Goal: Task Accomplishment & Management: Manage account settings

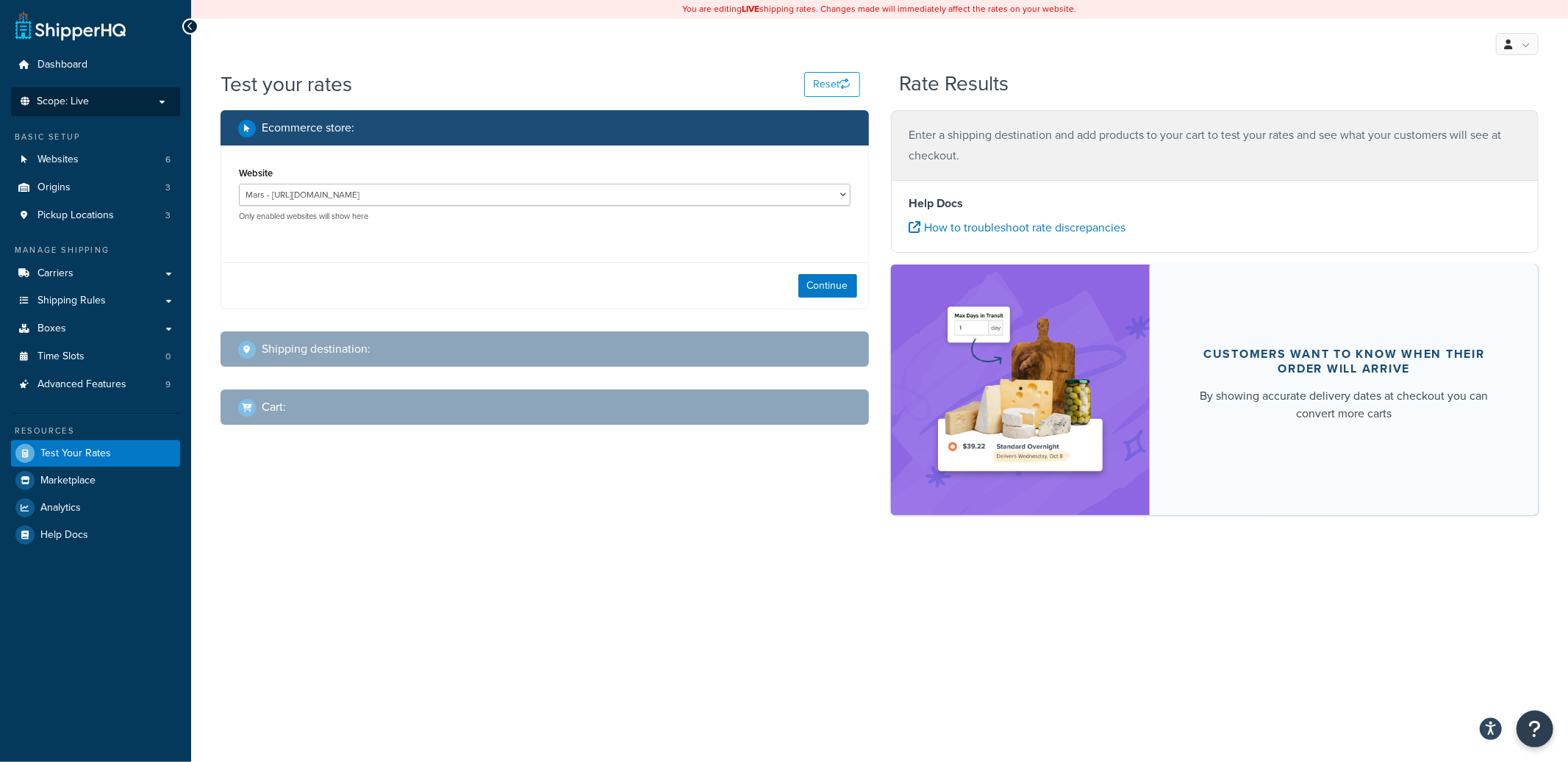
click at [133, 107] on p "Scope: Live" at bounding box center [95, 101] width 156 height 12
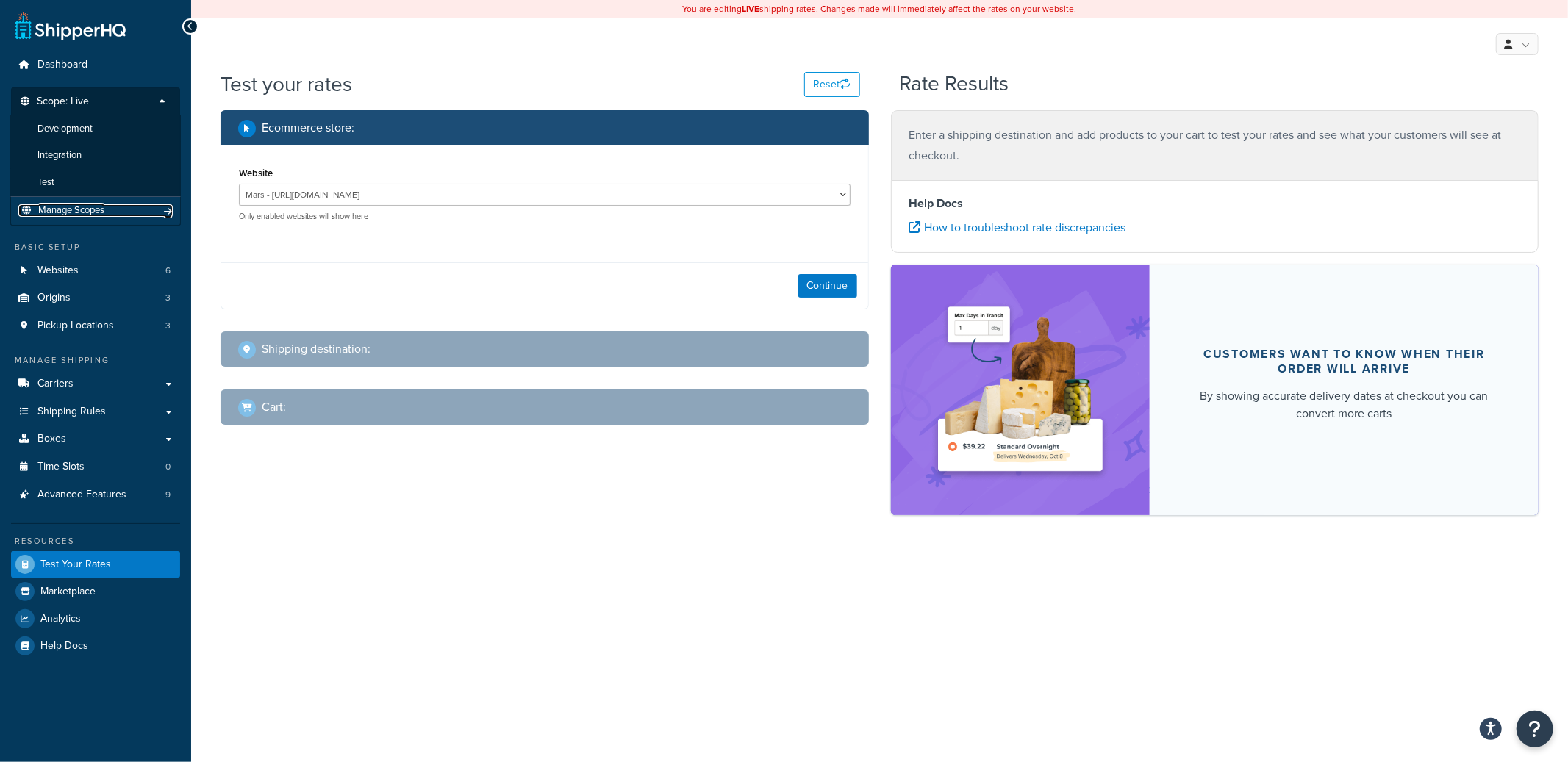
click at [128, 212] on link "Manage Scopes" at bounding box center [95, 210] width 154 height 12
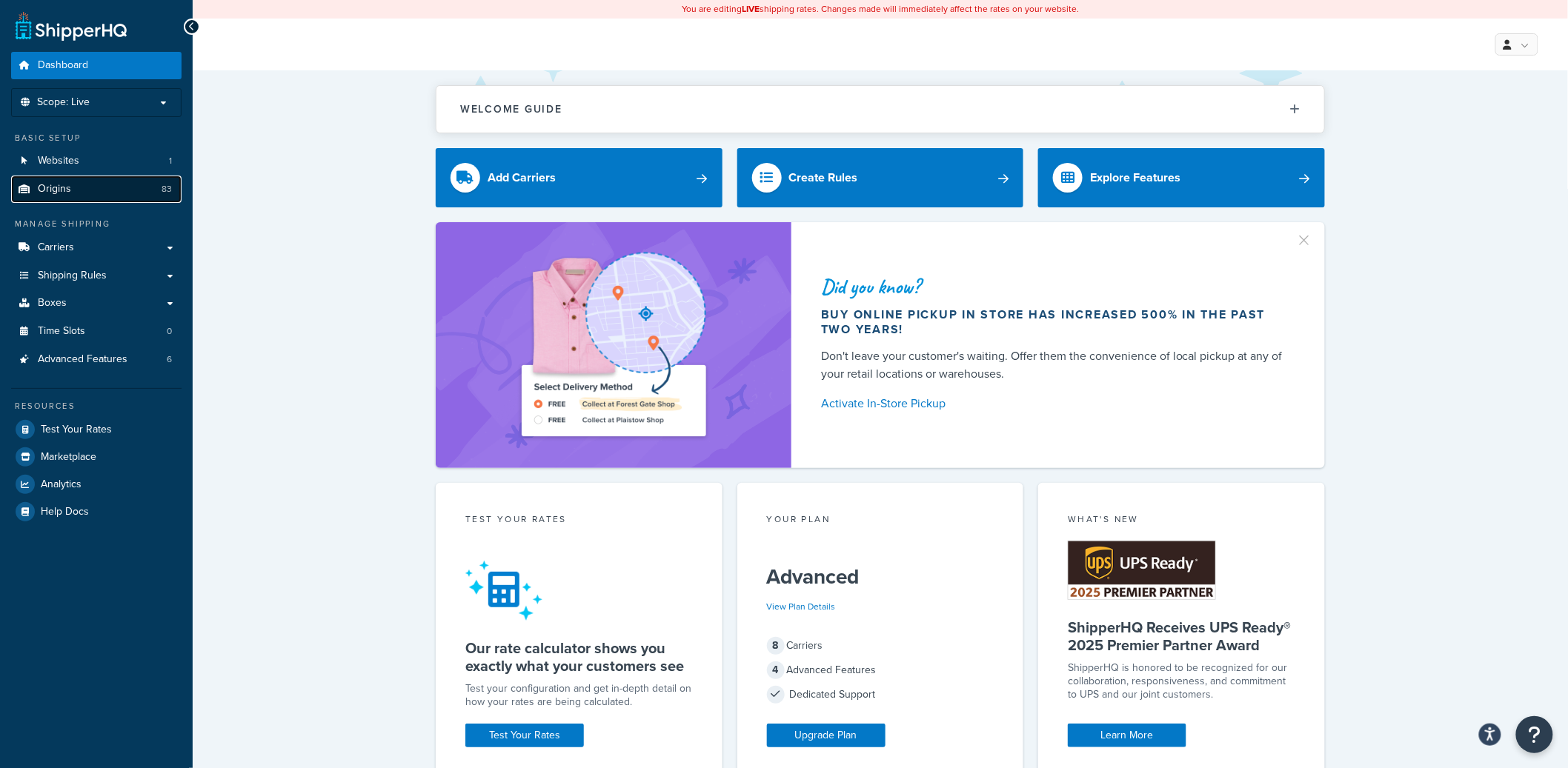
click at [110, 185] on link "Origins 83" at bounding box center [96, 189] width 170 height 27
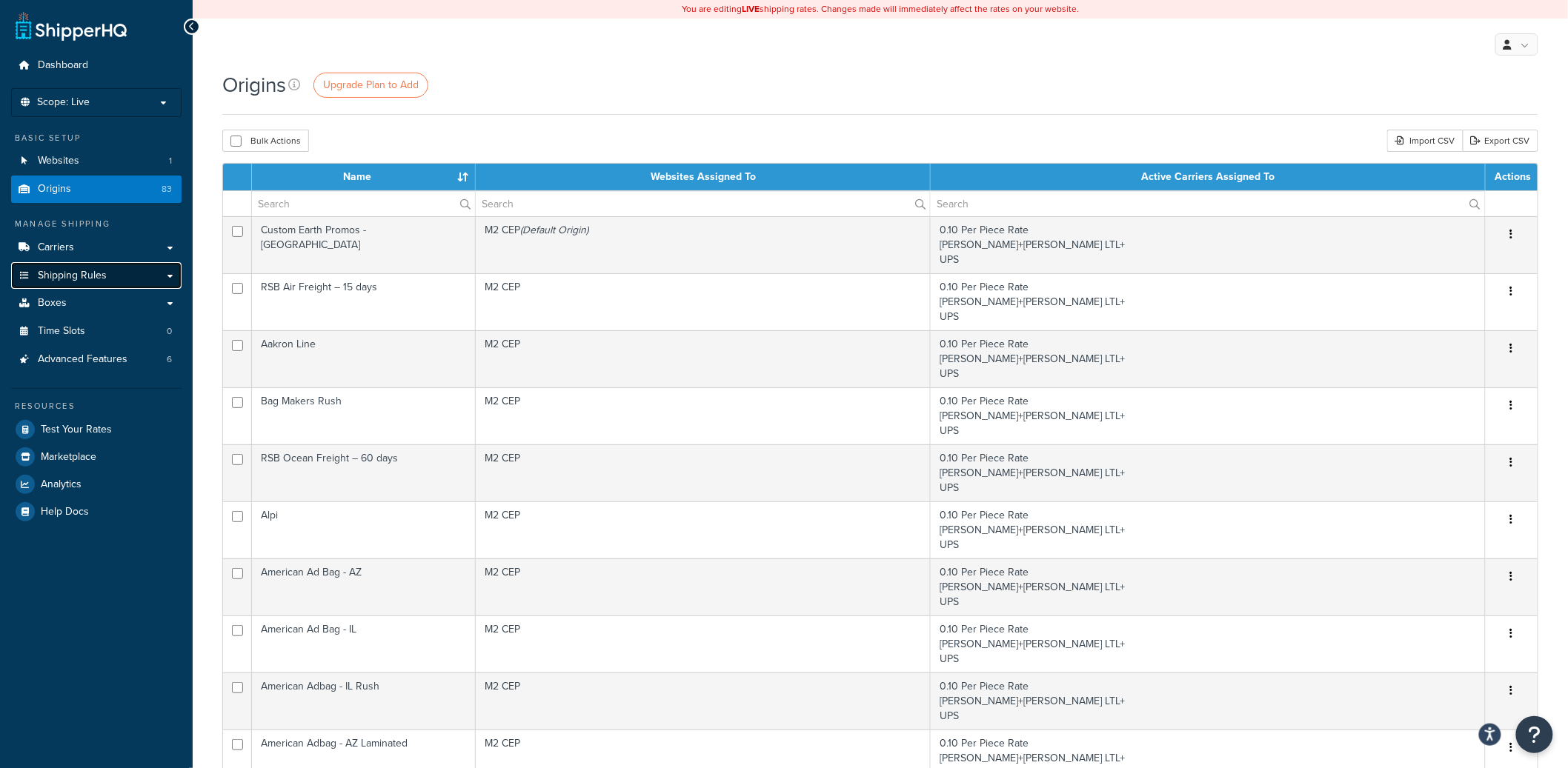
click at [76, 264] on link "Shipping Rules" at bounding box center [96, 275] width 170 height 27
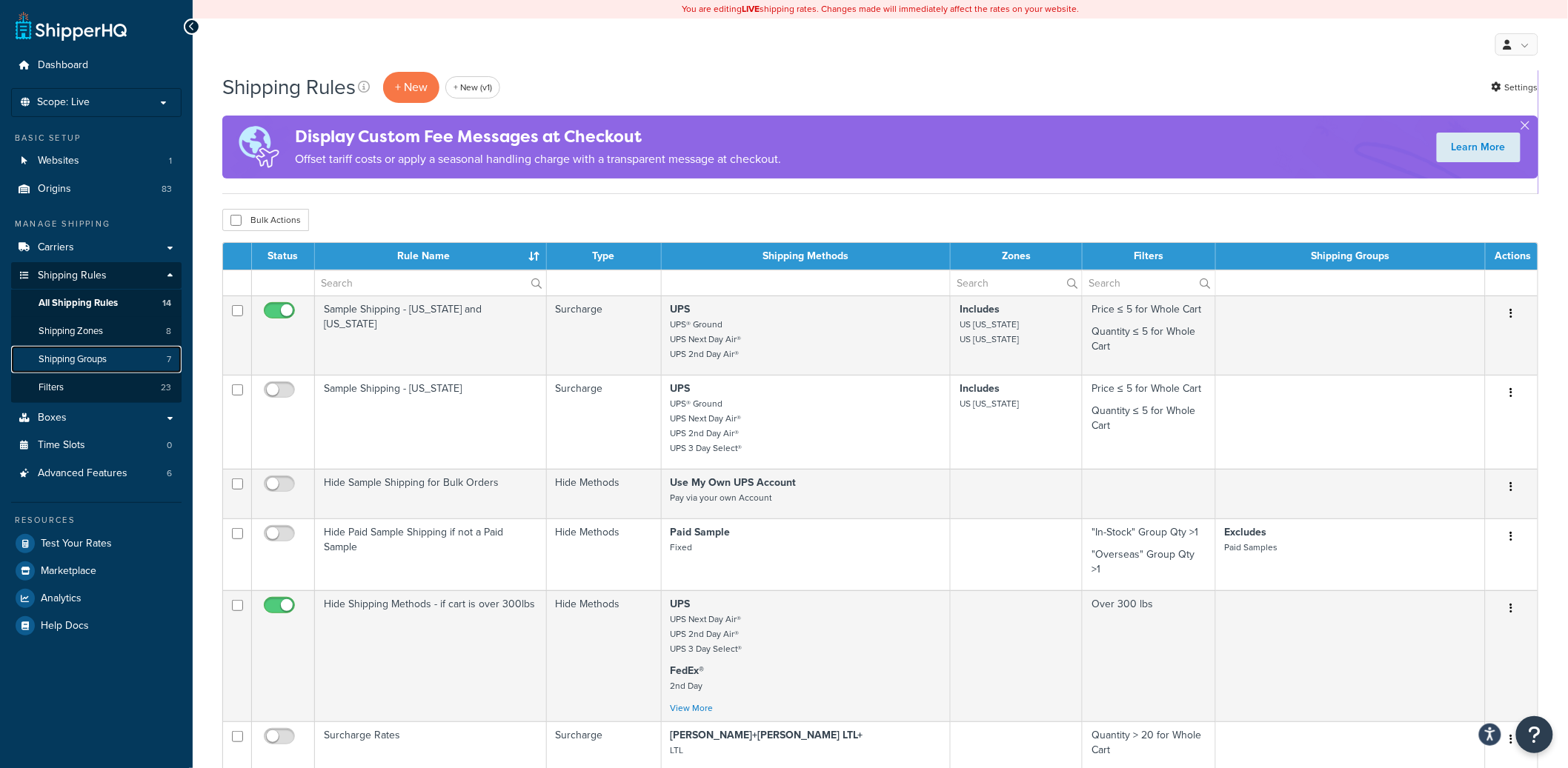
click at [95, 356] on span "Shipping Groups" at bounding box center [72, 360] width 68 height 12
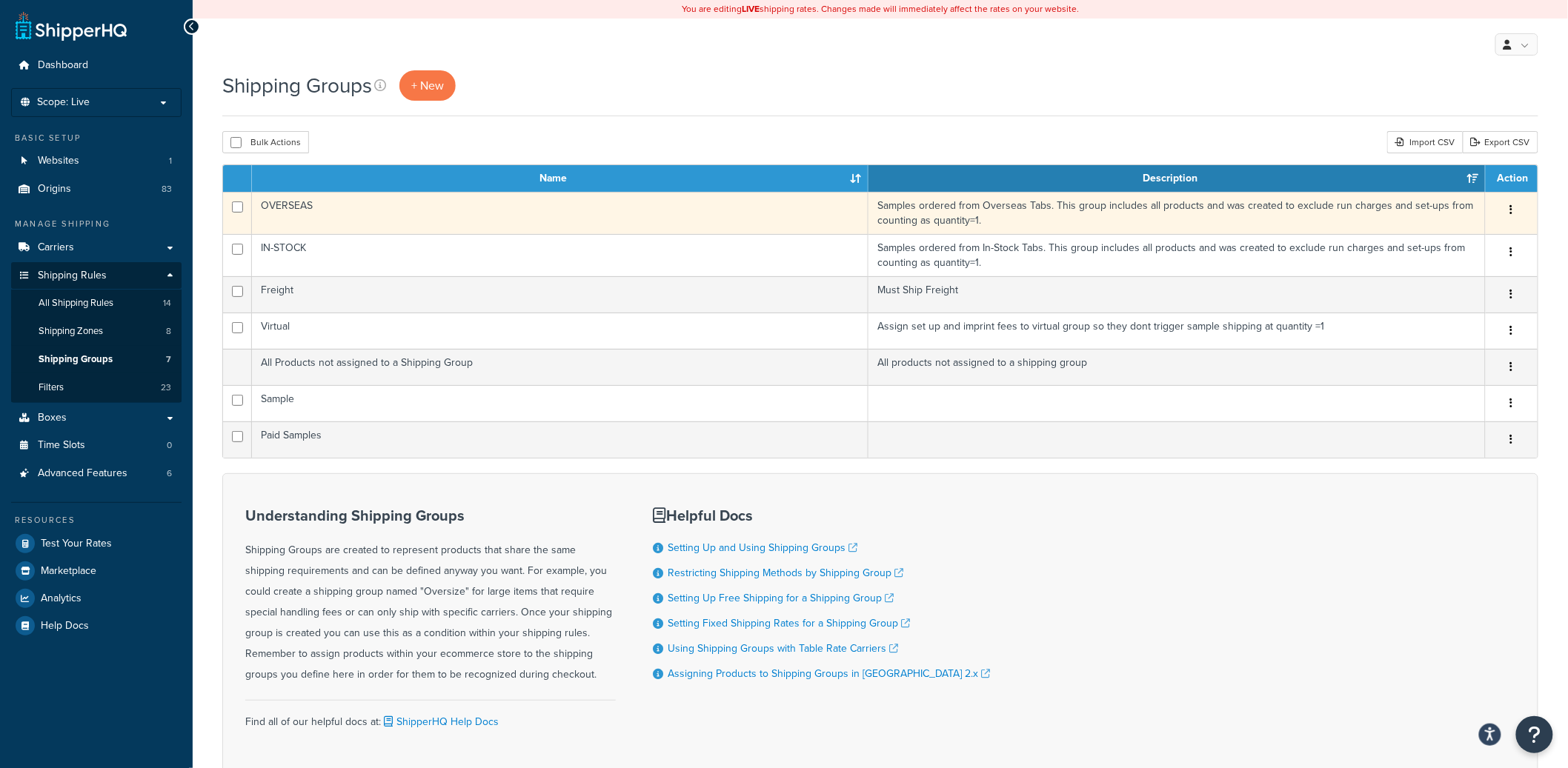
click at [629, 203] on td "OVERSEAS" at bounding box center [560, 213] width 616 height 42
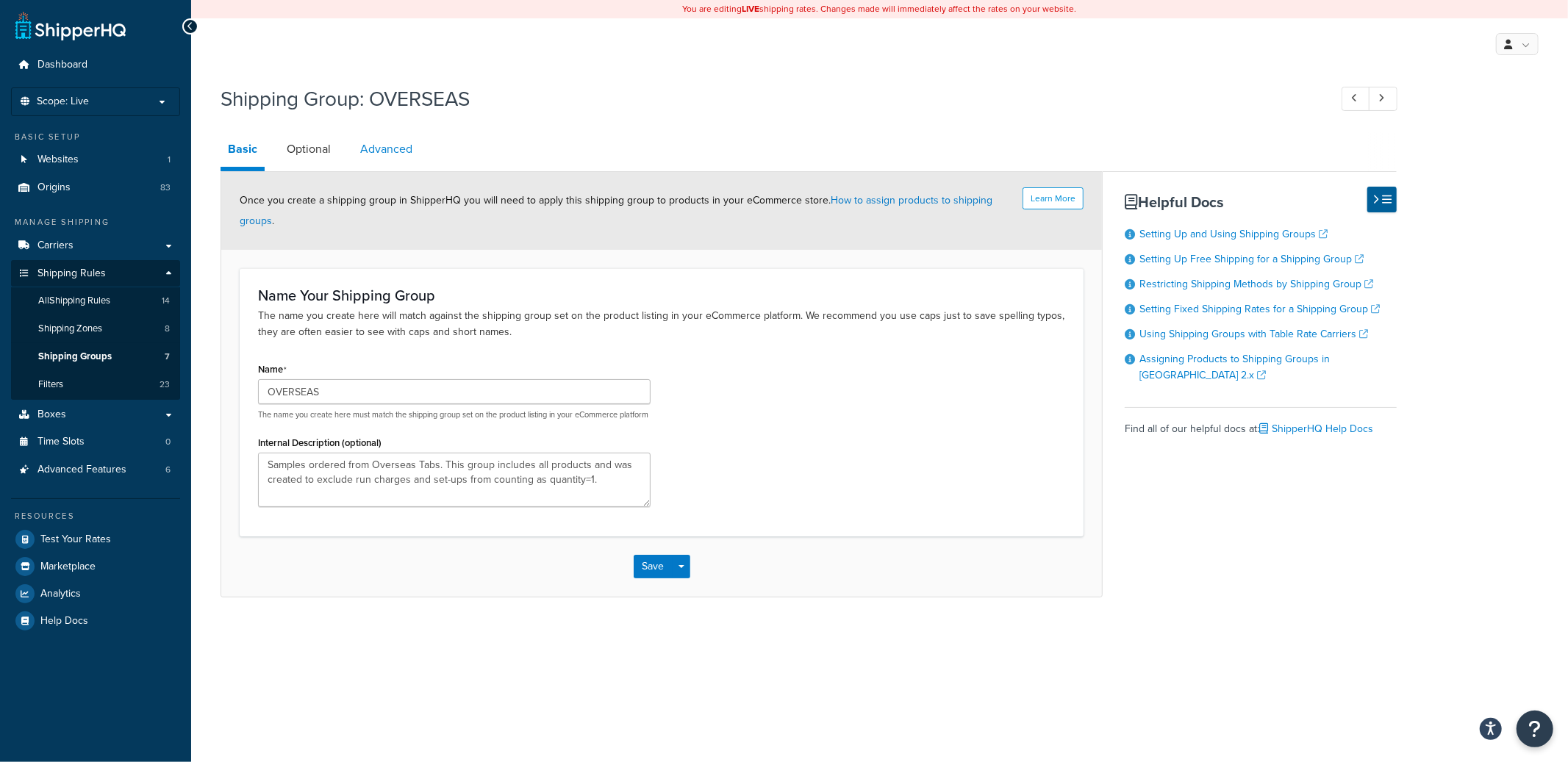
click at [409, 153] on link "Advanced" at bounding box center [386, 149] width 67 height 36
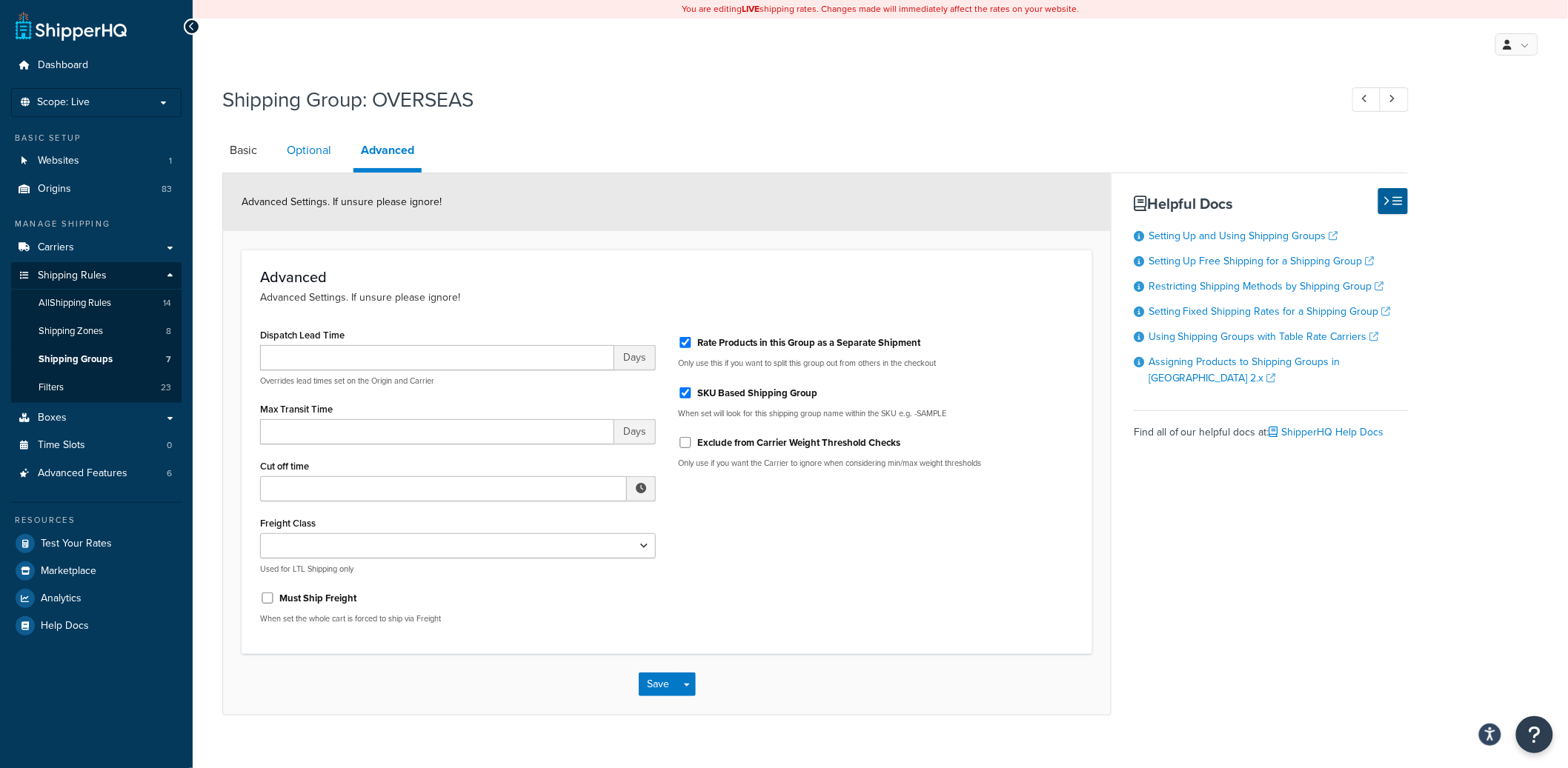
click at [329, 152] on link "Optional" at bounding box center [309, 150] width 59 height 36
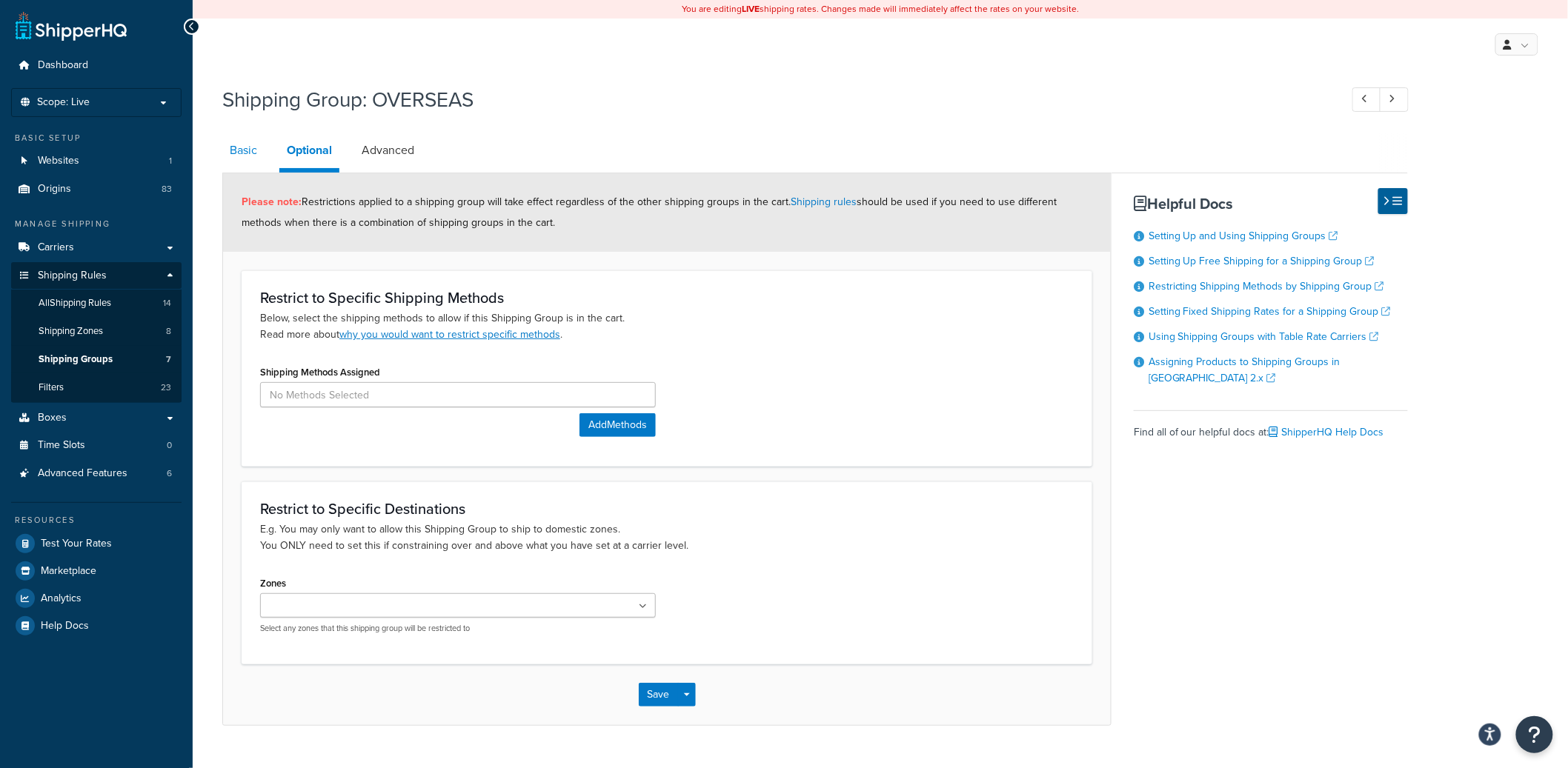
click at [247, 159] on link "Basic" at bounding box center [244, 150] width 42 height 36
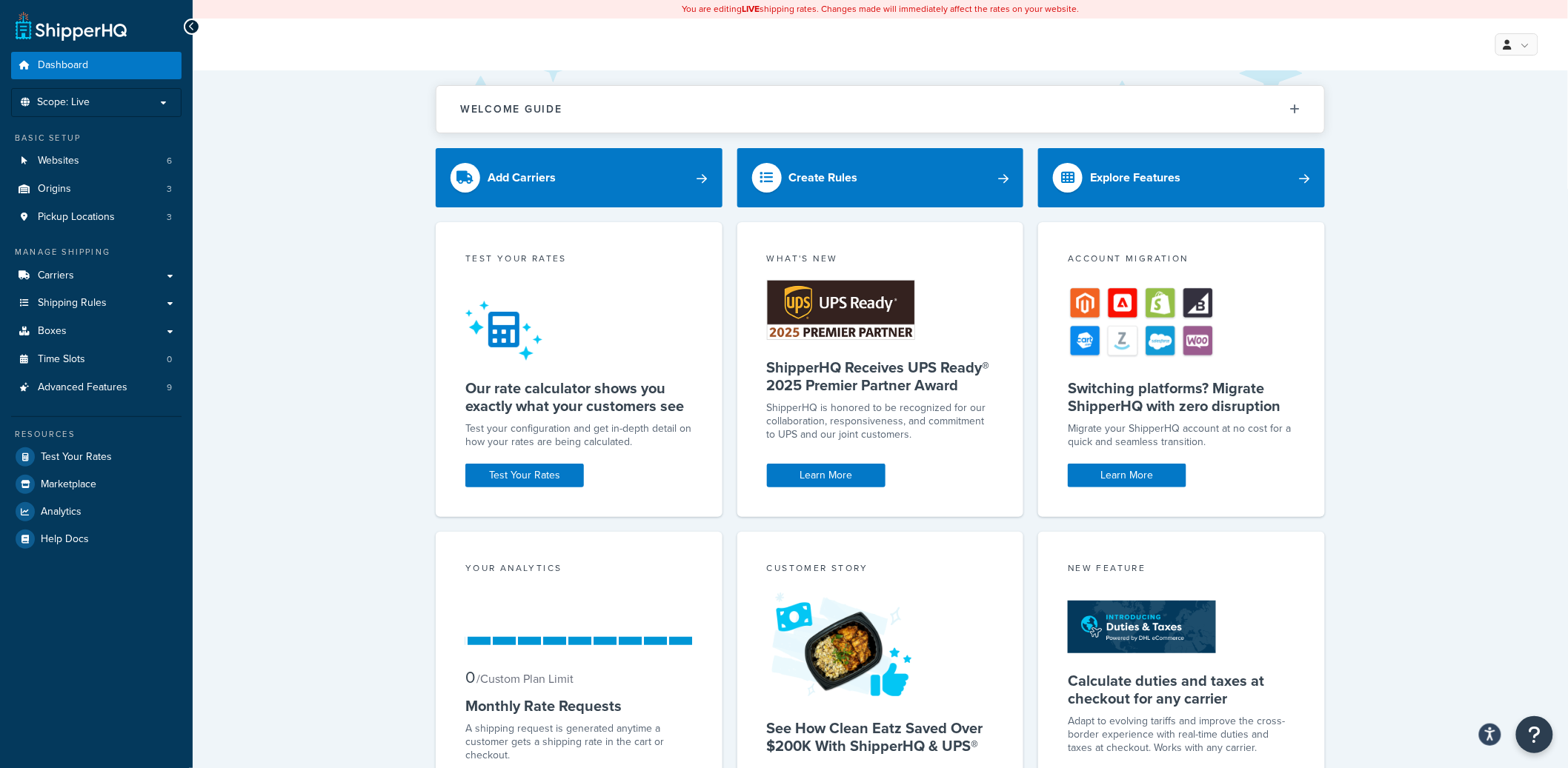
click at [151, 119] on ul "Dashboard Scope: Live Basic Setup Websites 6 Origins 3 Pickup Locations 3 Manag…" at bounding box center [96, 302] width 170 height 501
click at [151, 109] on li "Scope: Live" at bounding box center [96, 102] width 170 height 29
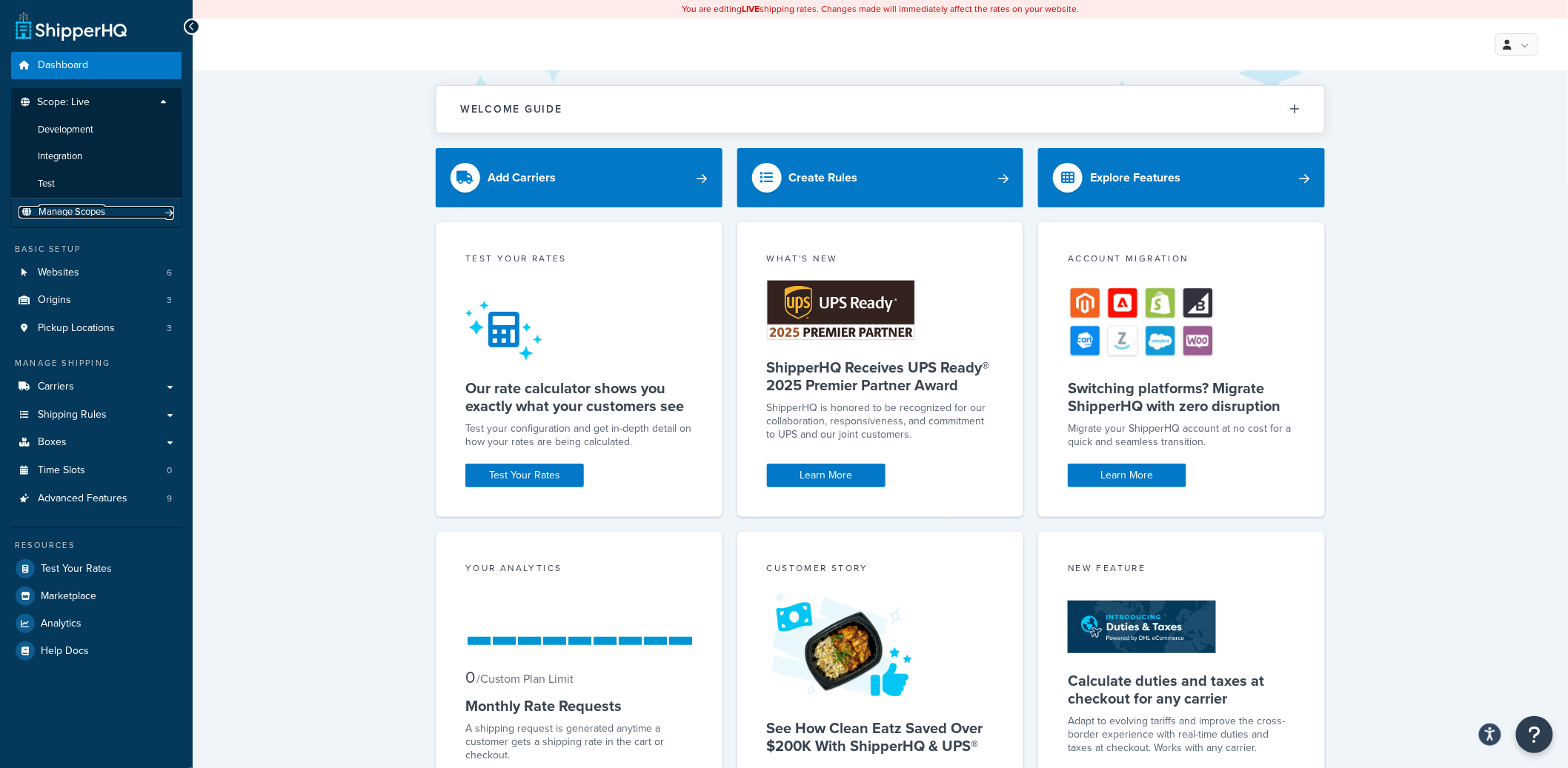
click at [129, 216] on link "Manage Scopes" at bounding box center [96, 212] width 155 height 12
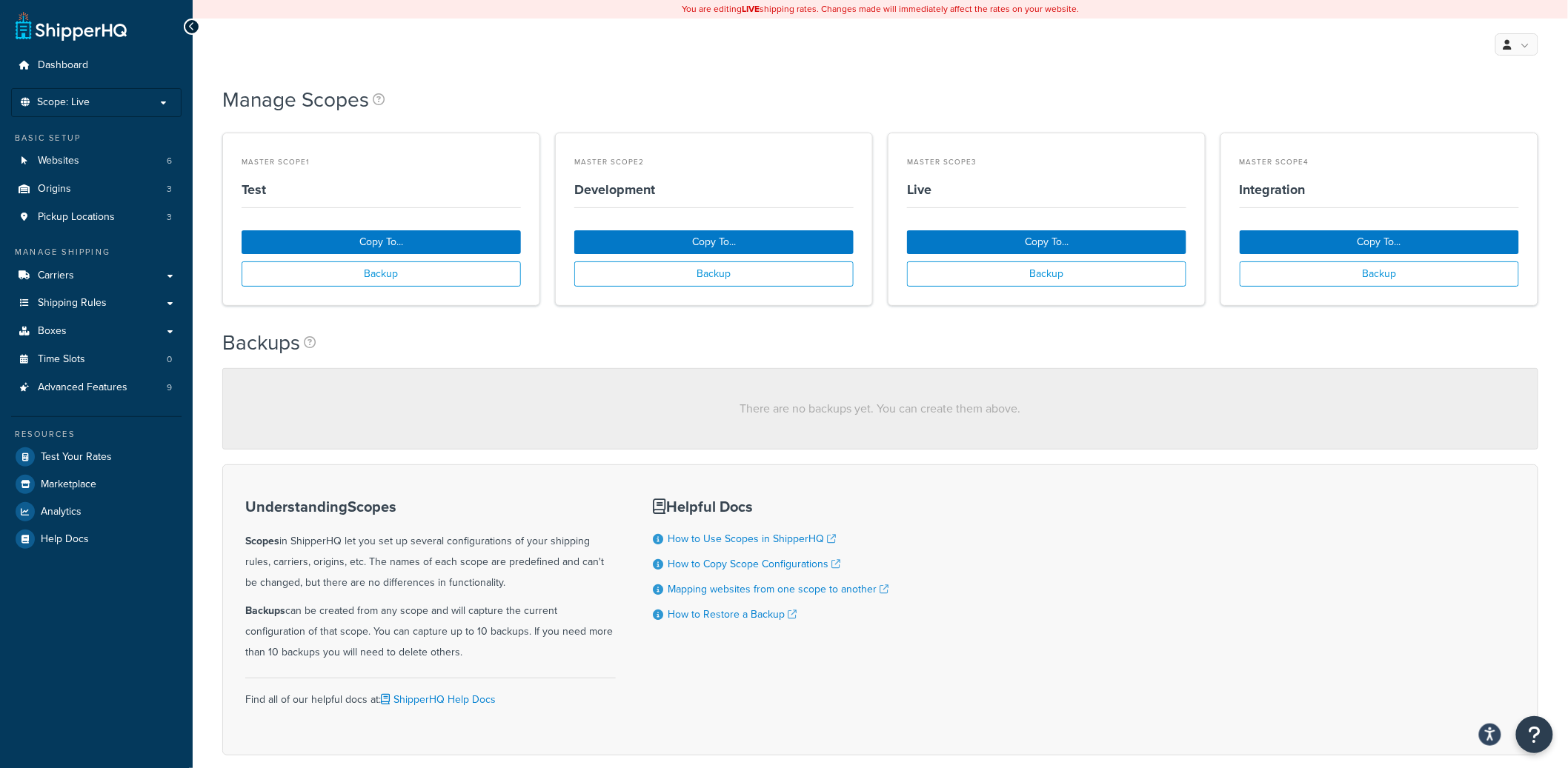
click at [597, 100] on div "Manage Scopes" at bounding box center [880, 101] width 1316 height 47
drag, startPoint x: 652, startPoint y: 199, endPoint x: 1403, endPoint y: 196, distance: 751.0
click at [1403, 196] on div "Master Scope 1 Test Copy To... Backup Master Scope 2 Development Copy To... Bac…" at bounding box center [880, 230] width 1316 height 195
drag, startPoint x: 1163, startPoint y: 88, endPoint x: 1143, endPoint y: 98, distance: 22.4
click at [1163, 88] on div "Manage Scopes" at bounding box center [880, 101] width 1316 height 47
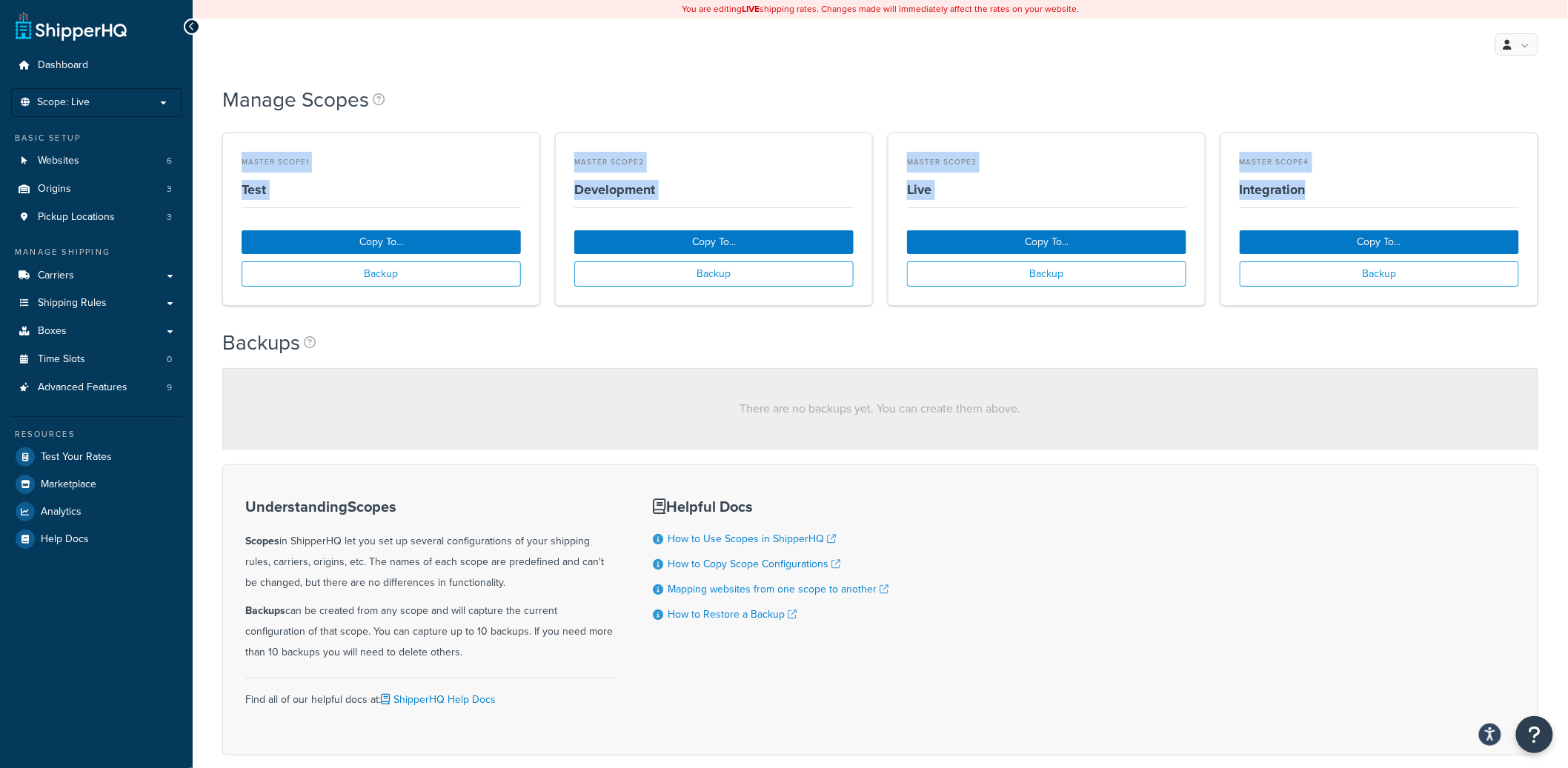
drag, startPoint x: 247, startPoint y: 149, endPoint x: 1372, endPoint y: 196, distance: 1126.0
click at [1372, 196] on div "Master Scope 1 Test Copy To... Backup Master Scope 2 Development Copy To... Bac…" at bounding box center [880, 230] width 1316 height 195
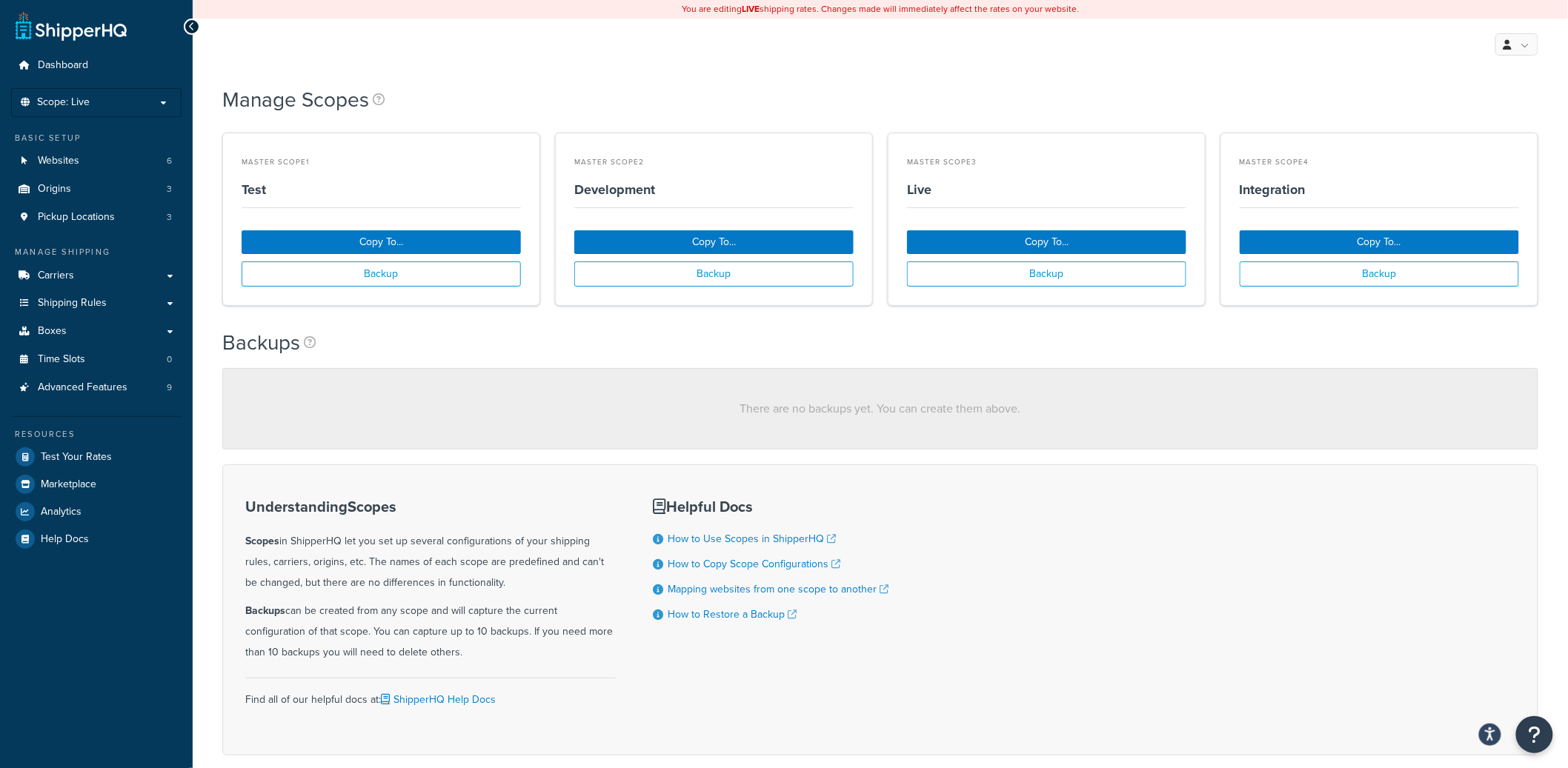
click at [1275, 98] on div "Manage Scopes" at bounding box center [880, 101] width 1316 height 47
click at [1056, 238] on button "Copy To..." at bounding box center [1047, 242] width 279 height 24
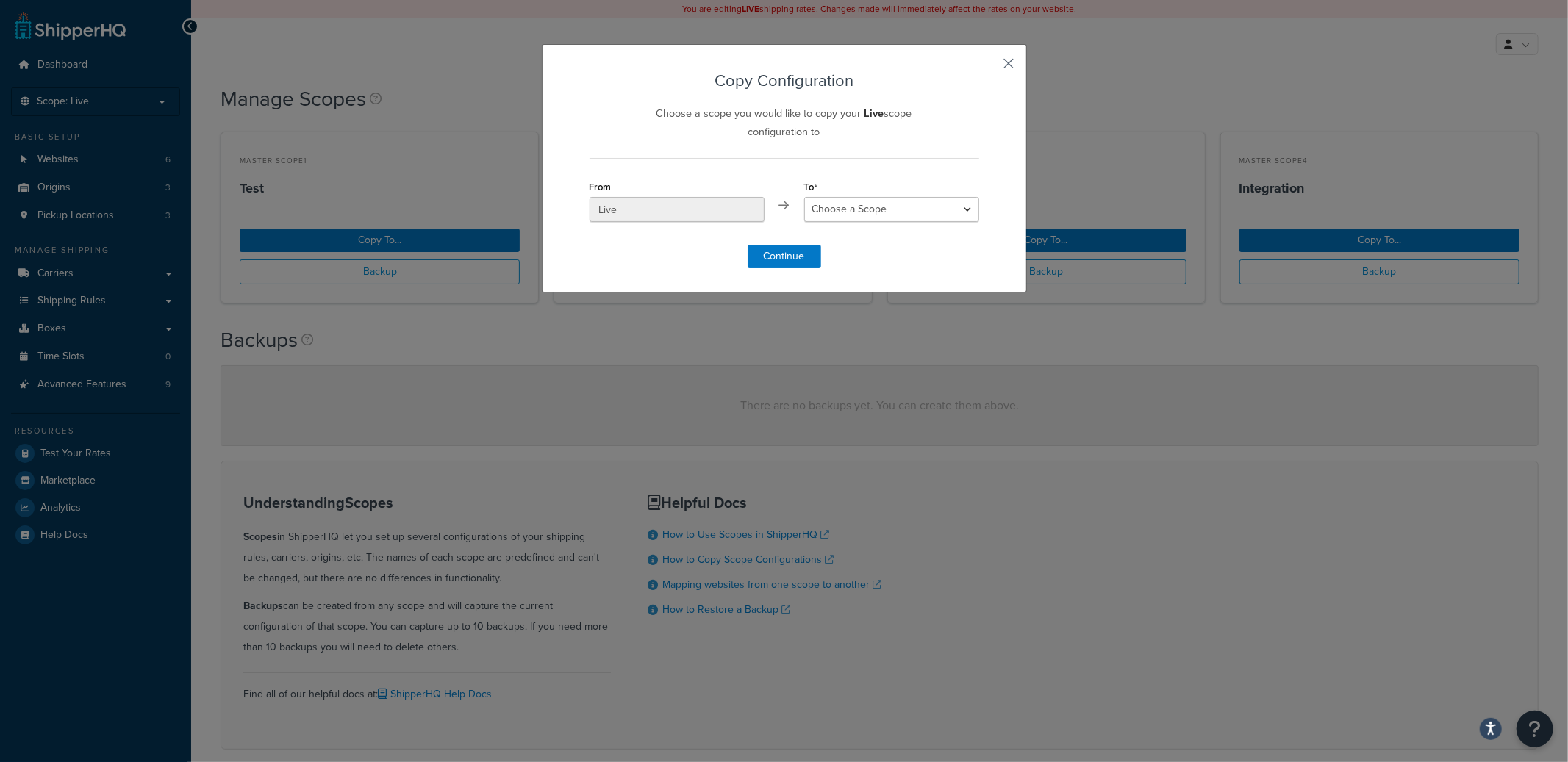
click at [979, 68] on button "button" at bounding box center [977, 70] width 3 height 3
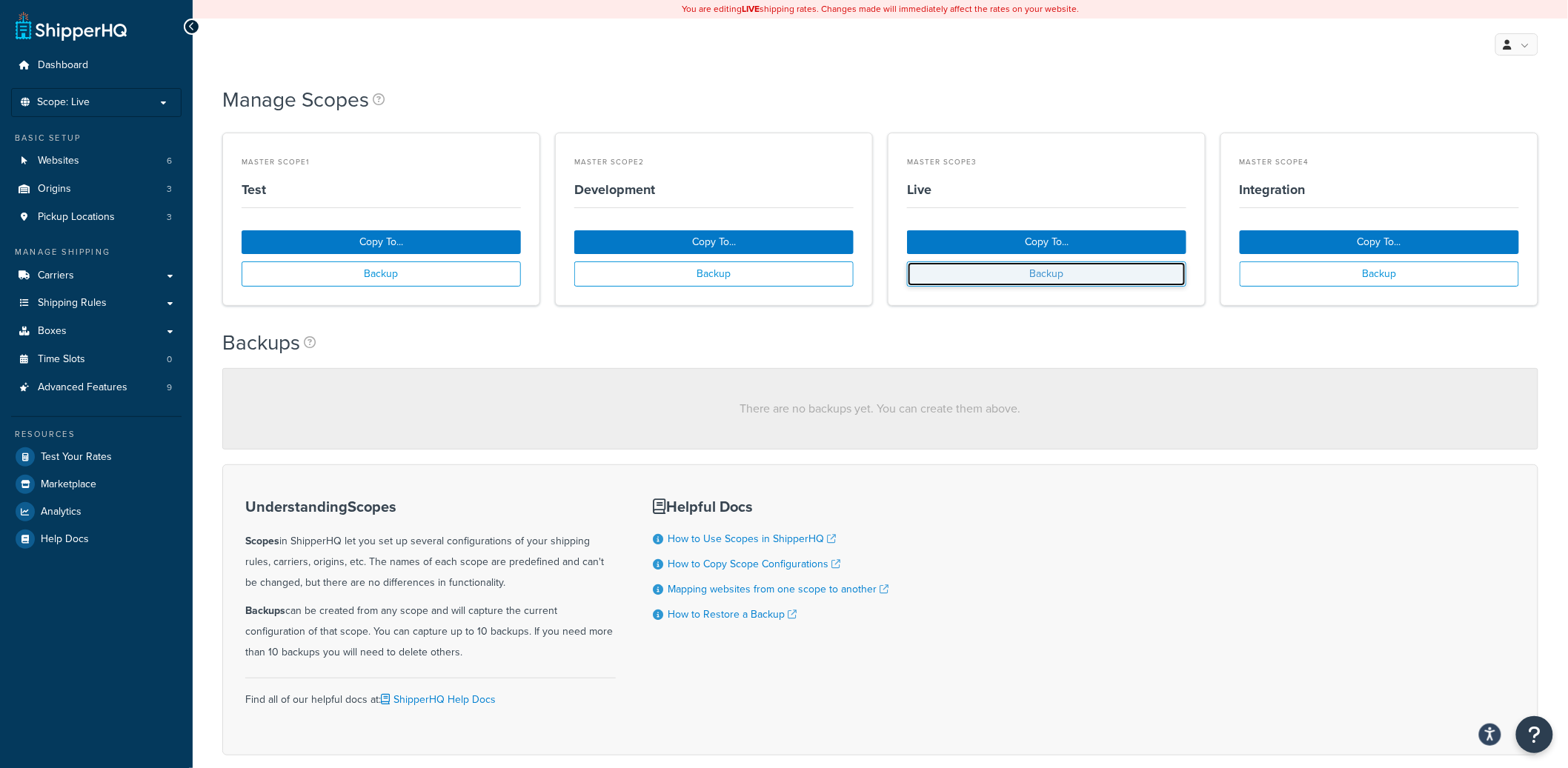
click at [1034, 277] on button "Backup" at bounding box center [1047, 274] width 279 height 25
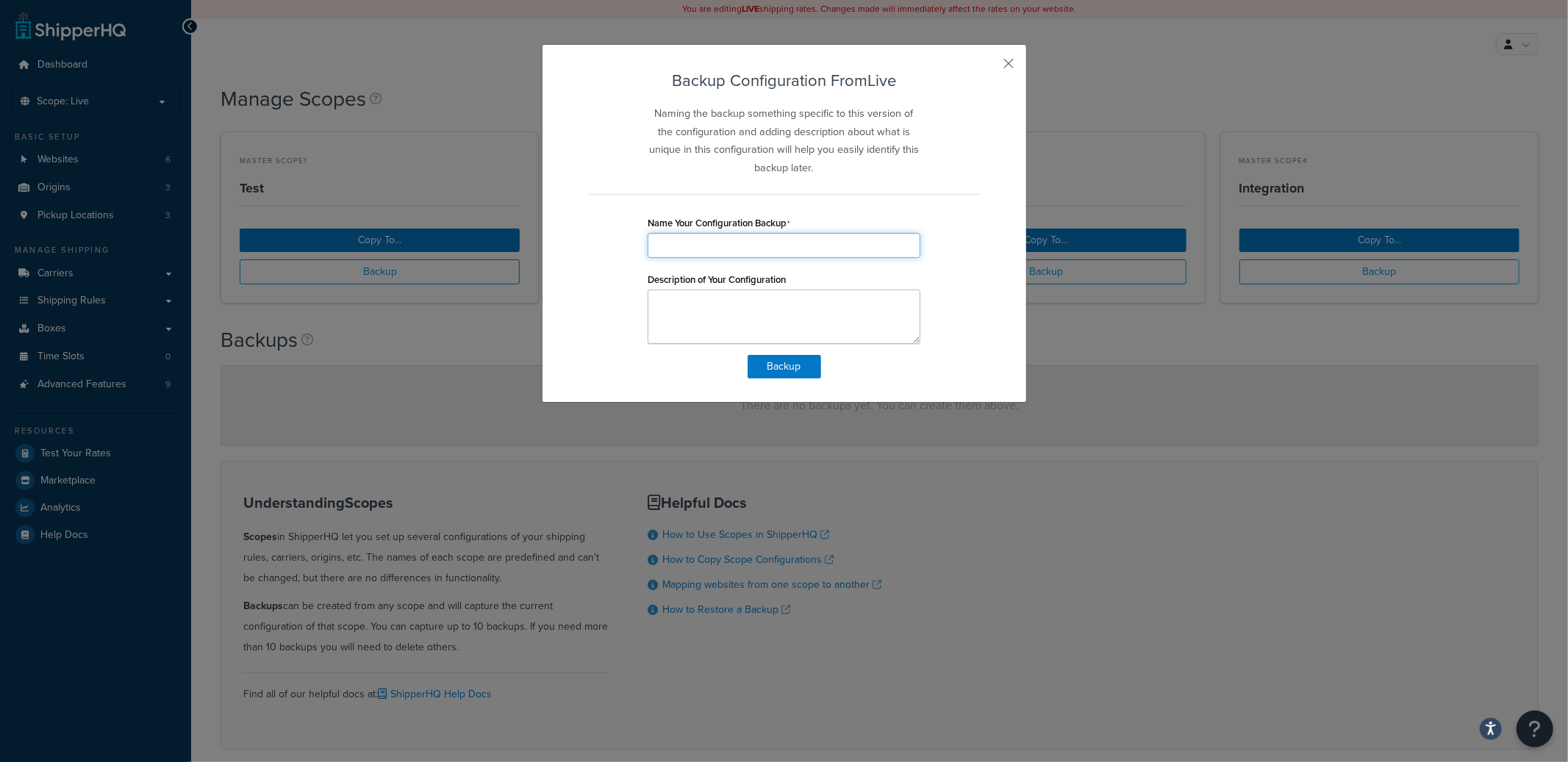
click at [839, 240] on input "Name Your Configuration Backup" at bounding box center [784, 245] width 273 height 25
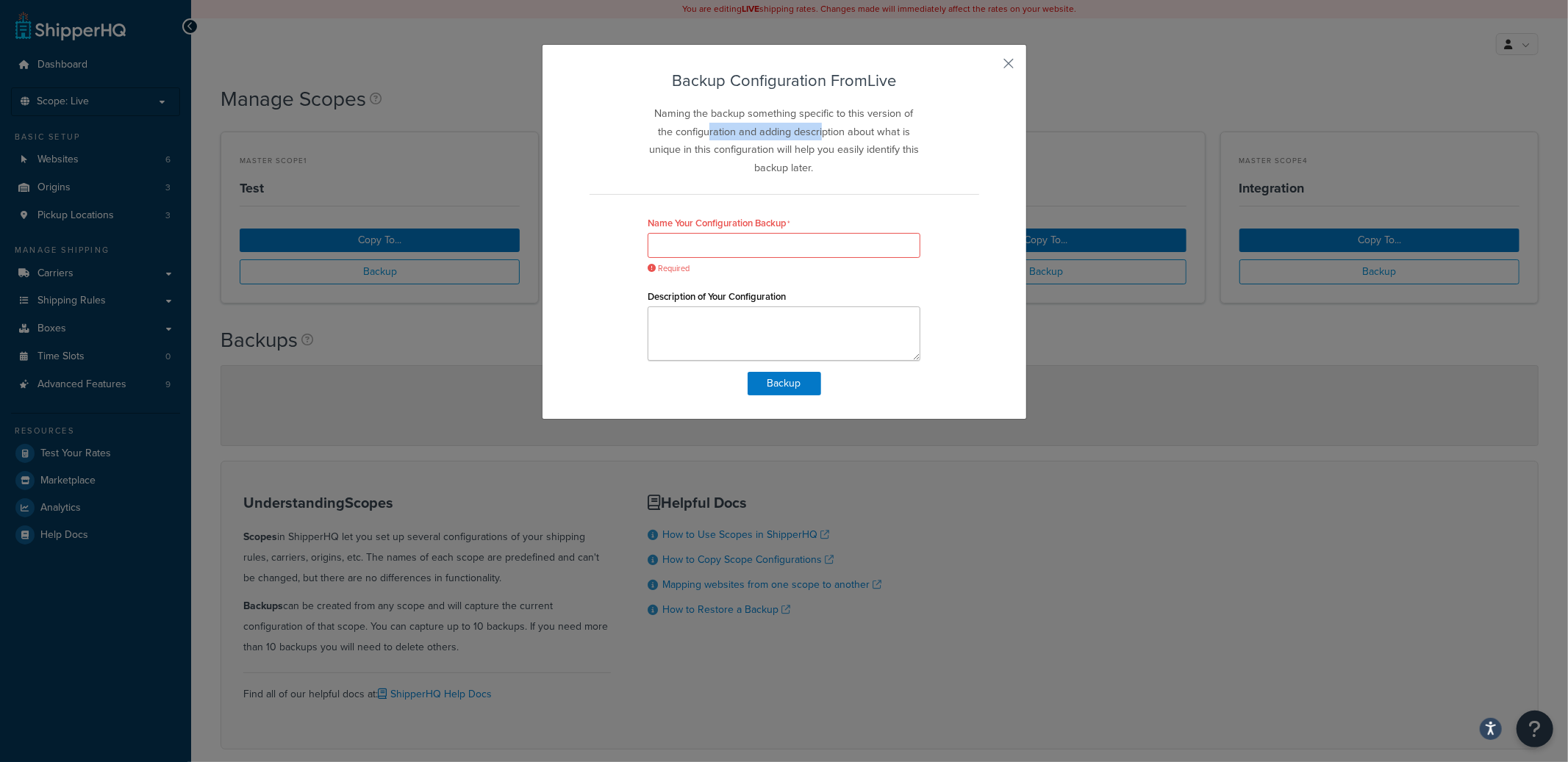
drag, startPoint x: 707, startPoint y: 129, endPoint x: 818, endPoint y: 132, distance: 111.0
click at [818, 132] on p "Naming the backup something specific to this version of the configuration and a…" at bounding box center [784, 140] width 273 height 72
click at [687, 247] on input "Name Your Configuration Backup" at bounding box center [784, 245] width 273 height 25
type input ":"
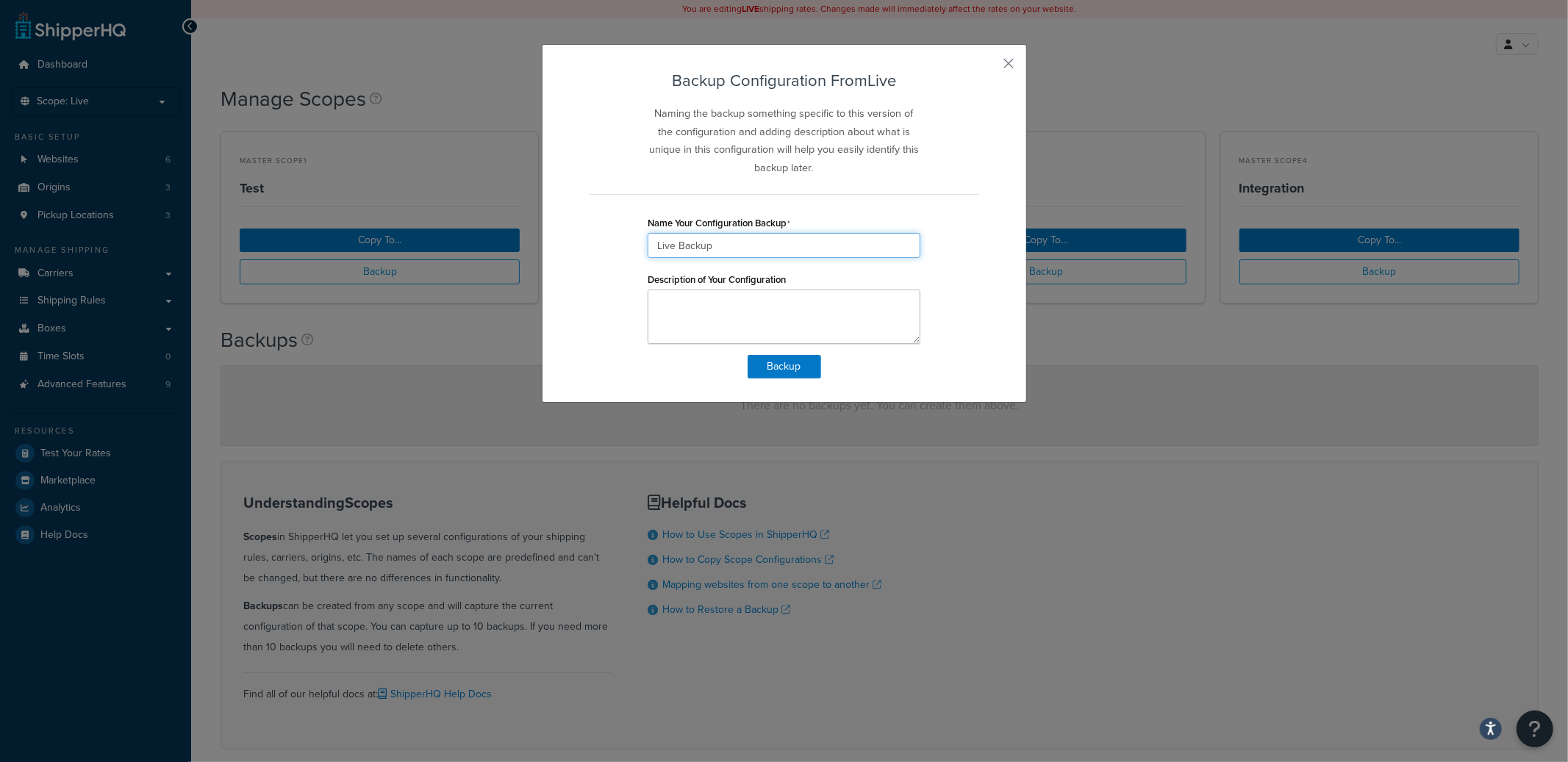
drag, startPoint x: 716, startPoint y: 250, endPoint x: 634, endPoint y: 276, distance: 86.0
click at [572, 243] on div "Backup Configuration From Live Naming the backup something specific to this ver…" at bounding box center [784, 223] width 485 height 358
type input "Live Backup"
click at [691, 305] on textarea "Description of Your Configuration" at bounding box center [784, 316] width 273 height 55
paste textarea "Live Backup"
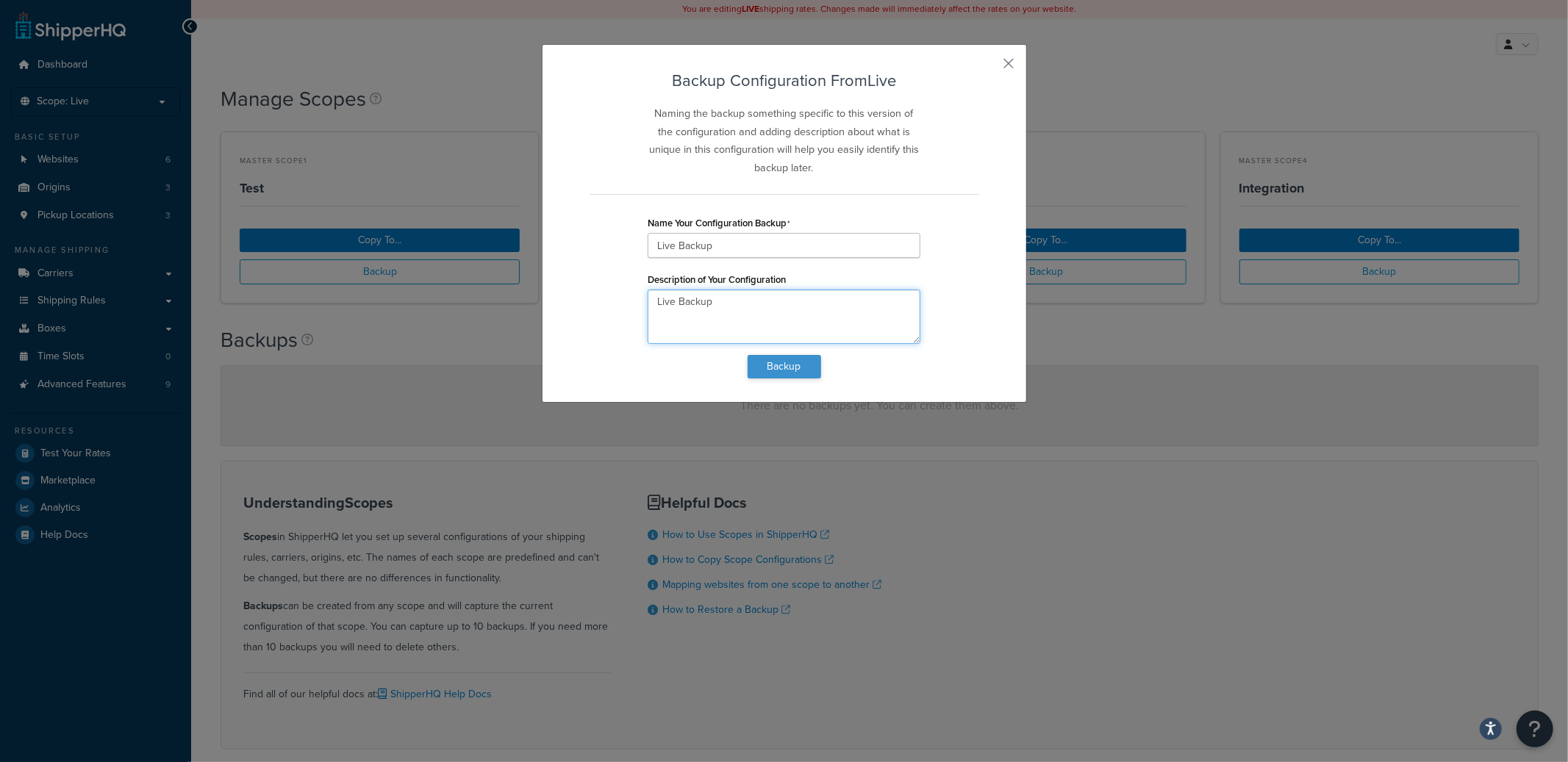
type textarea "Live Backup"
click at [763, 363] on button "Backup" at bounding box center [784, 366] width 74 height 23
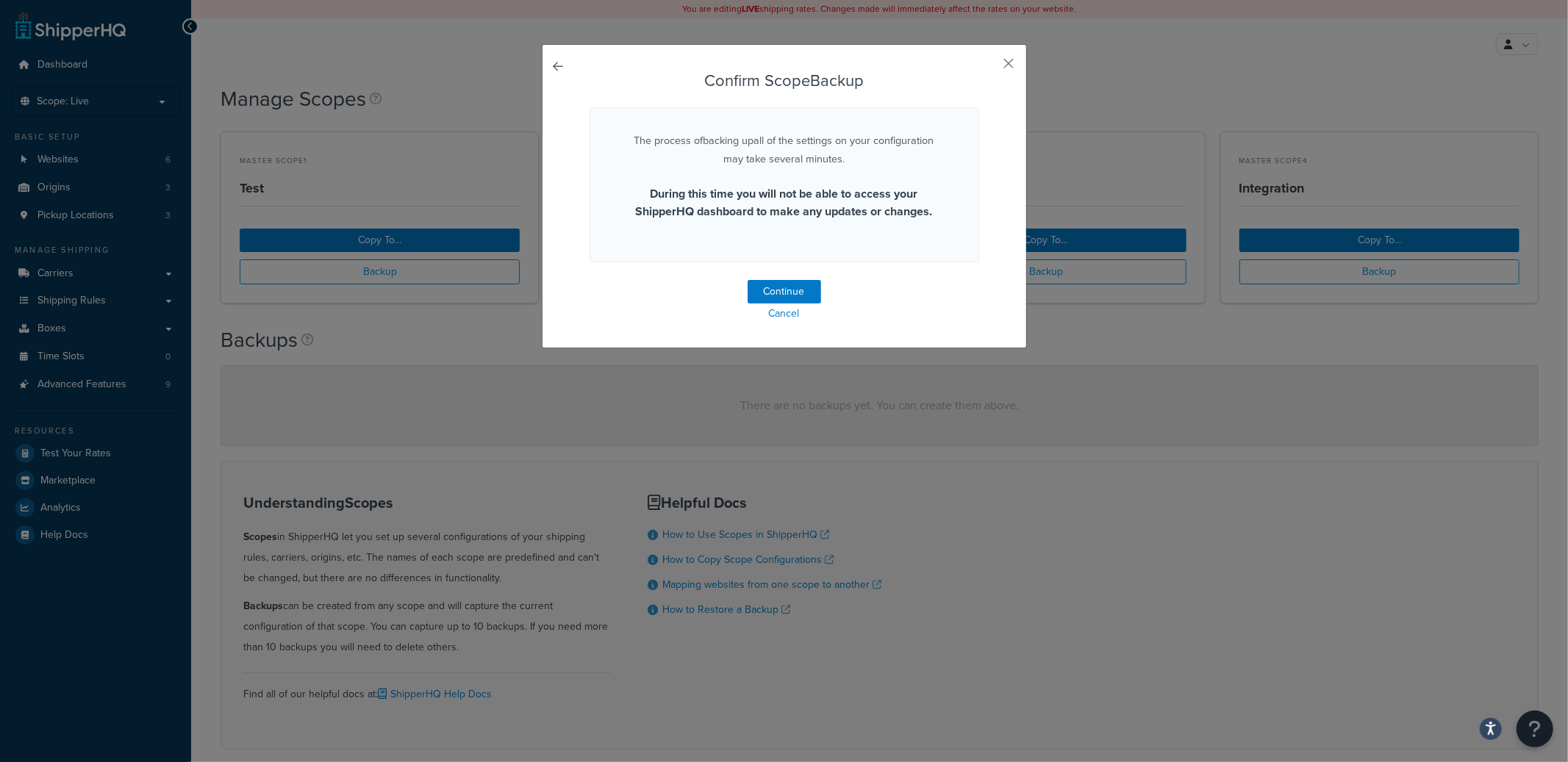
click at [590, 72] on link at bounding box center [590, 72] width 0 height 0
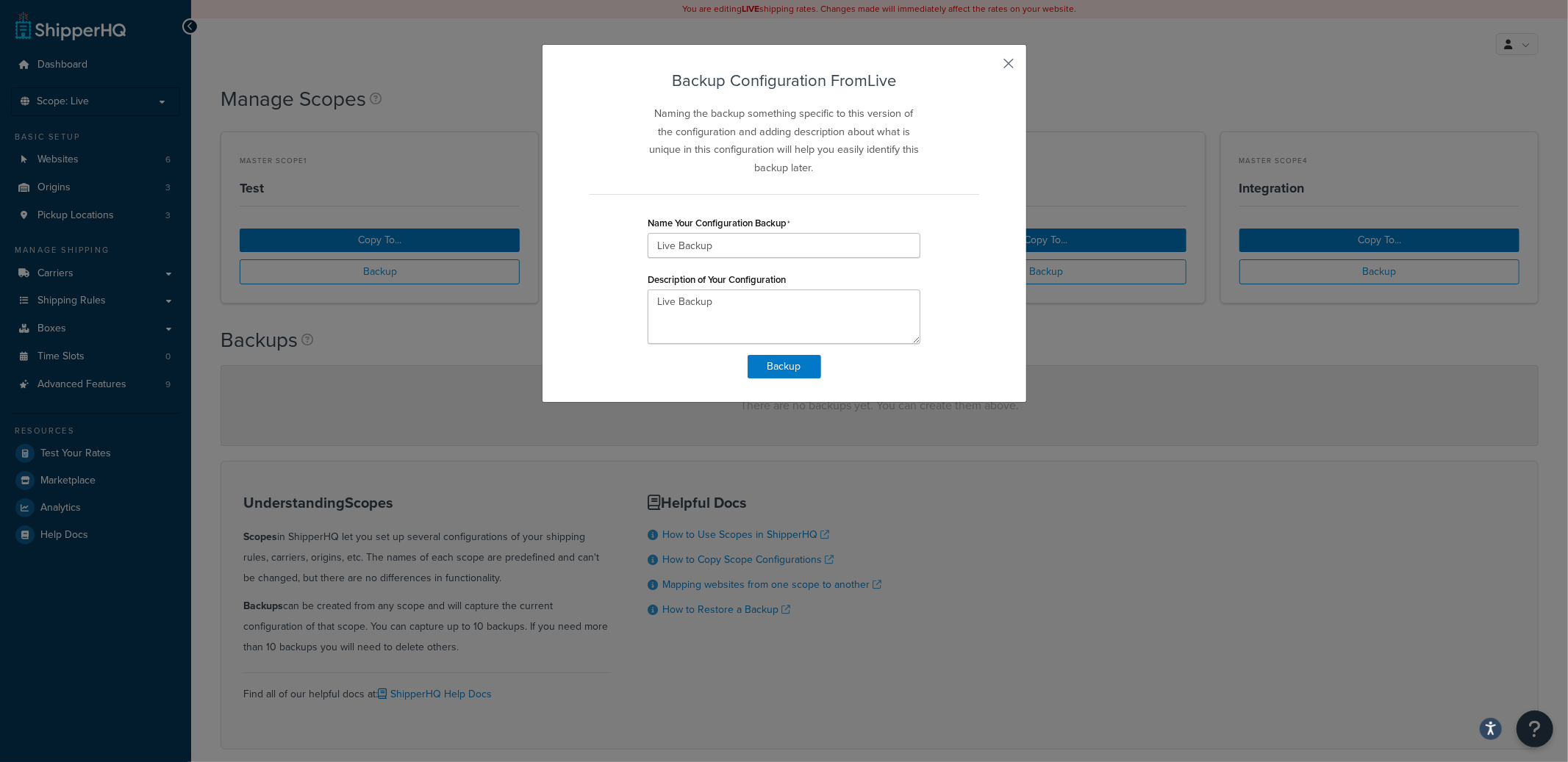
click at [979, 68] on button "button" at bounding box center [977, 70] width 3 height 3
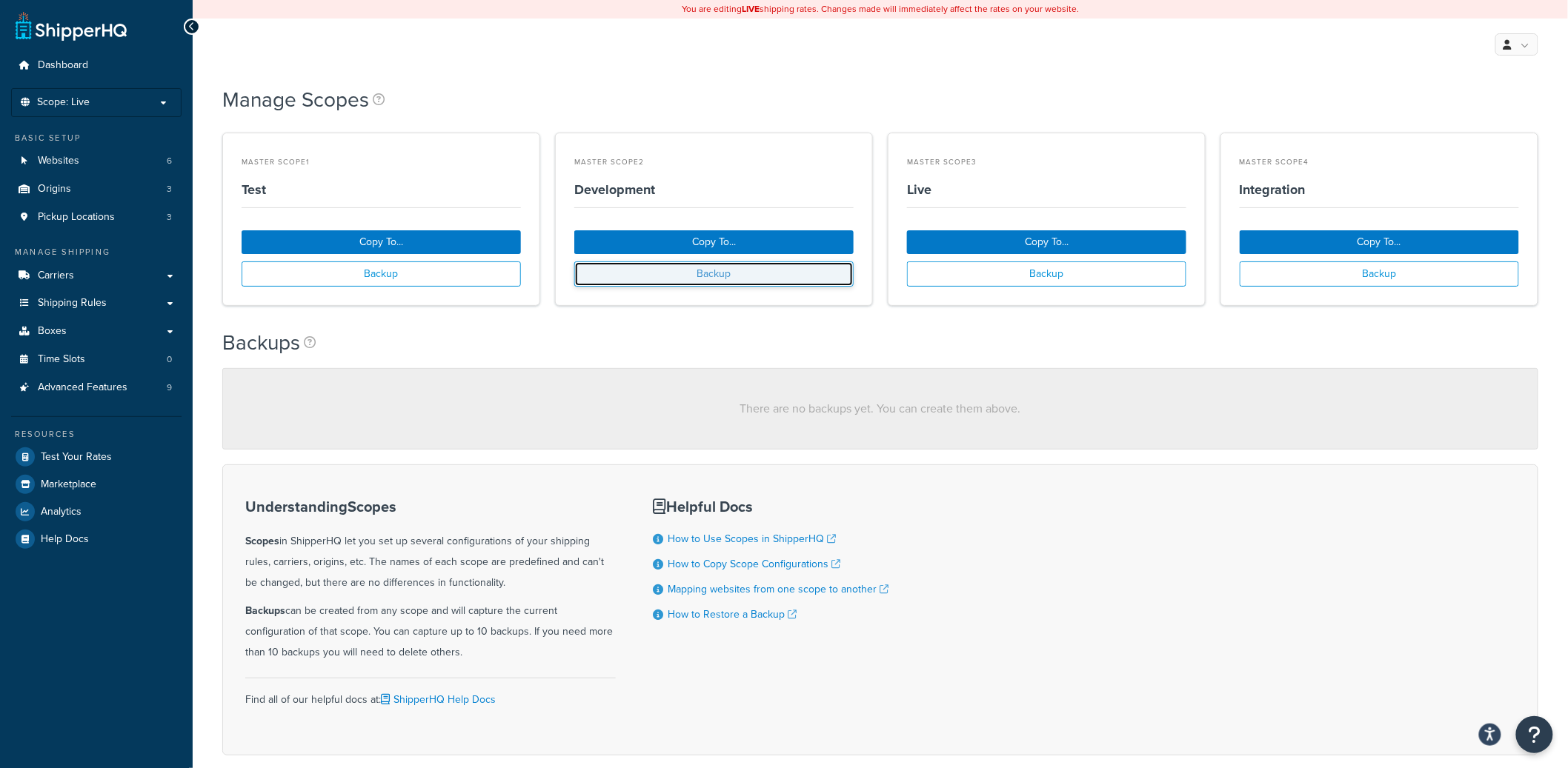
click at [763, 278] on button "Backup" at bounding box center [714, 274] width 279 height 25
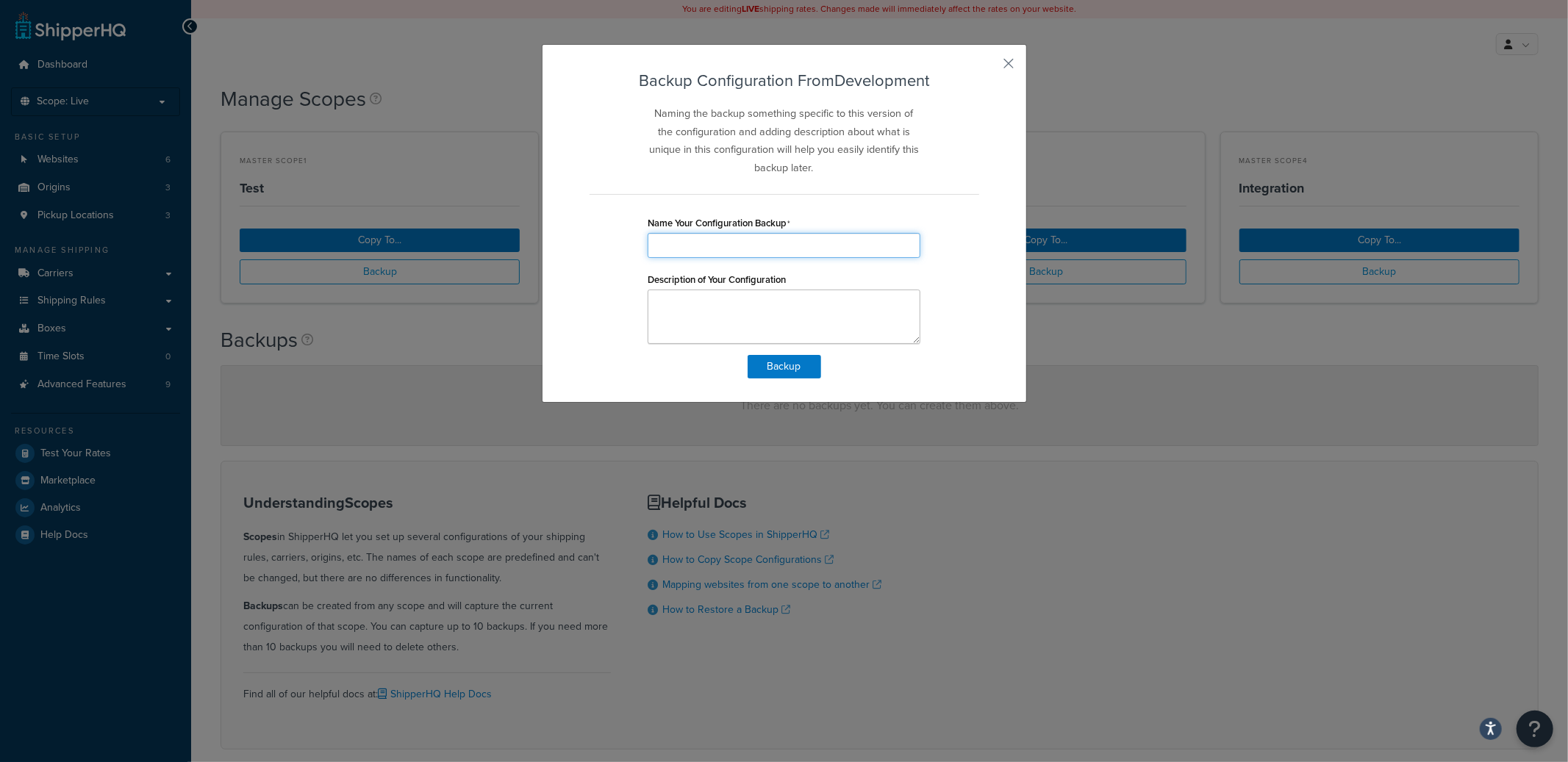
click at [750, 240] on input "Name Your Configuration Backup" at bounding box center [784, 245] width 273 height 25
drag, startPoint x: 788, startPoint y: 246, endPoint x: 539, endPoint y: 236, distance: 249.2
click at [541, 235] on div "Backup Configuration From Development Naming the backup something specific to t…" at bounding box center [784, 223] width 485 height 358
type input "Development Backup"
click at [735, 314] on textarea "Description of Your Configuration" at bounding box center [784, 316] width 273 height 55
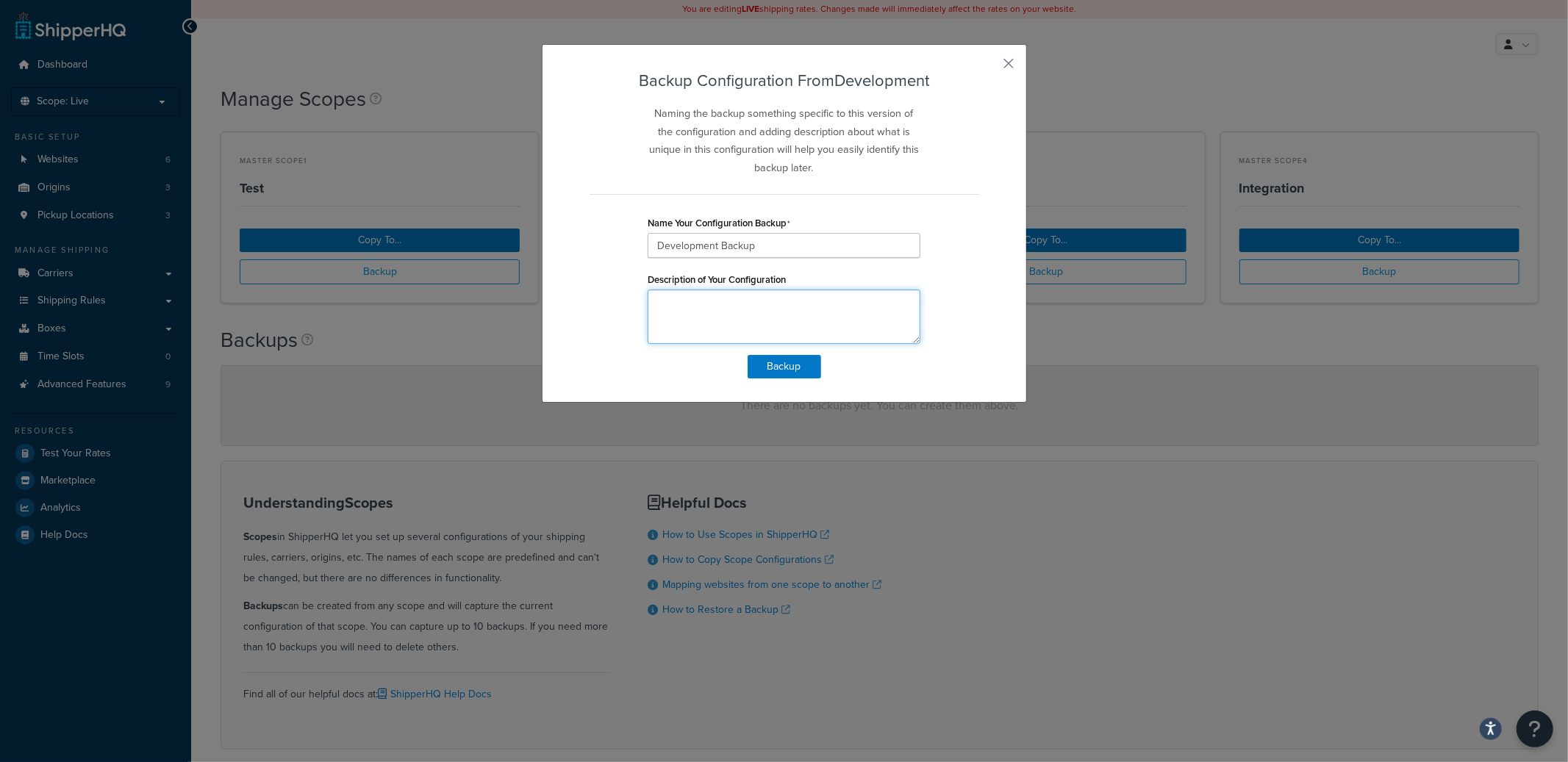
paste textarea "Development Backup"
type textarea "Development Backup"
click at [775, 357] on button "Backup" at bounding box center [784, 366] width 74 height 23
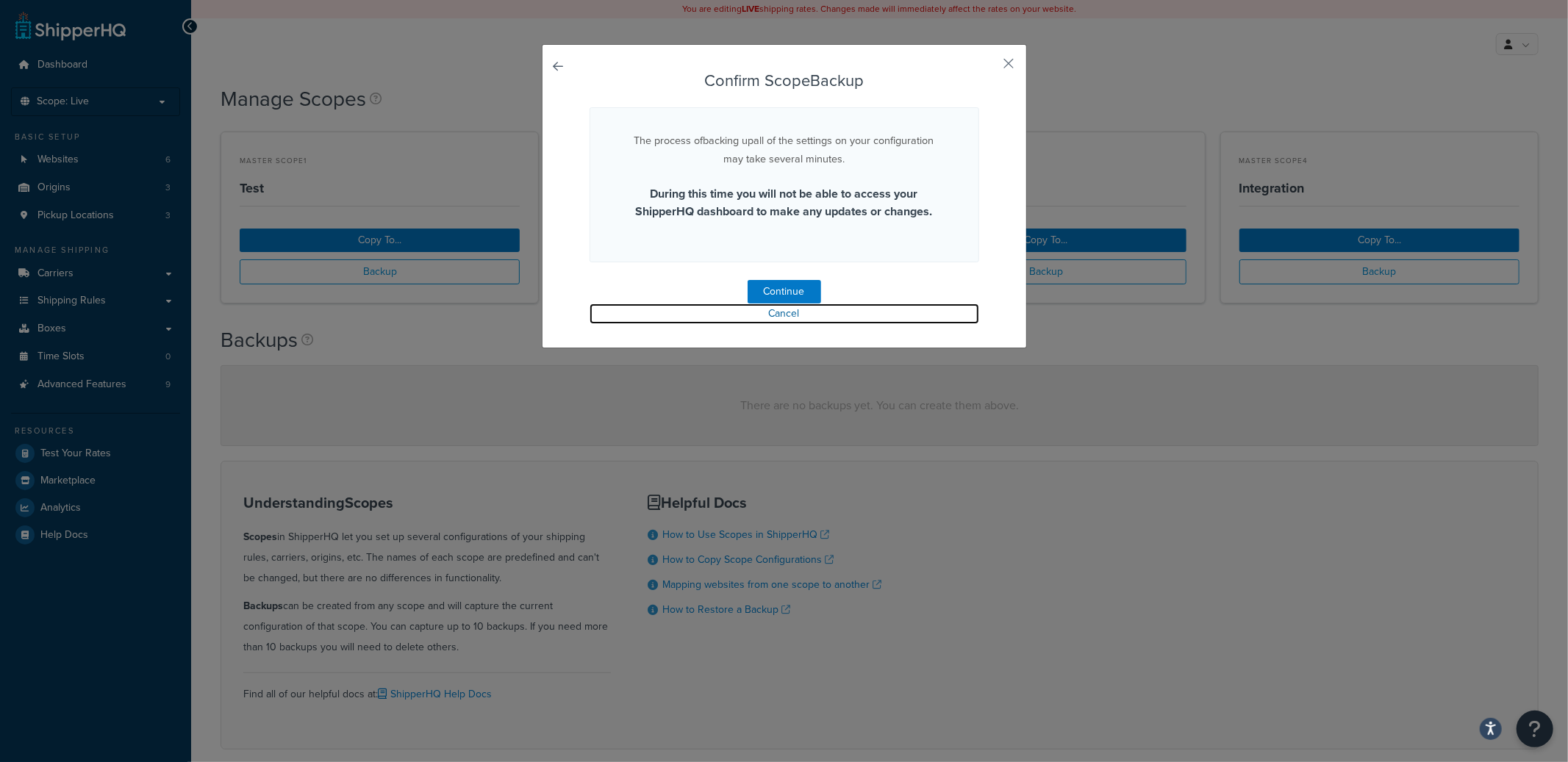
click at [785, 315] on link "Cancel" at bounding box center [785, 314] width 390 height 21
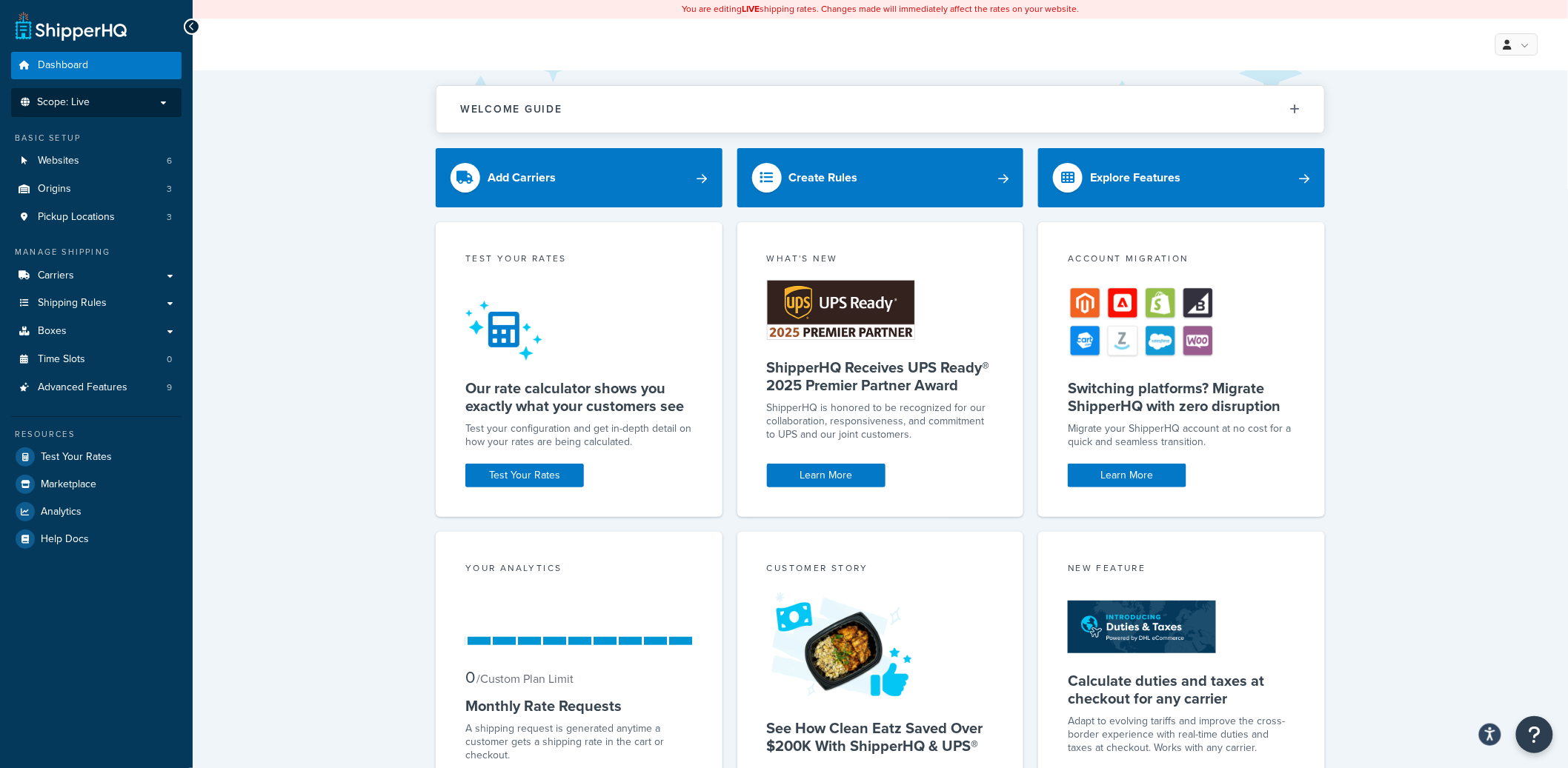
click at [103, 104] on p "Scope: Live" at bounding box center [96, 102] width 157 height 12
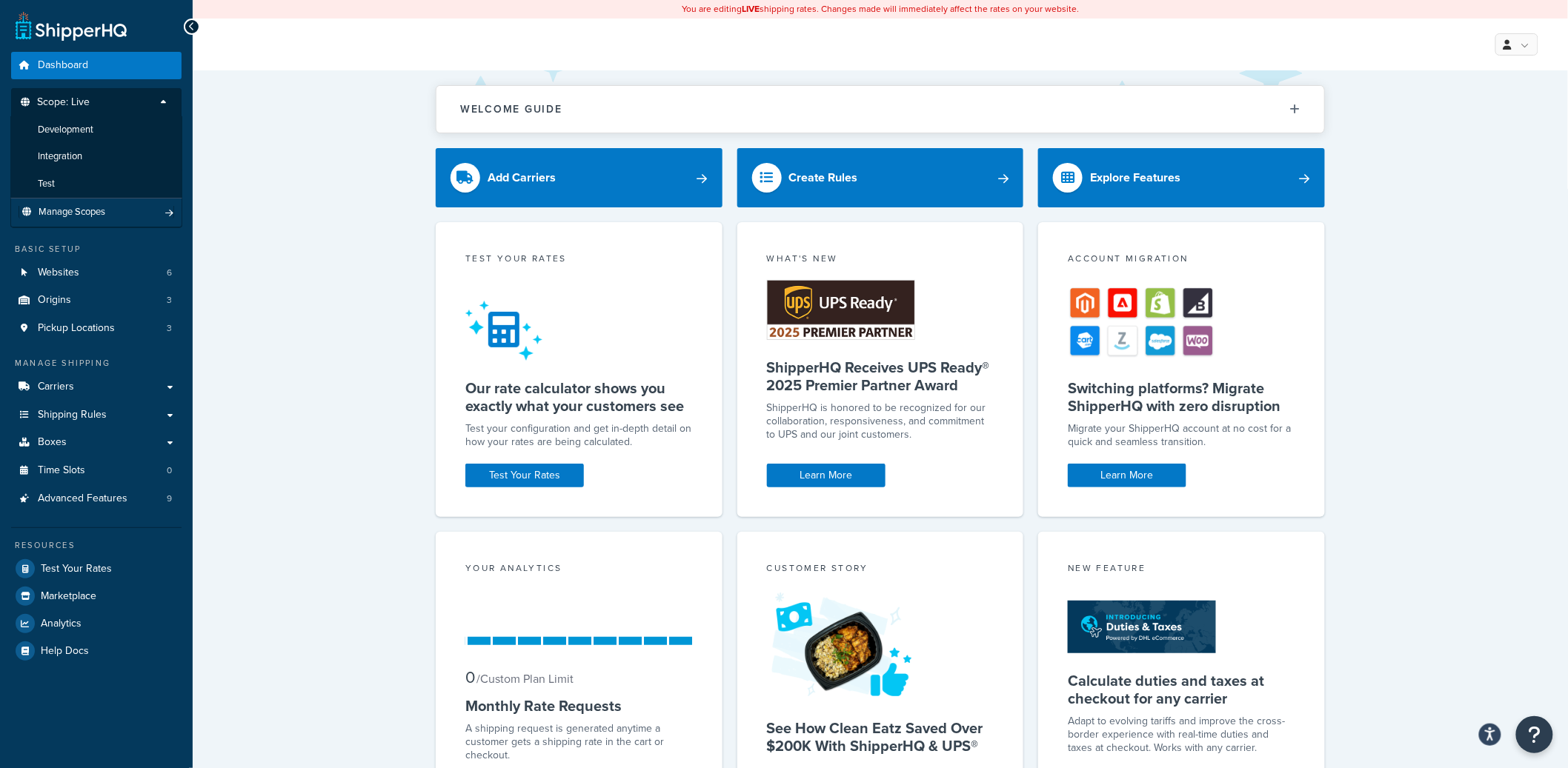
click at [115, 203] on li "Manage Scopes" at bounding box center [96, 212] width 172 height 29
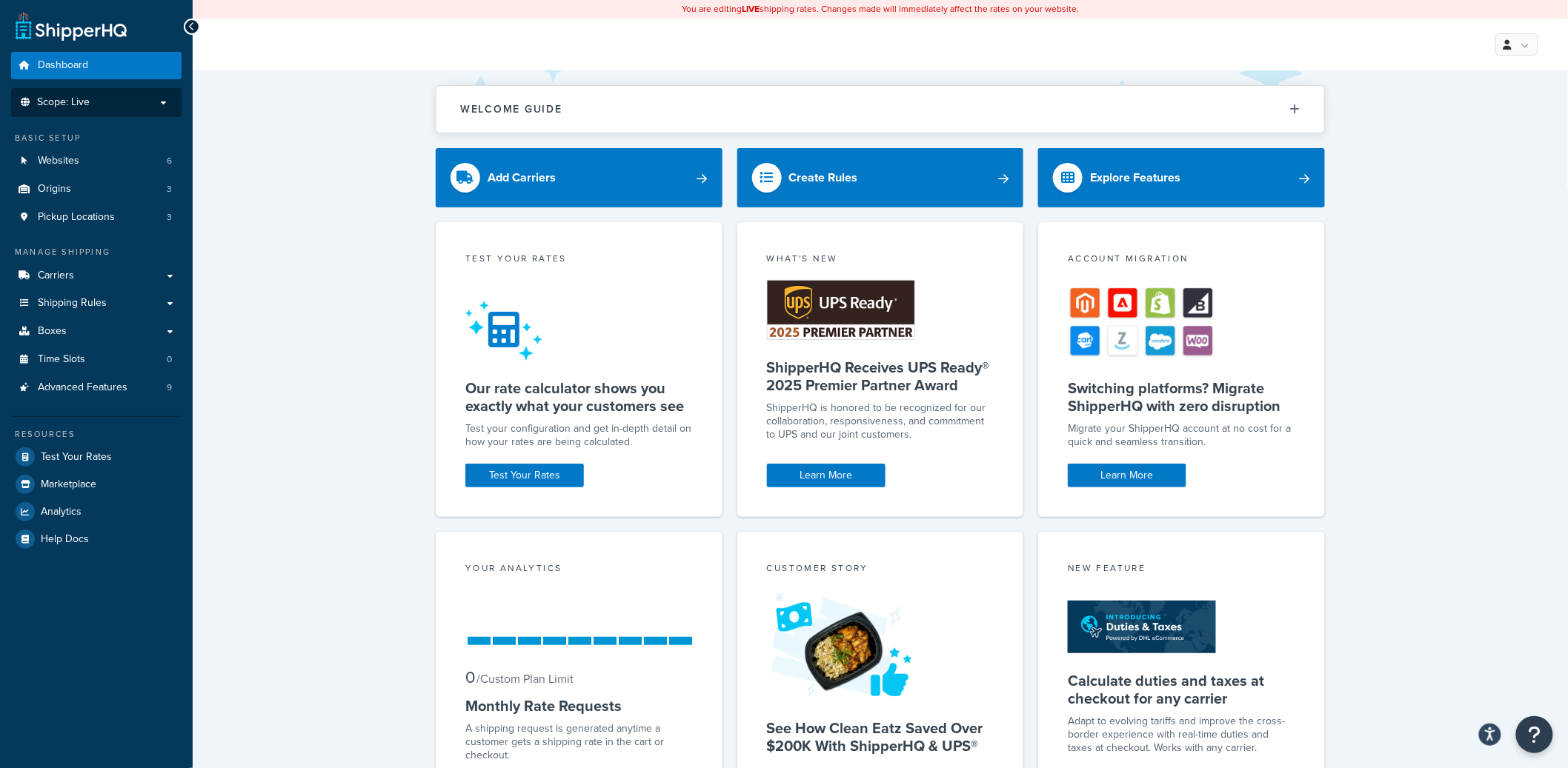
click at [133, 96] on p "Scope: Live" at bounding box center [96, 102] width 157 height 12
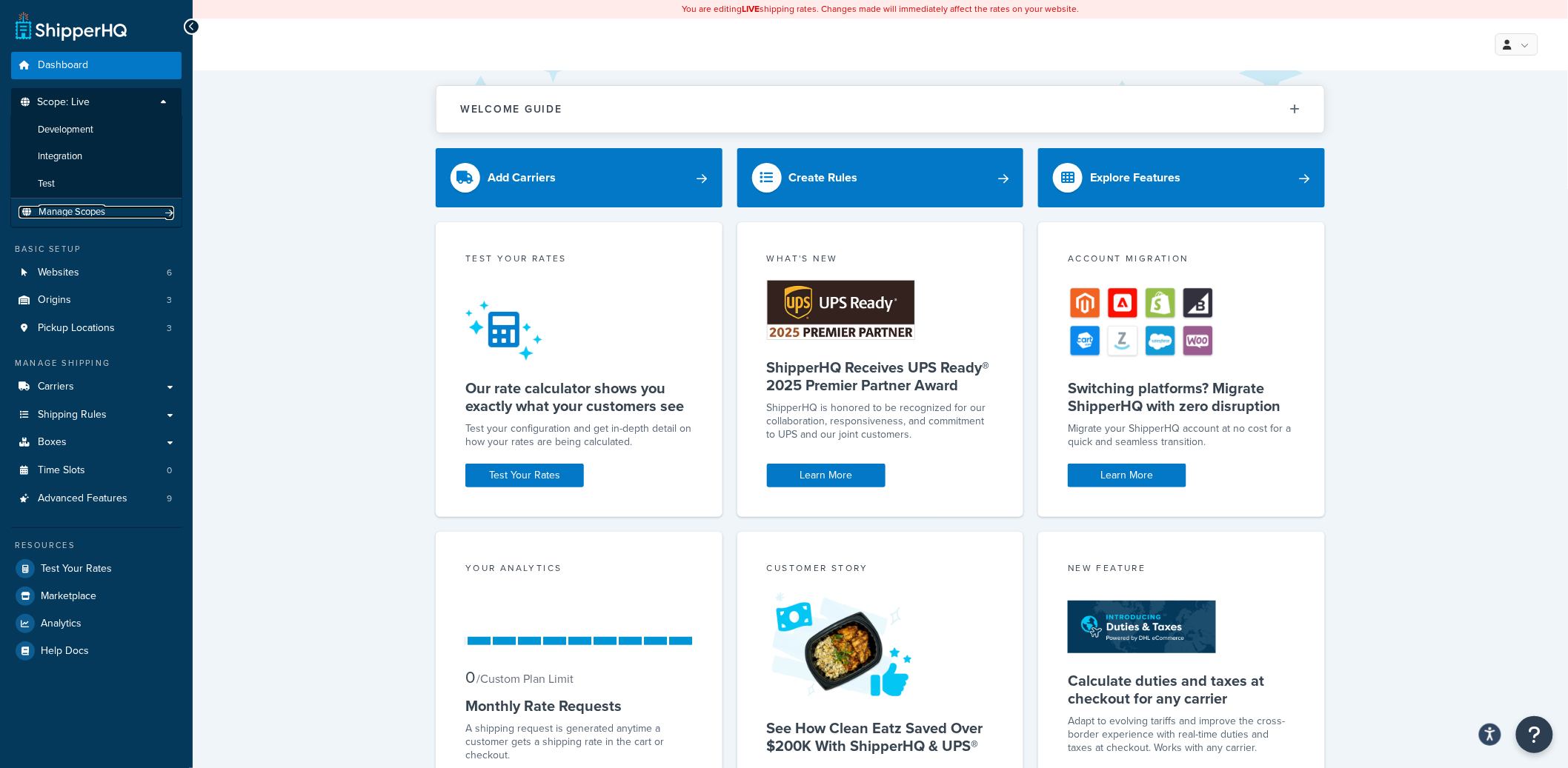
click at [110, 215] on link "Manage Scopes" at bounding box center [96, 212] width 155 height 12
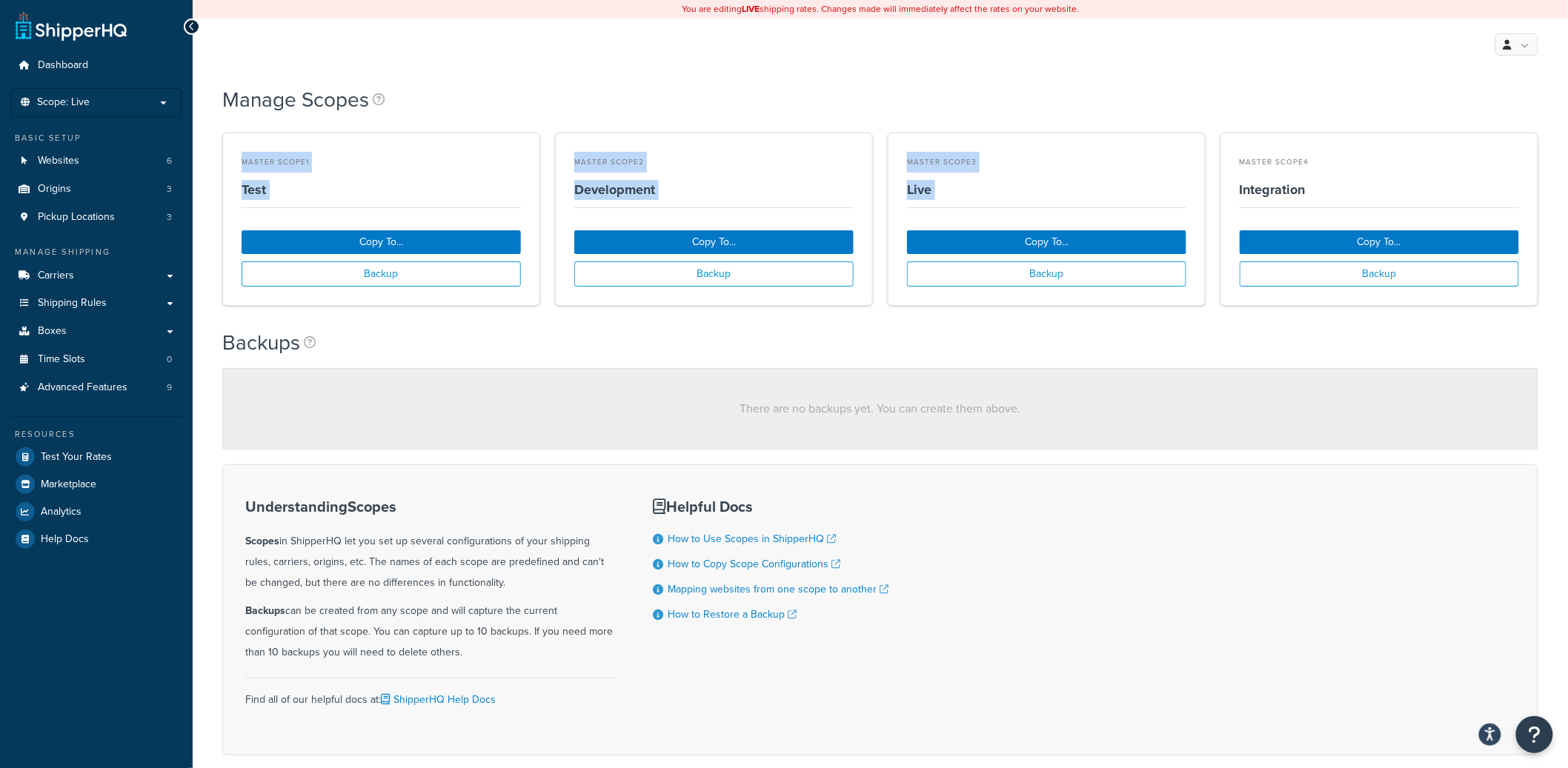
drag, startPoint x: 680, startPoint y: 134, endPoint x: 1014, endPoint y: 221, distance: 345.1
click at [1014, 221] on div "Manage Scopes Master Scope 1 Test Copy To... Backup Master Scope 2 Development …" at bounding box center [880, 416] width 1316 height 678
click at [1008, 168] on small "Master Scope 3" at bounding box center [1047, 162] width 279 height 21
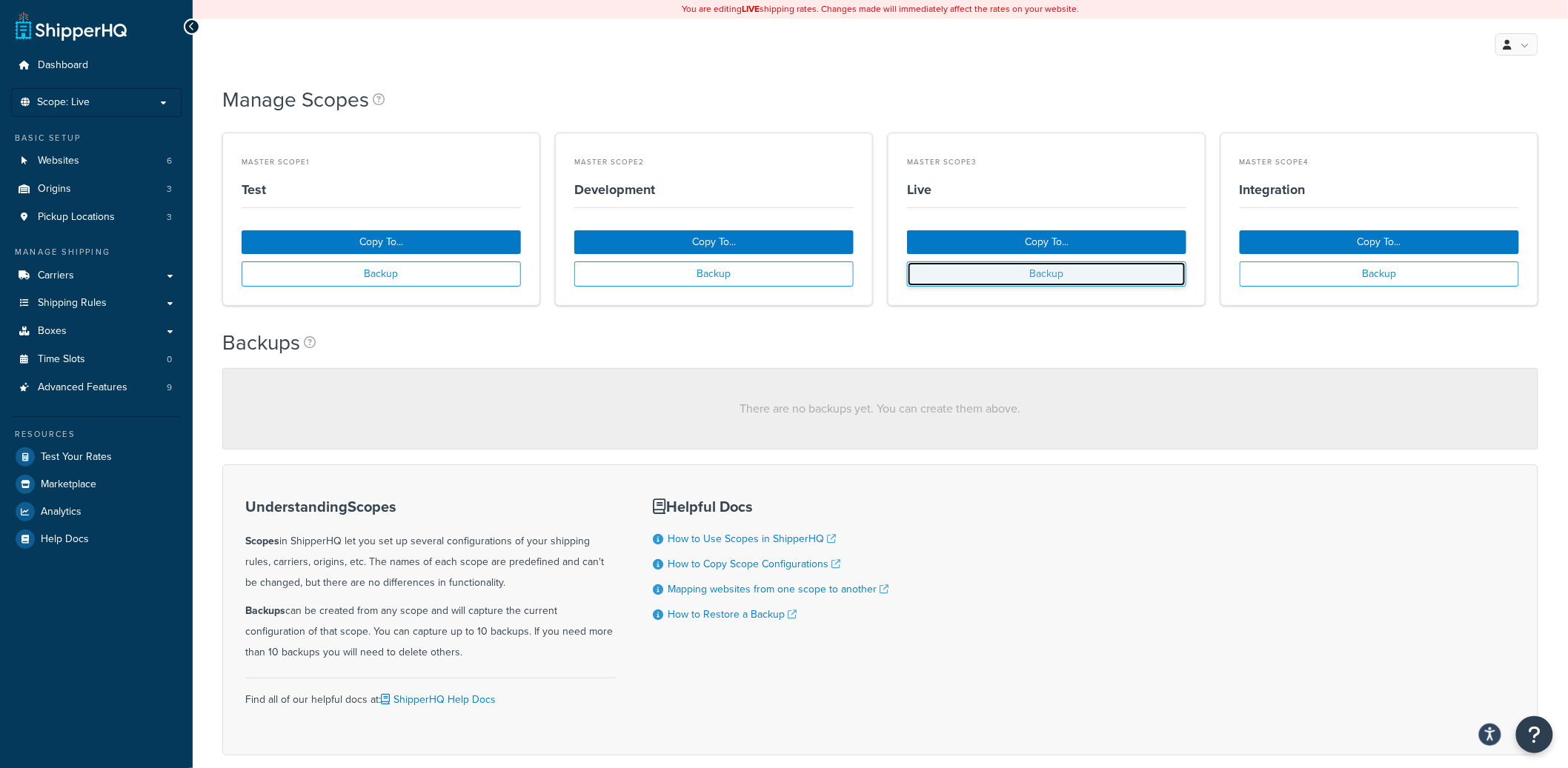
click at [1018, 278] on button "Backup" at bounding box center [1047, 274] width 279 height 25
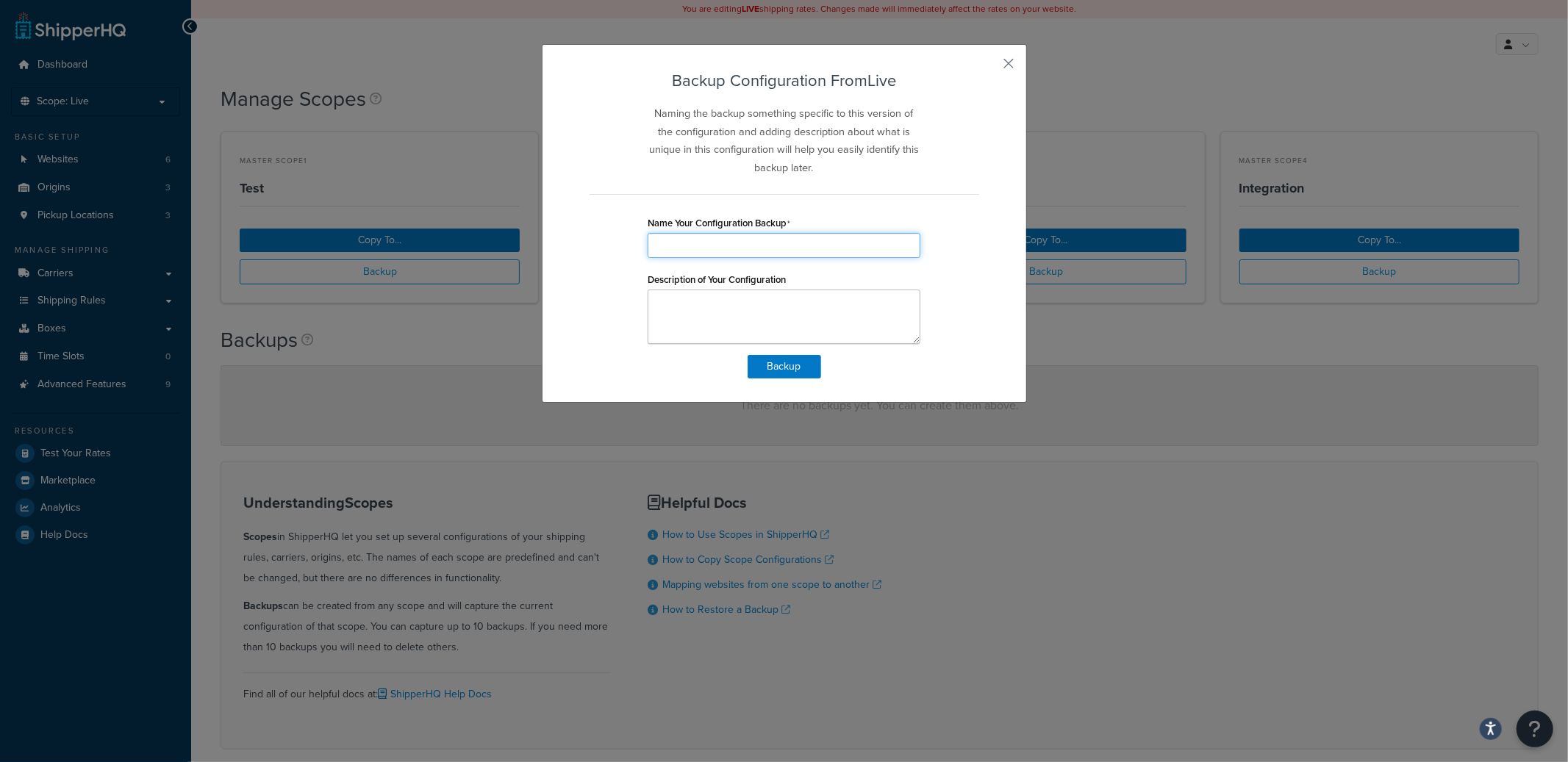
click at [742, 254] on input "Name Your Configuration Backup" at bounding box center [784, 245] width 273 height 25
type input "Live Backup"
click at [761, 373] on button "Backup" at bounding box center [784, 366] width 74 height 23
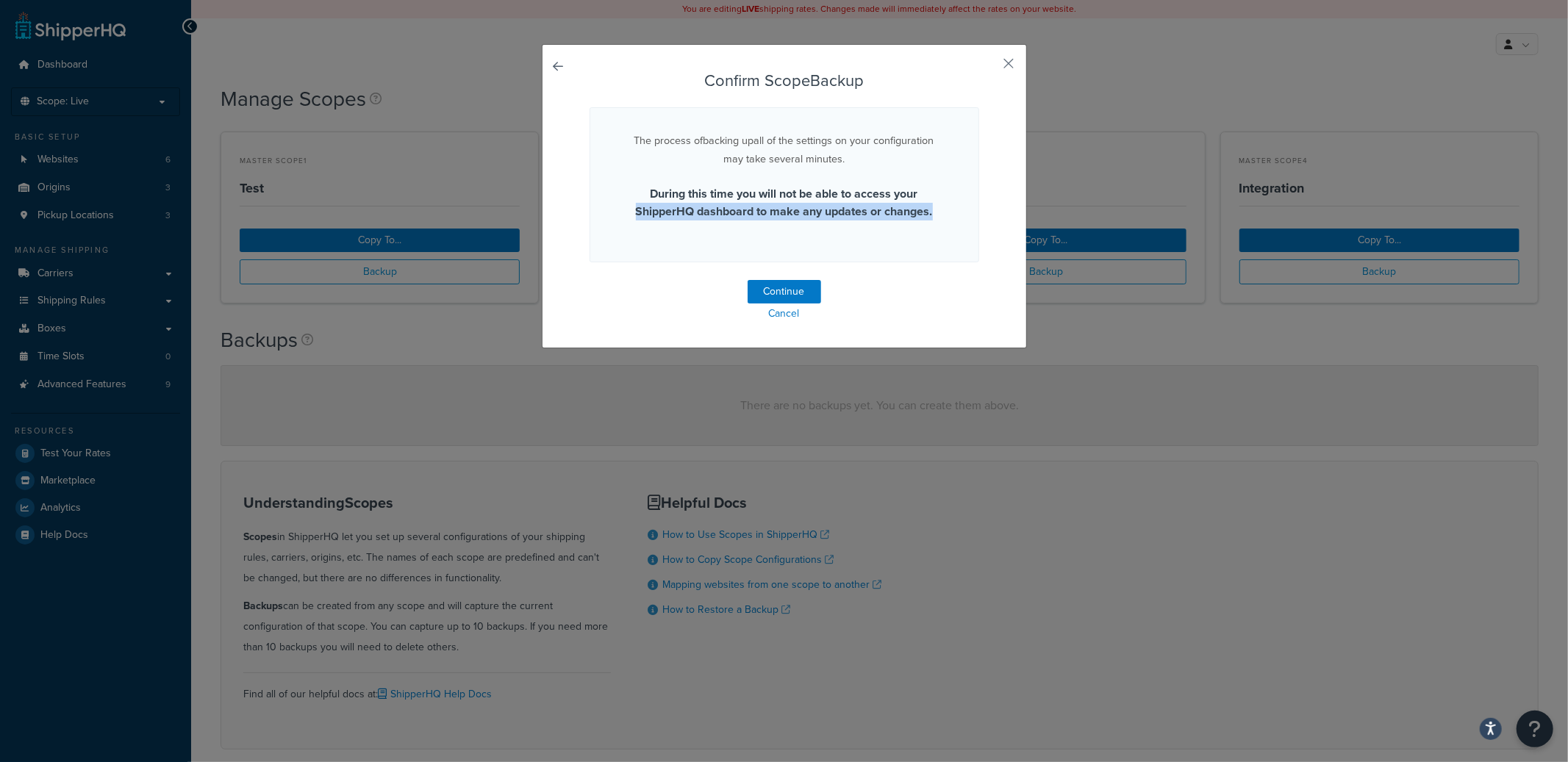
drag, startPoint x: 619, startPoint y: 204, endPoint x: 982, endPoint y: 240, distance: 364.8
click at [982, 240] on div "Confirm Scope Backup The process of backing up all of the settings on your conf…" at bounding box center [784, 196] width 485 height 304
click at [809, 292] on button "Continue" at bounding box center [784, 291] width 74 height 23
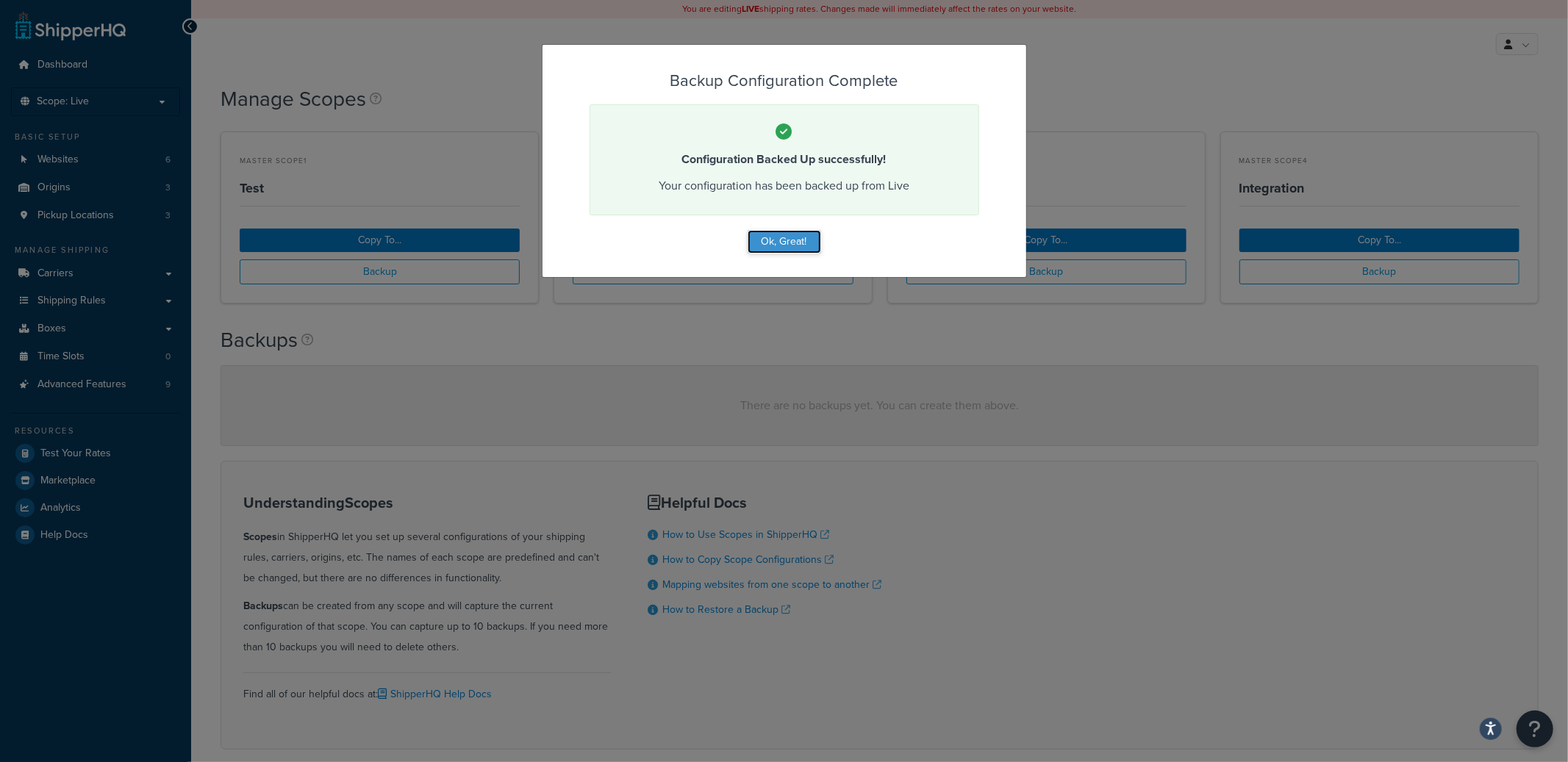
click at [800, 245] on button "Ok, Great!" at bounding box center [784, 242] width 74 height 23
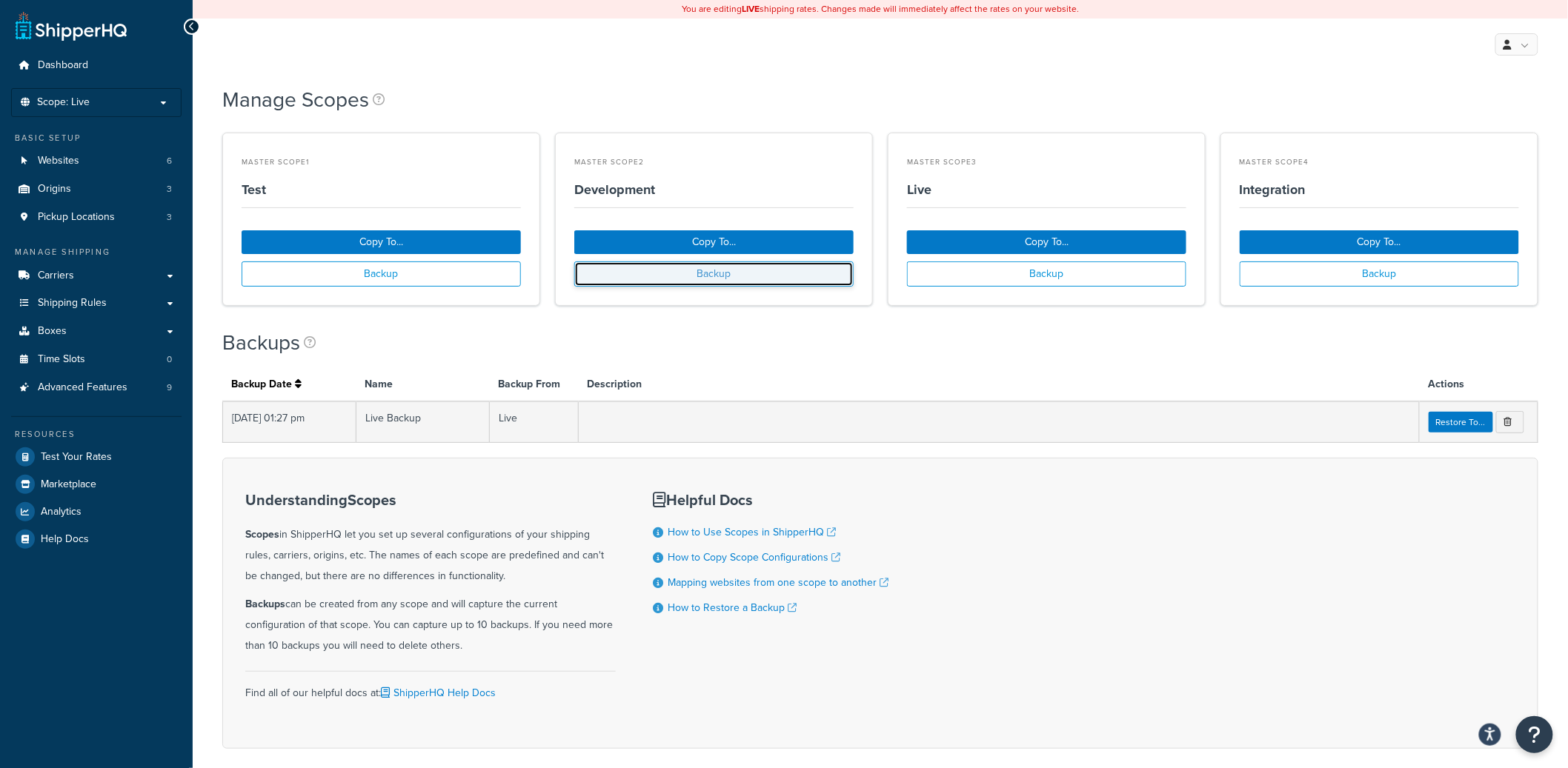
click at [747, 267] on button "Backup" at bounding box center [714, 274] width 279 height 25
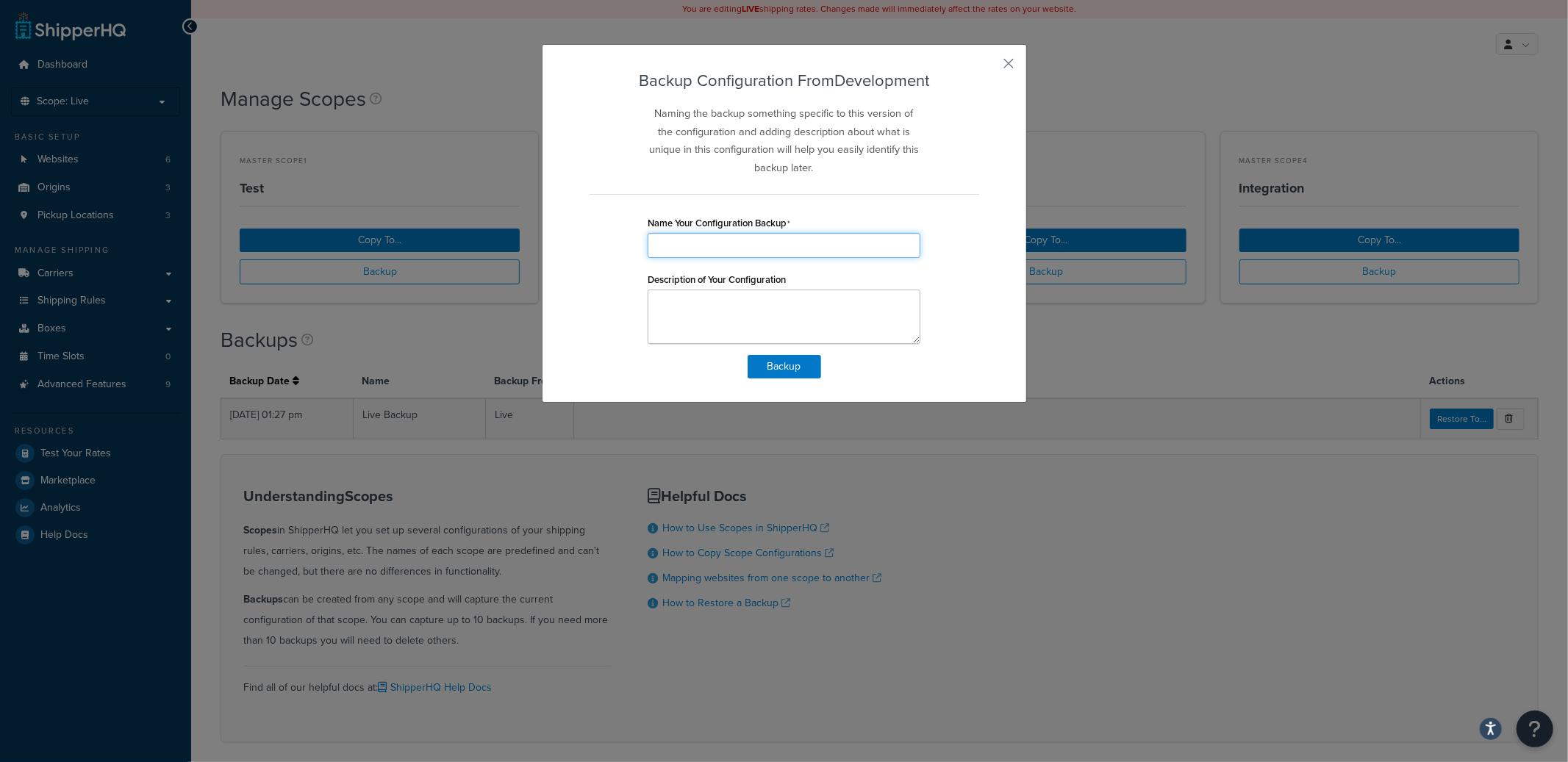
click at [738, 247] on input "Name Your Configuration Backup" at bounding box center [784, 245] width 273 height 25
type input "Development"
drag, startPoint x: 1003, startPoint y: 17, endPoint x: 1014, endPoint y: 29, distance: 16.3
click at [1014, 29] on div "Backup Configuration From Development Naming the backup something specific to t…" at bounding box center [784, 381] width 1568 height 762
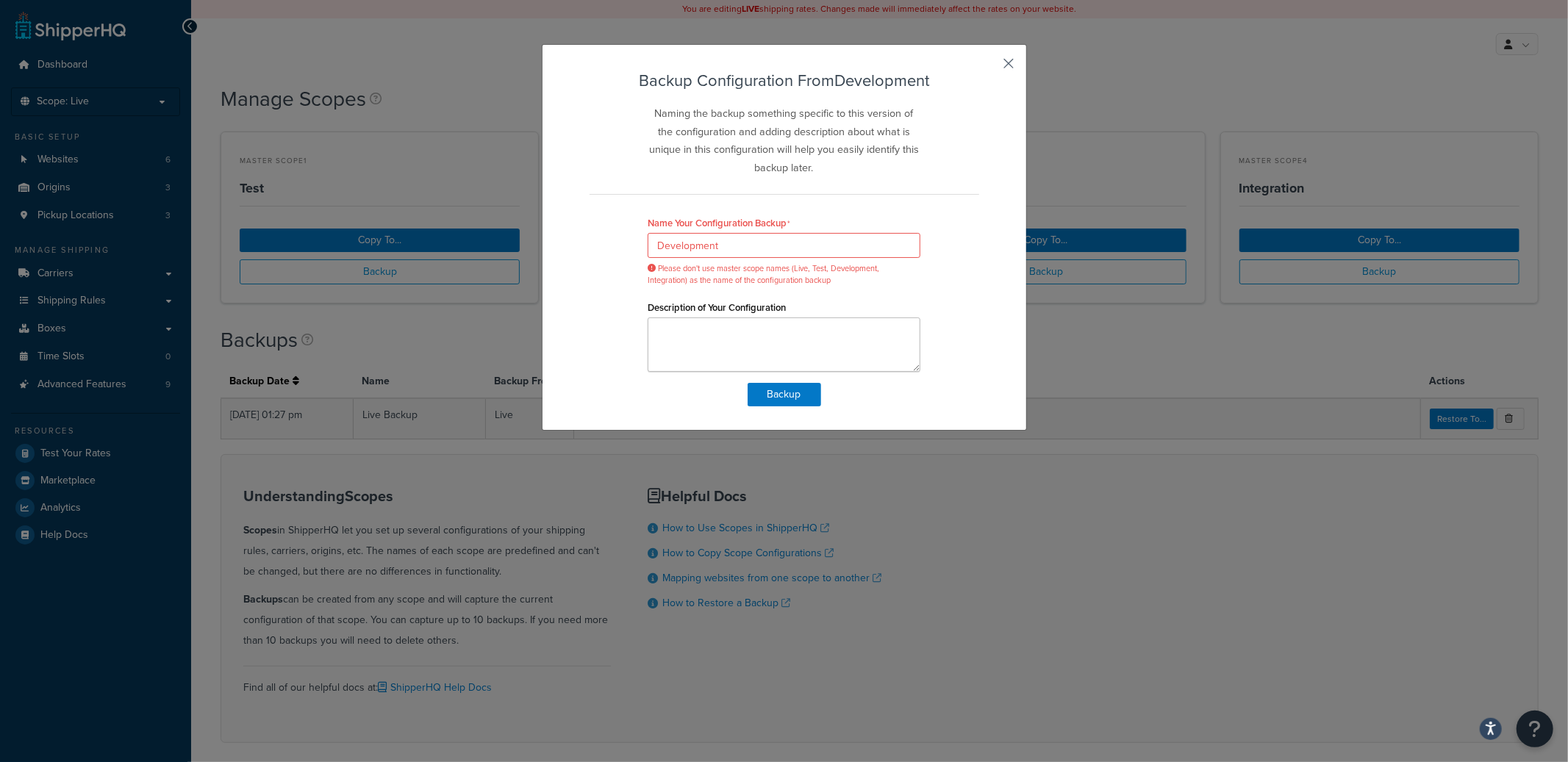
click at [979, 68] on button "button" at bounding box center [977, 70] width 3 height 3
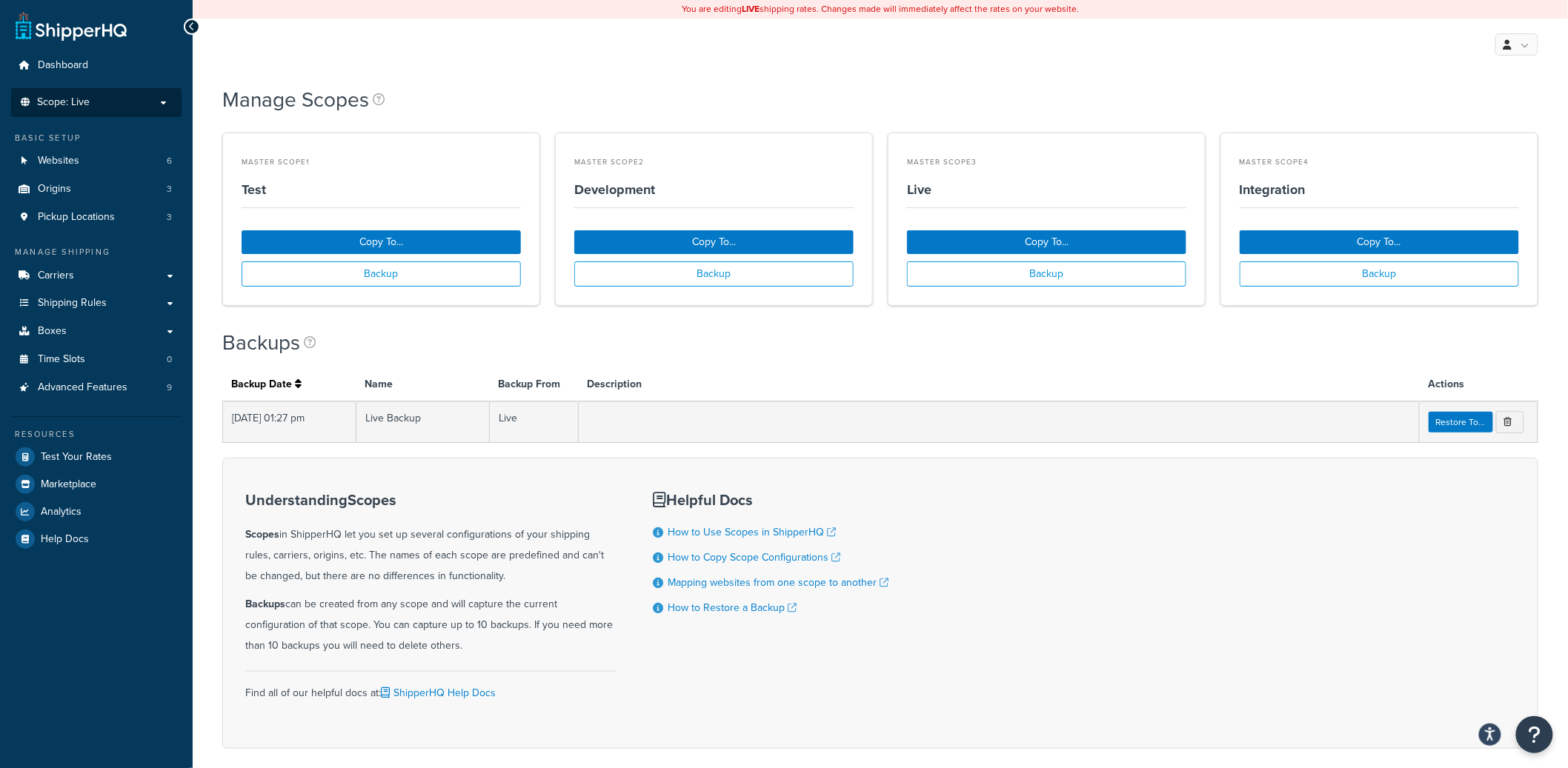
click at [119, 110] on li "Scope: Live" at bounding box center [96, 102] width 170 height 29
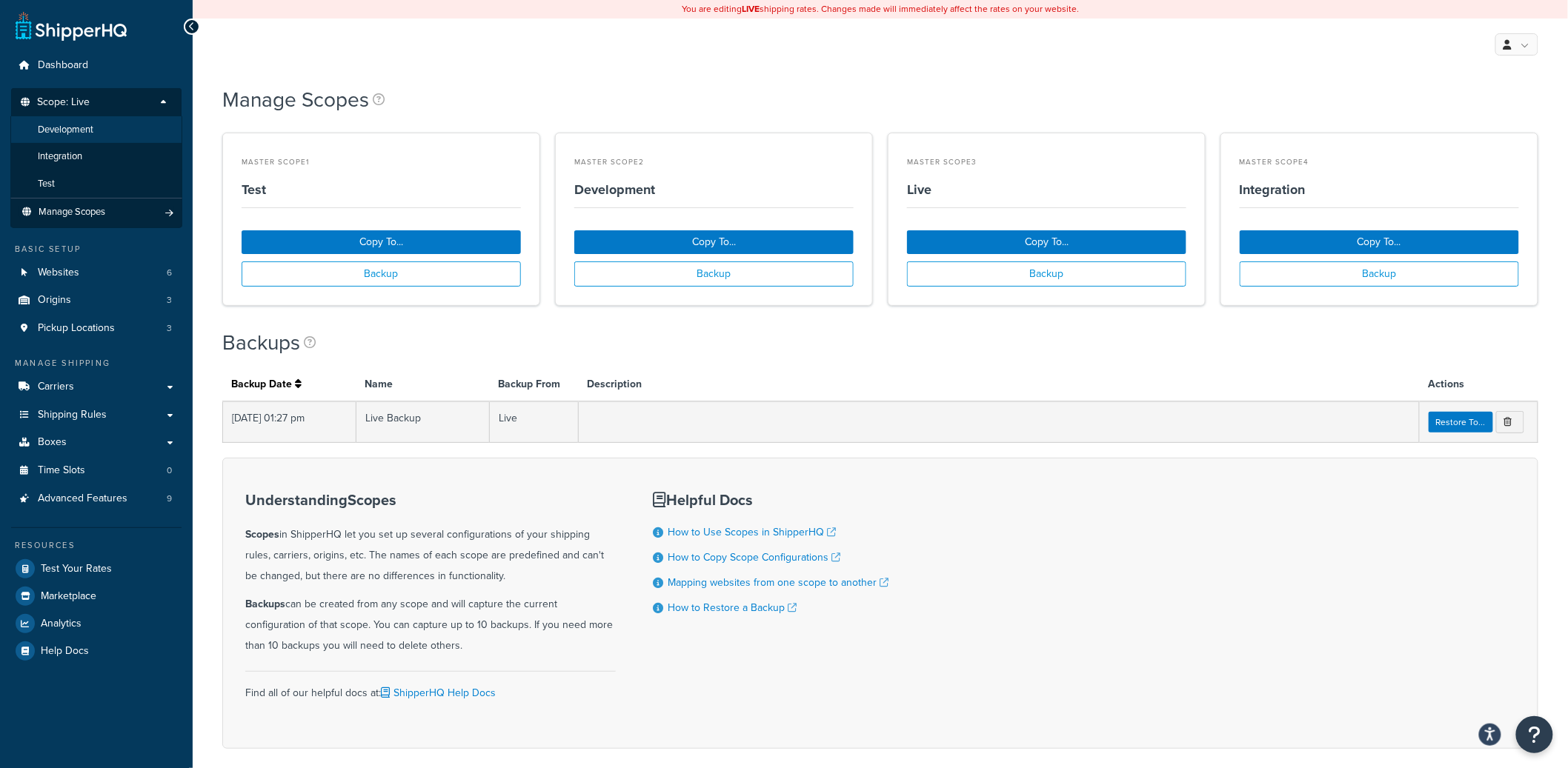
click at [113, 130] on li "Development" at bounding box center [96, 129] width 172 height 27
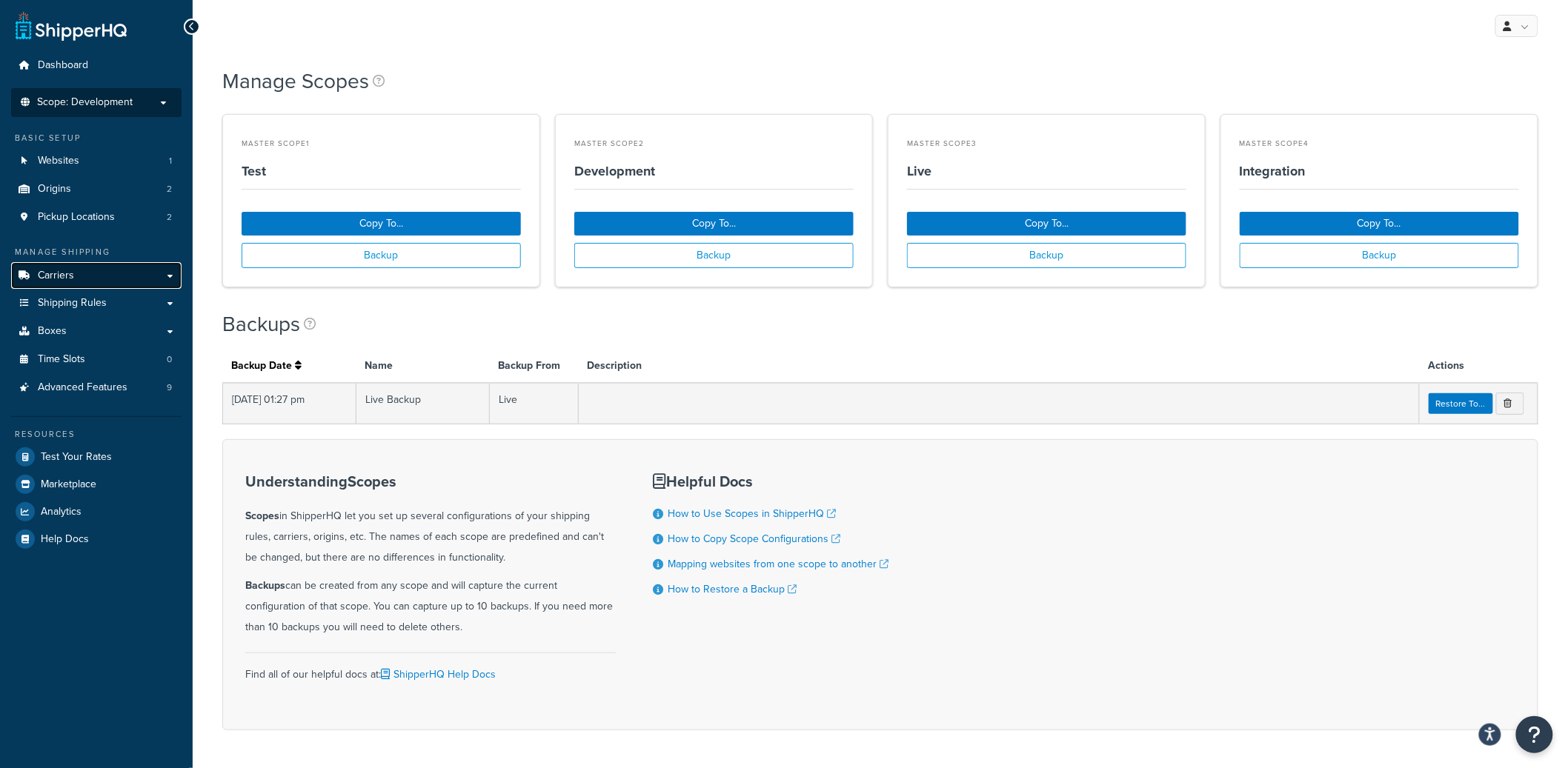
click at [116, 283] on link "Carriers" at bounding box center [96, 275] width 170 height 27
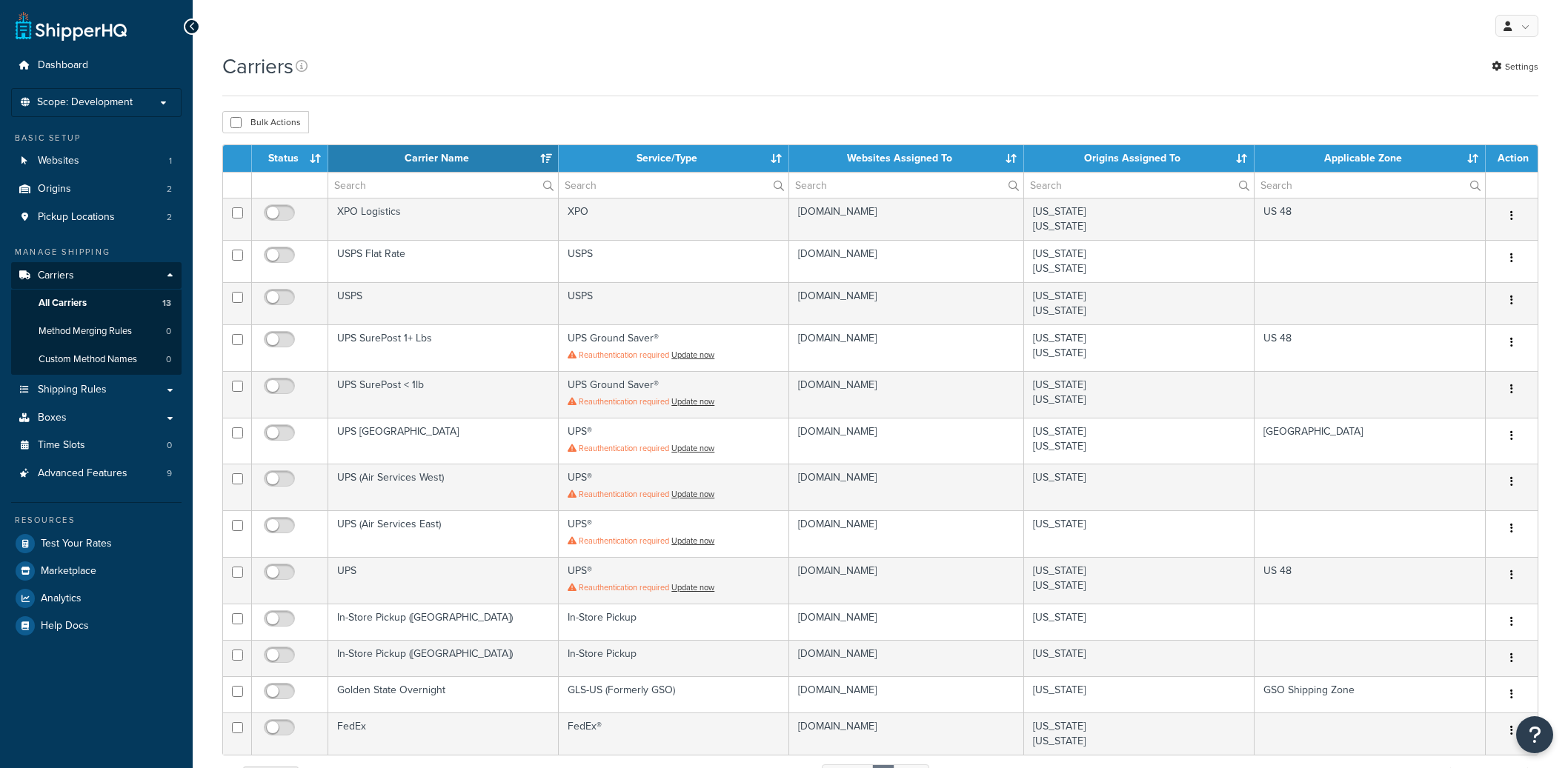
select select "15"
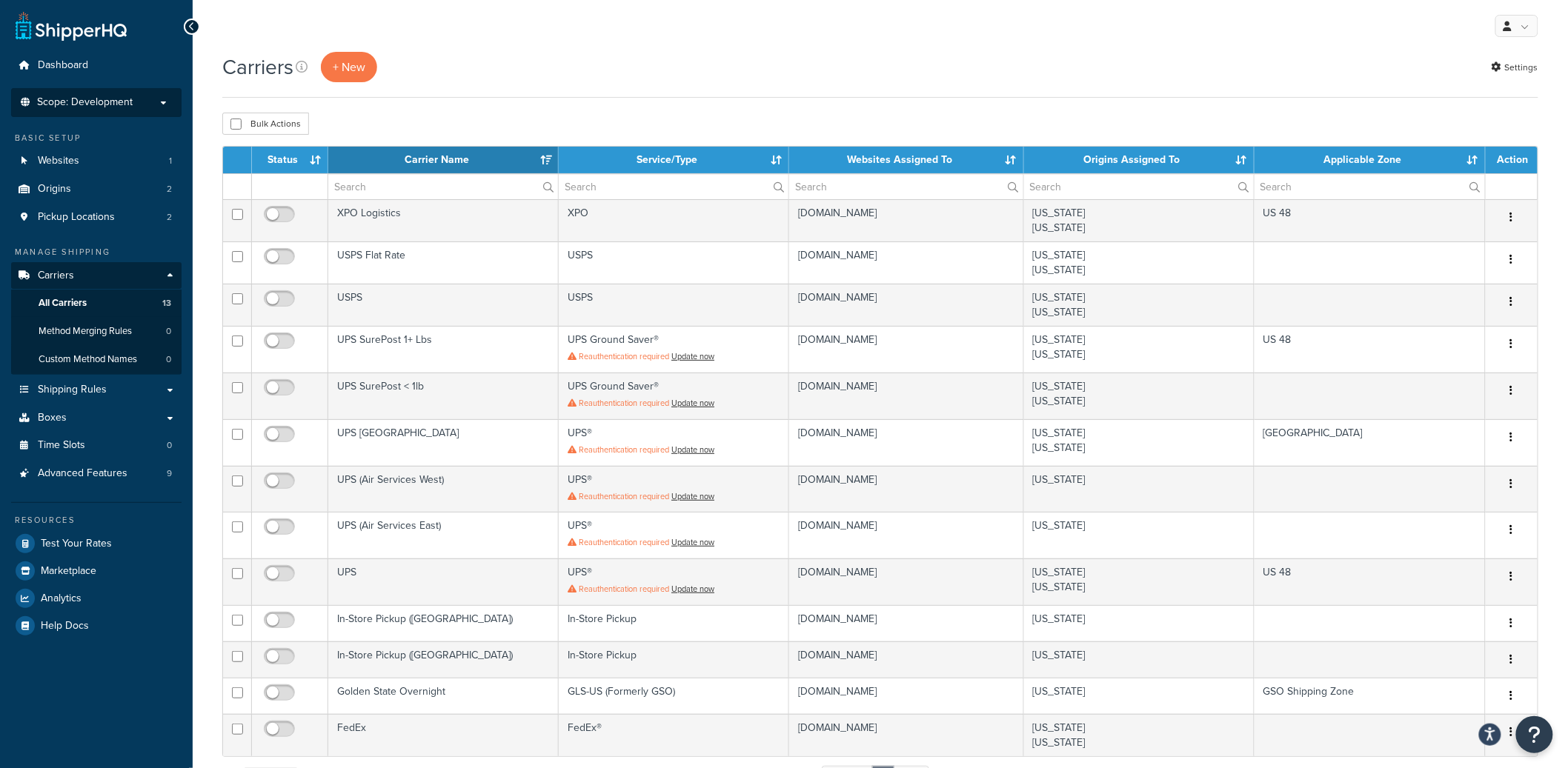
click at [66, 104] on span "Scope: Development" at bounding box center [84, 102] width 95 height 12
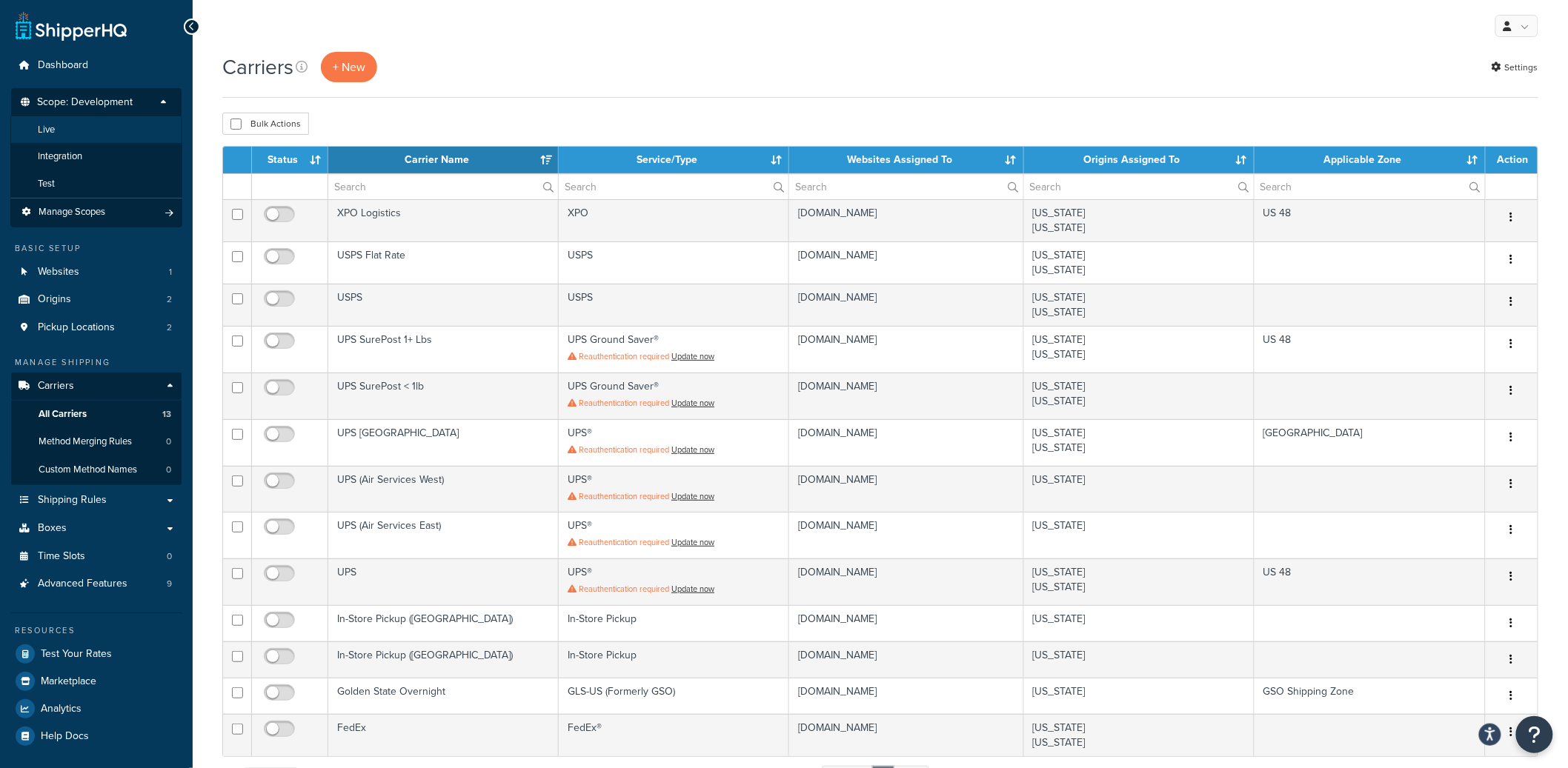
click at [107, 120] on li "Live" at bounding box center [96, 129] width 172 height 27
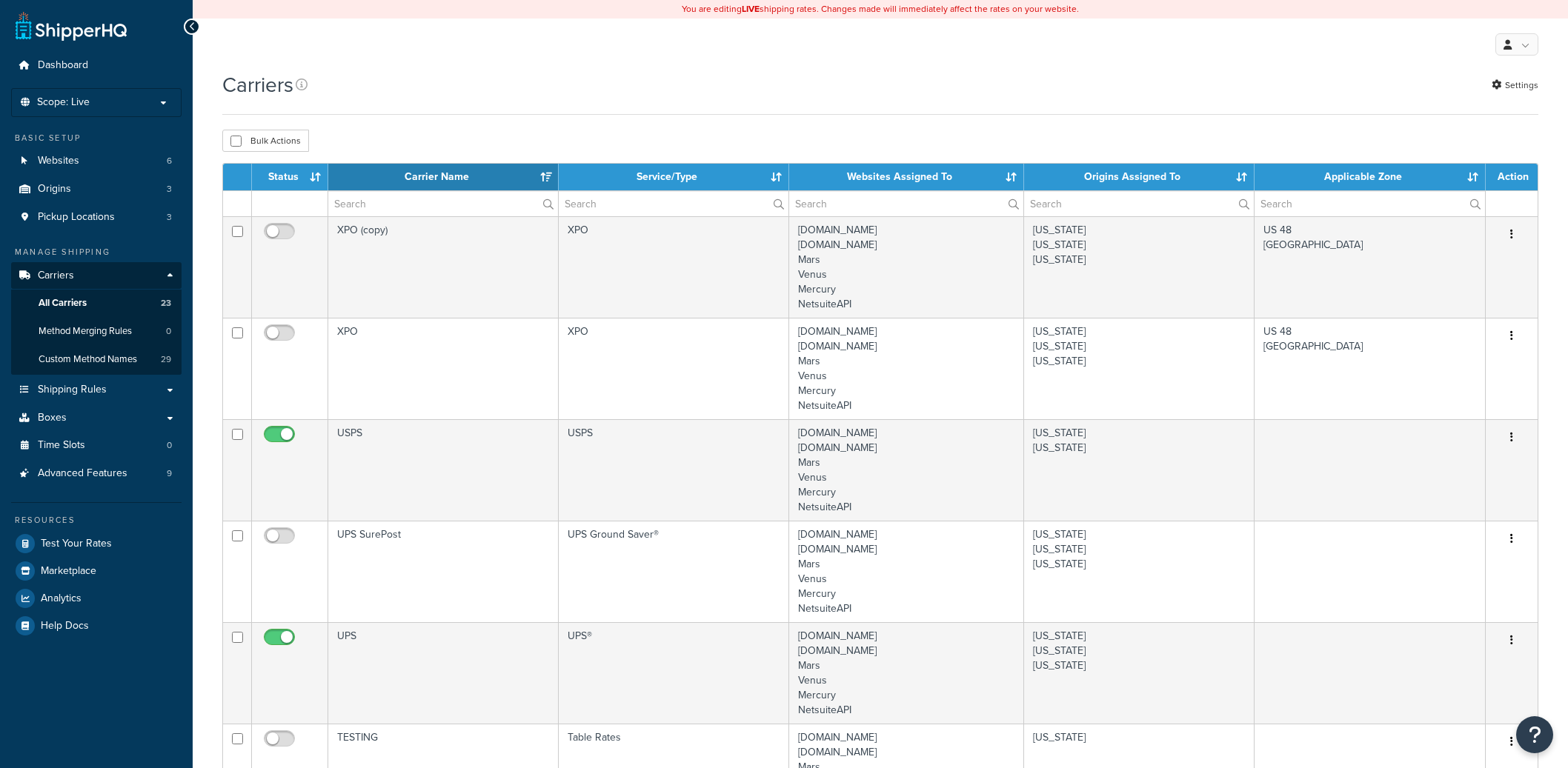
select select "15"
click at [113, 99] on p "Scope: Live" at bounding box center [96, 102] width 157 height 12
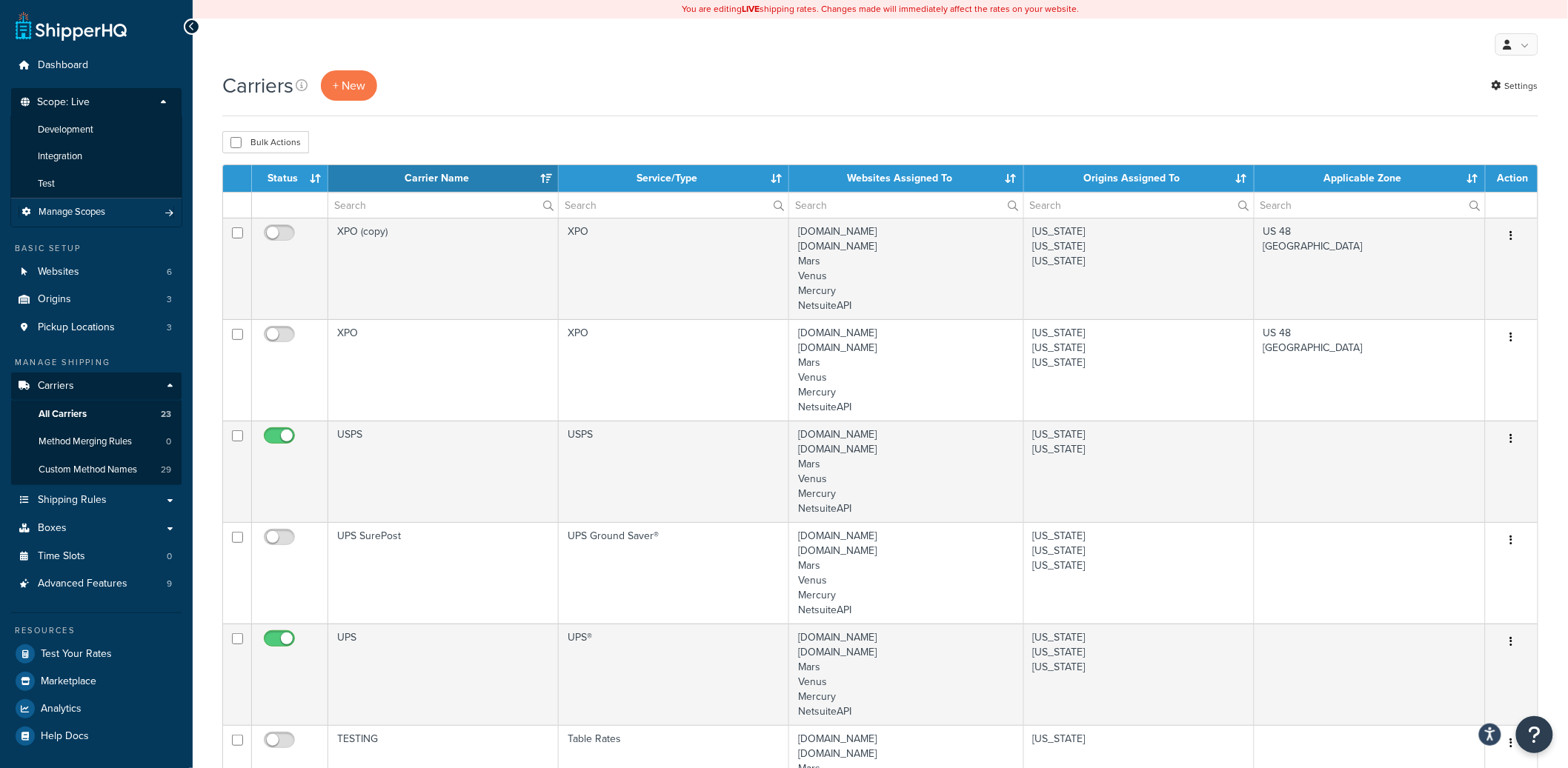
click at [70, 222] on li "Manage Scopes" at bounding box center [96, 212] width 172 height 29
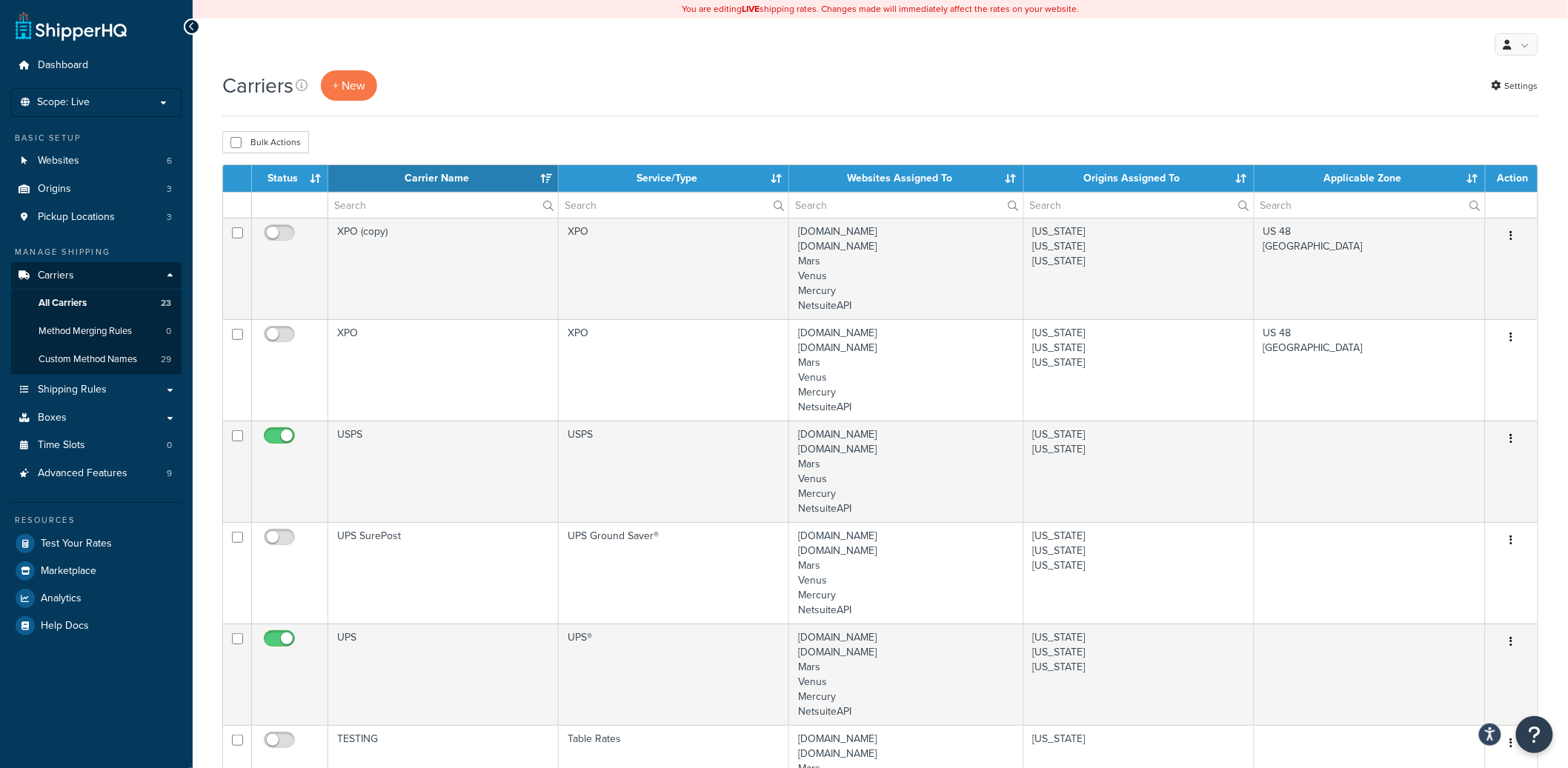
click at [109, 83] on ul "Dashboard Scope: Live Development Integration Test Manage Scopes Basic Setup We…" at bounding box center [96, 345] width 170 height 587
click at [110, 99] on p "Scope: Live" at bounding box center [96, 102] width 157 height 12
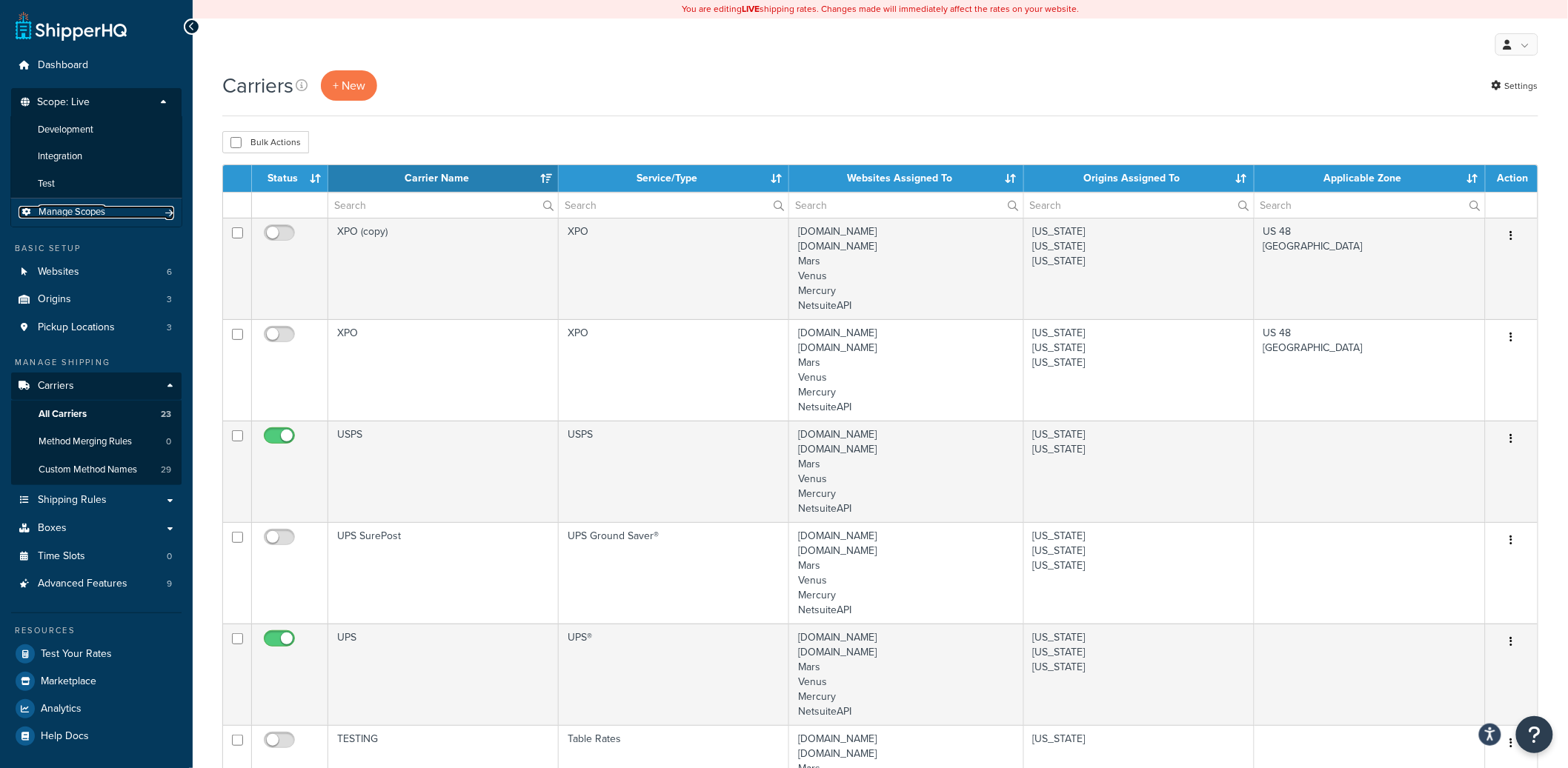
click at [81, 218] on span "Manage Scopes" at bounding box center [72, 212] width 66 height 12
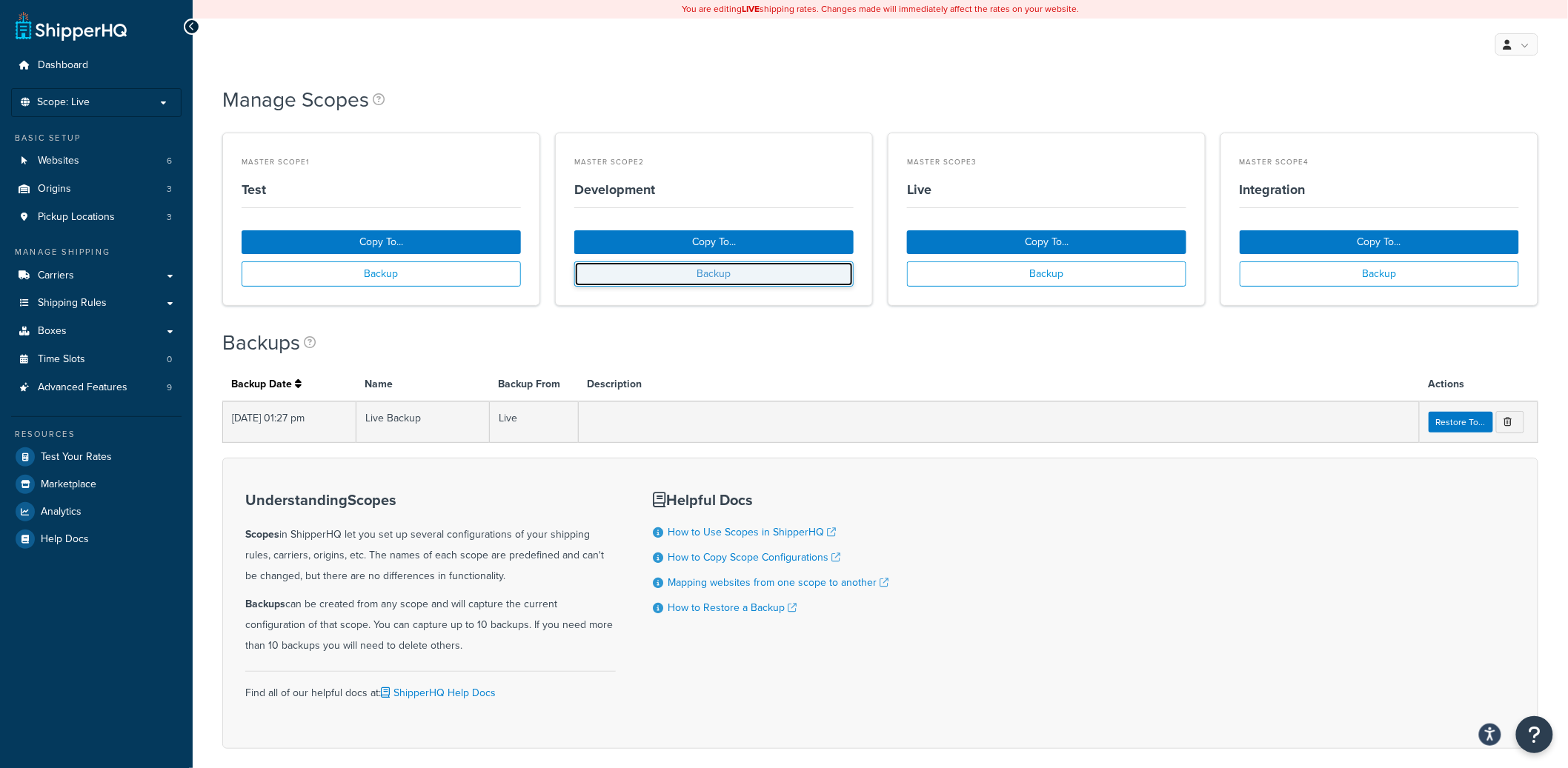
click at [639, 271] on button "Backup" at bounding box center [714, 274] width 279 height 25
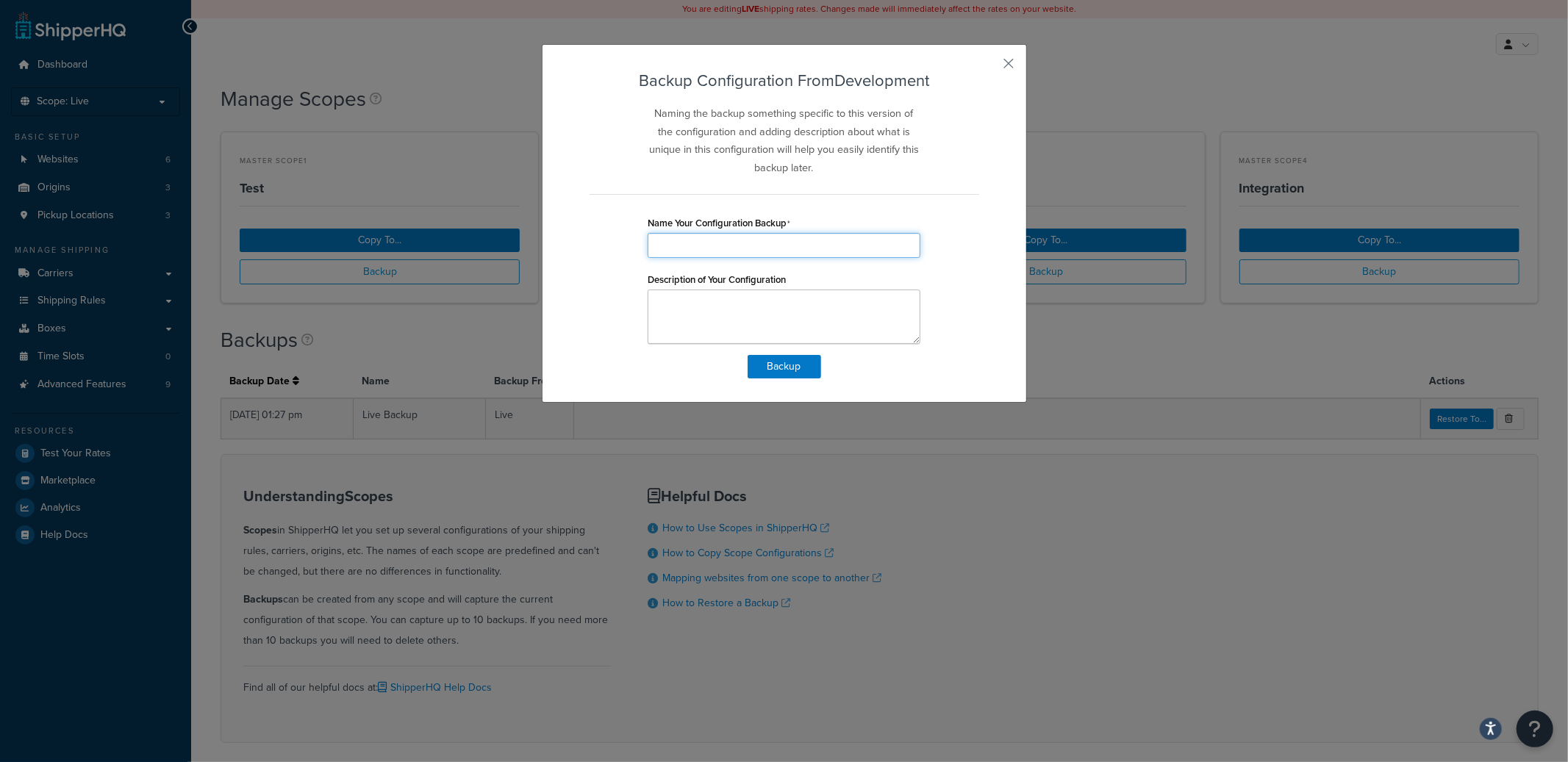
click at [709, 236] on input "Name Your Configuration Backup" at bounding box center [784, 245] width 273 height 25
type input "Development Backup"
click at [781, 376] on button "Backup" at bounding box center [784, 366] width 74 height 23
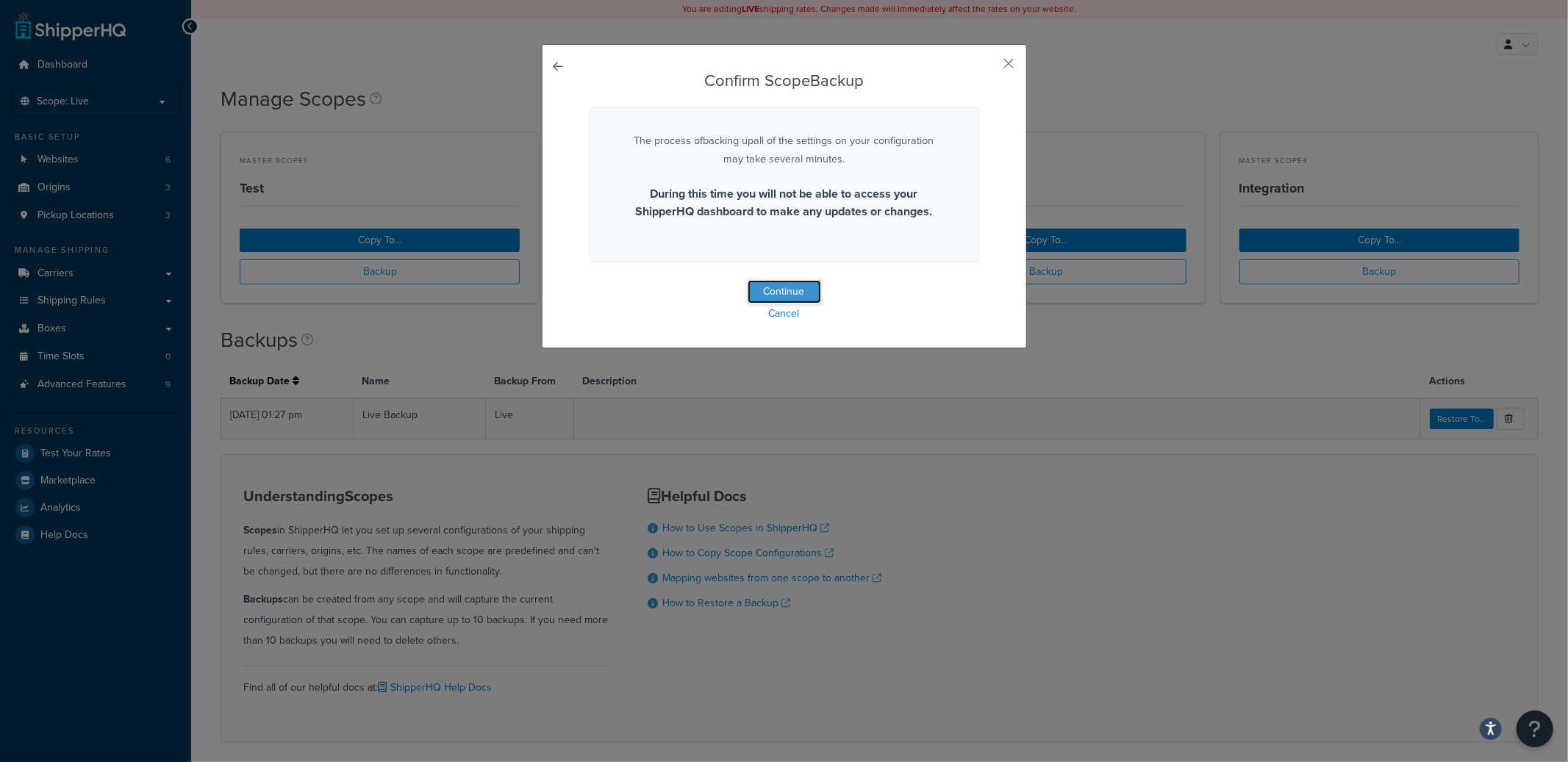
click at [774, 290] on button "Continue" at bounding box center [784, 291] width 74 height 23
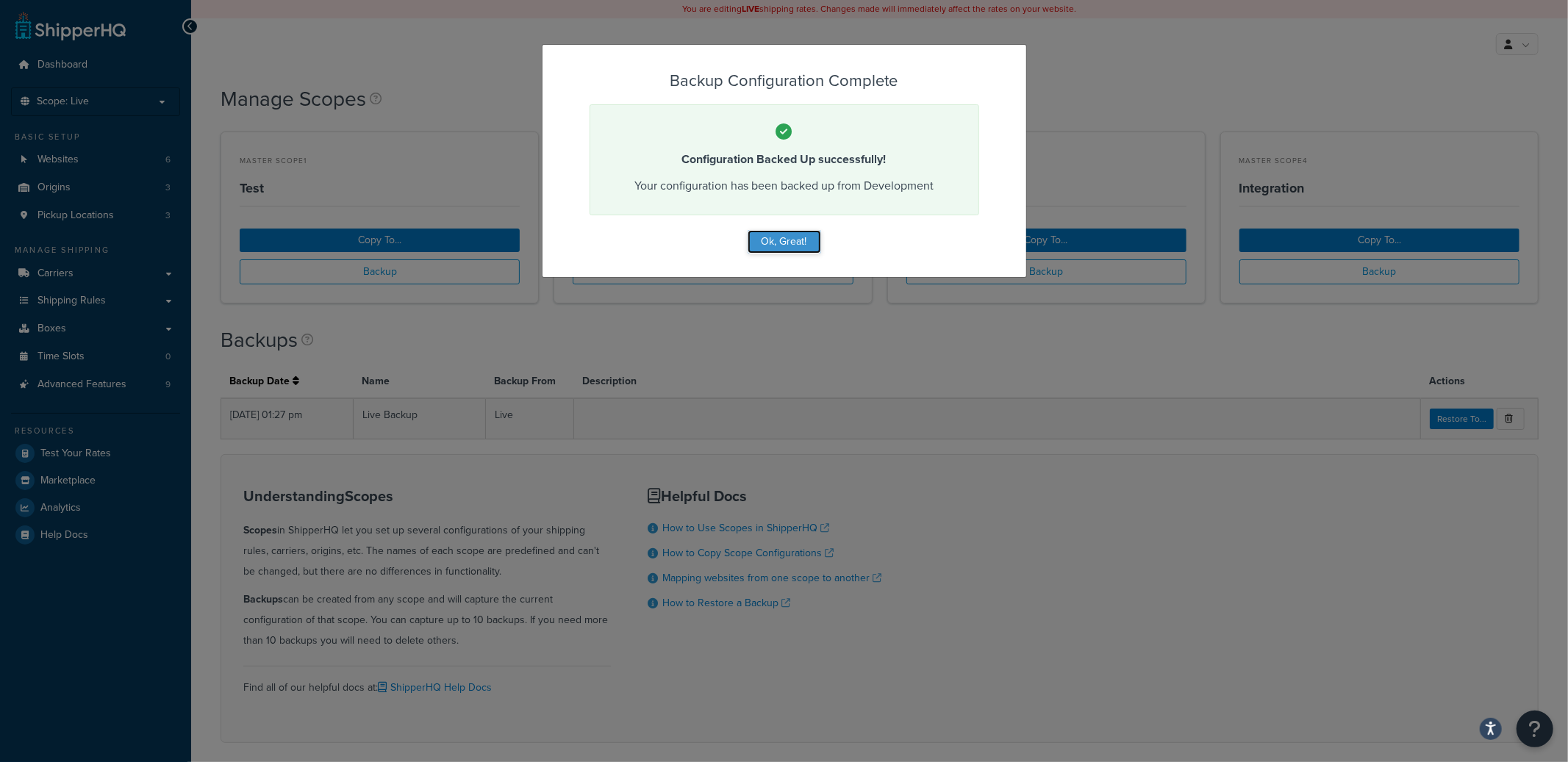
click at [790, 245] on button "Ok, Great!" at bounding box center [784, 242] width 74 height 23
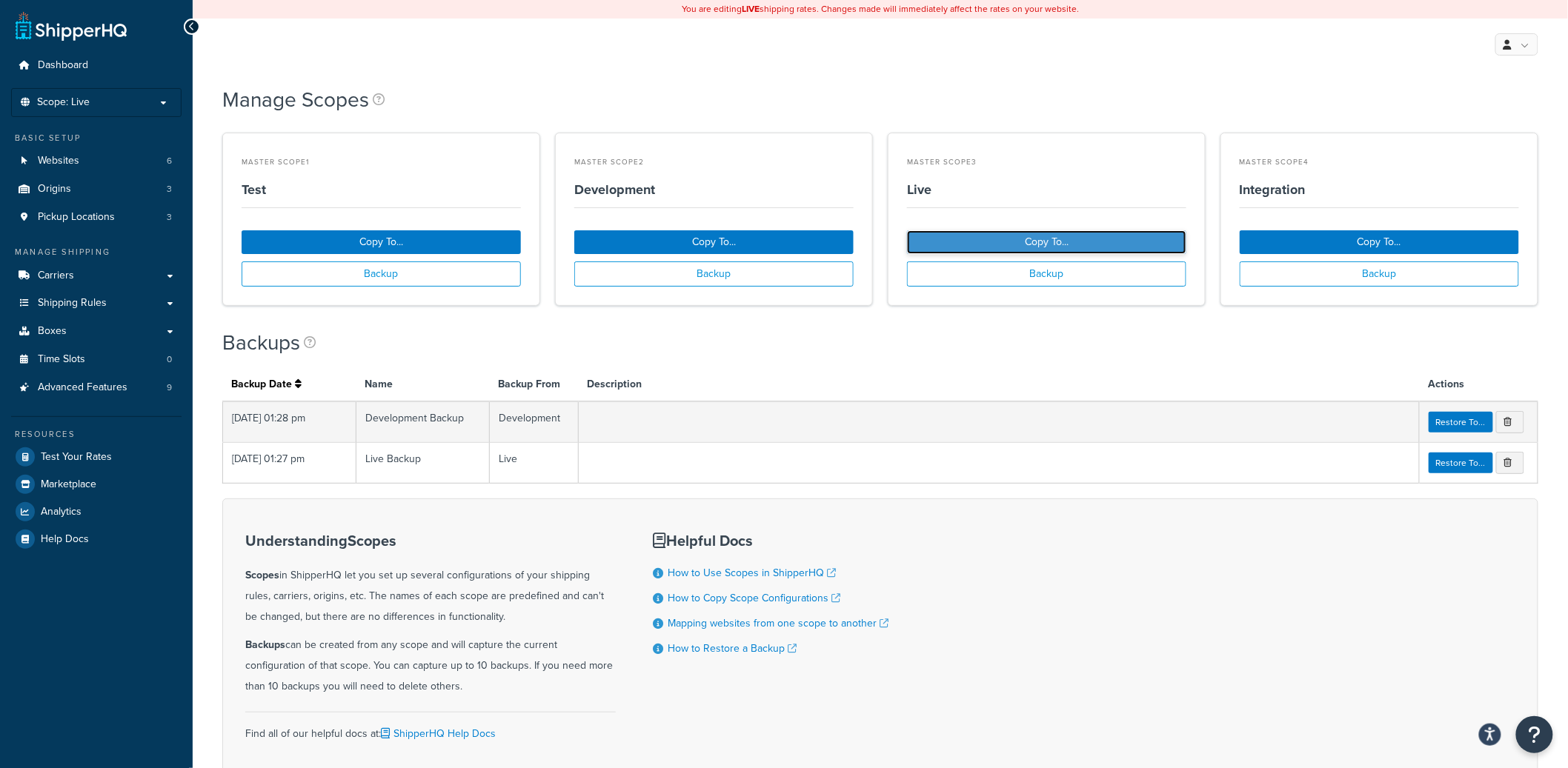
click at [1010, 236] on button "Copy To..." at bounding box center [1047, 242] width 279 height 24
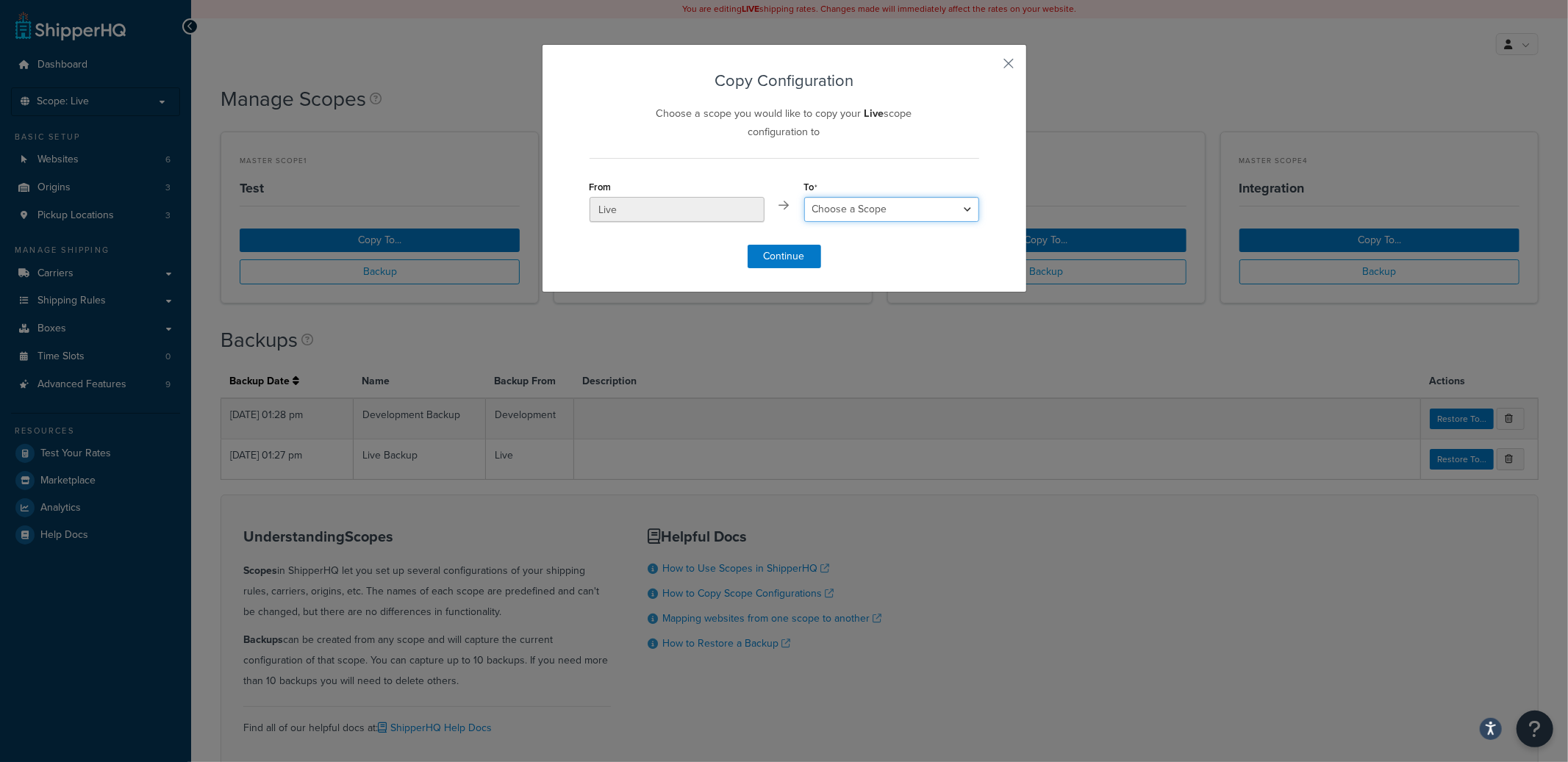
click at [883, 212] on select "Choose a Scope Test Development Integration" at bounding box center [891, 209] width 175 height 25
select select "120255"
click at [804, 197] on select "Choose a Scope Test Development Integration" at bounding box center [891, 209] width 175 height 25
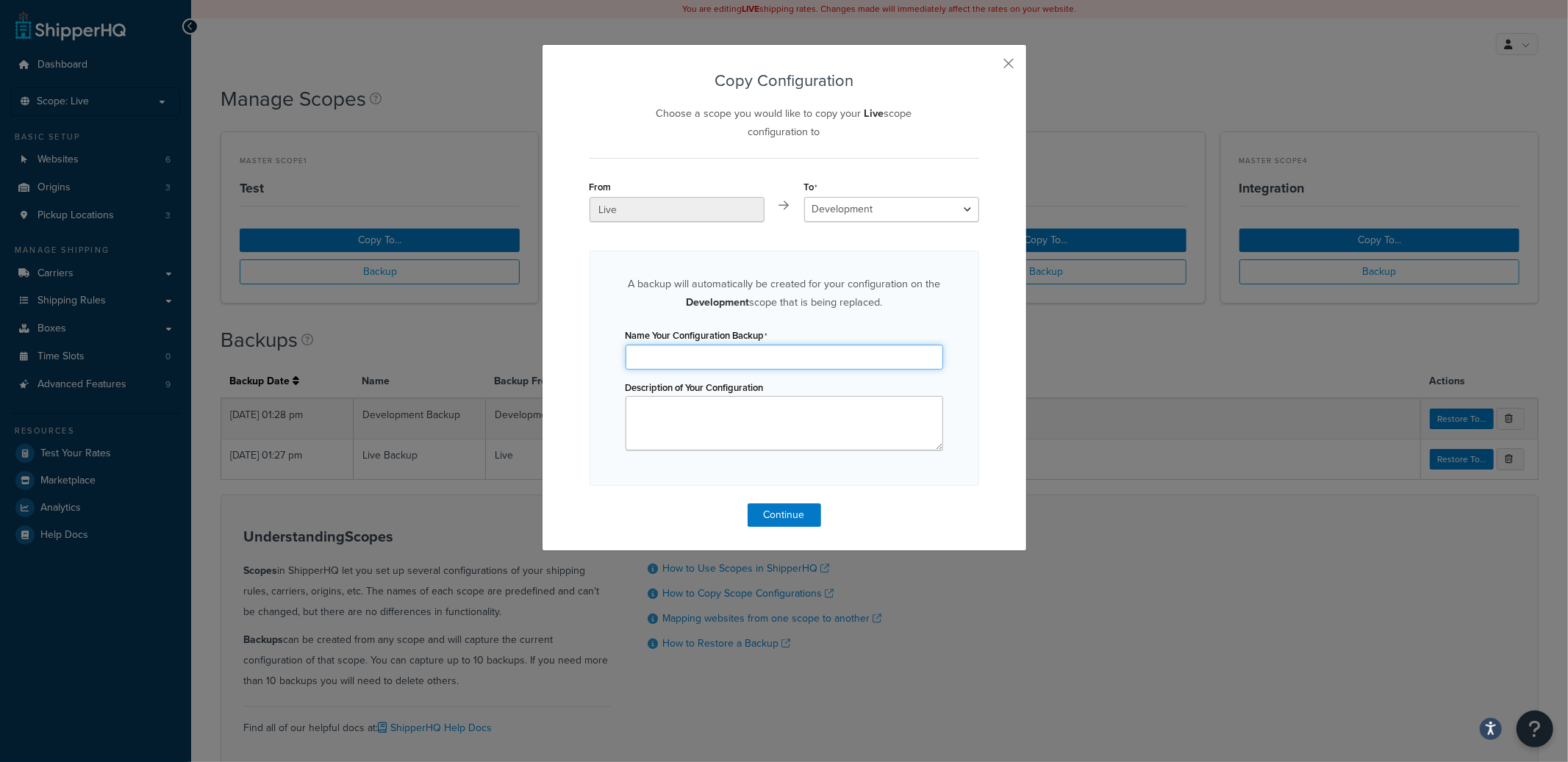
click at [683, 365] on input "Name Your Configuration Backup" at bounding box center [784, 357] width 318 height 25
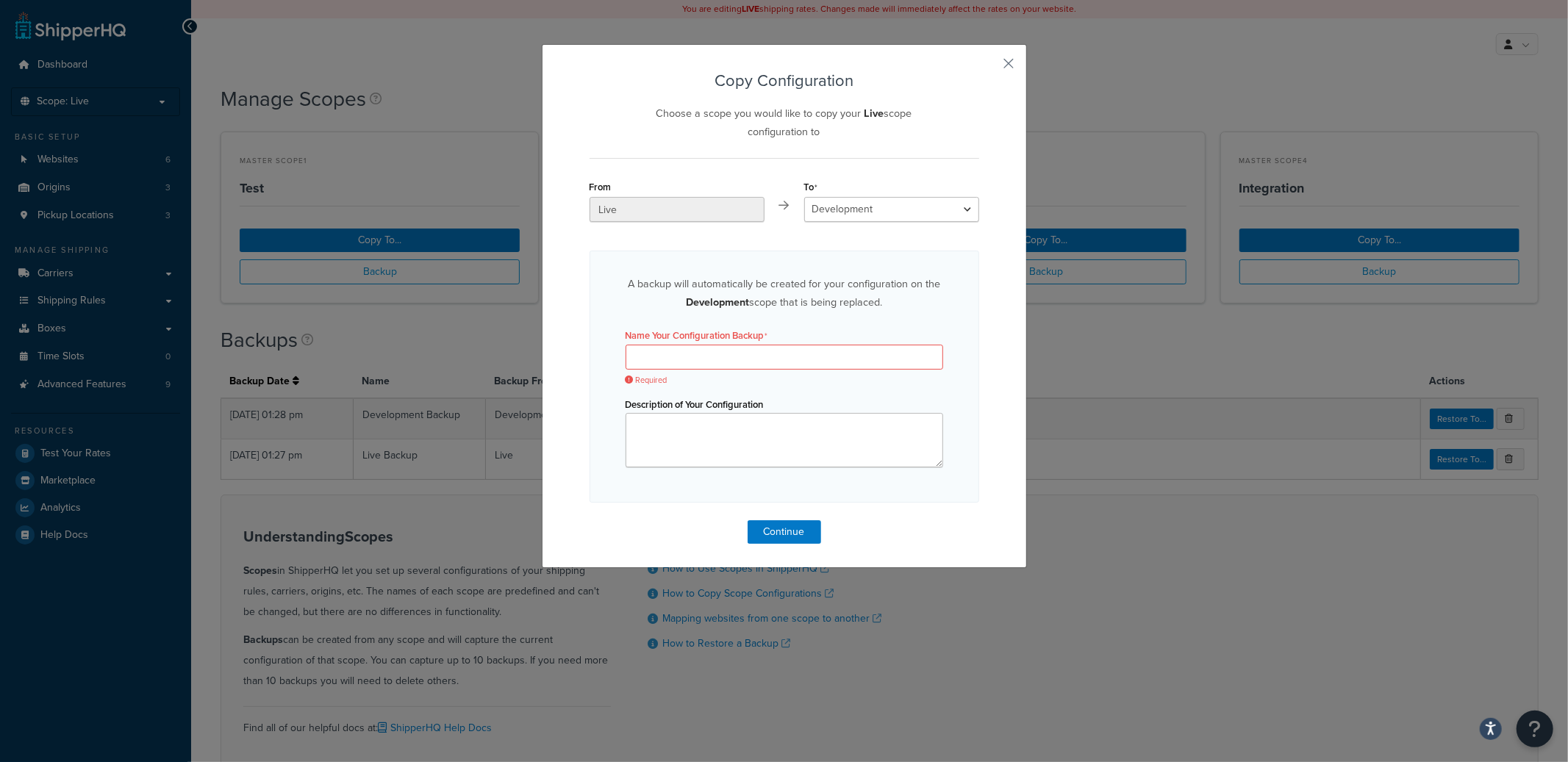
drag, startPoint x: 638, startPoint y: 280, endPoint x: 926, endPoint y: 308, distance: 289.4
click at [926, 308] on p "A backup will automatically be created for your configuration on the Developmen…" at bounding box center [784, 293] width 318 height 36
click at [852, 361] on input "Name Your Configuration Backup" at bounding box center [784, 357] width 318 height 25
click at [768, 344] on div "Name Your Configuration Backup Required" at bounding box center [784, 357] width 318 height 57
click at [763, 352] on input "Name Your Configuration Backup" at bounding box center [784, 357] width 318 height 25
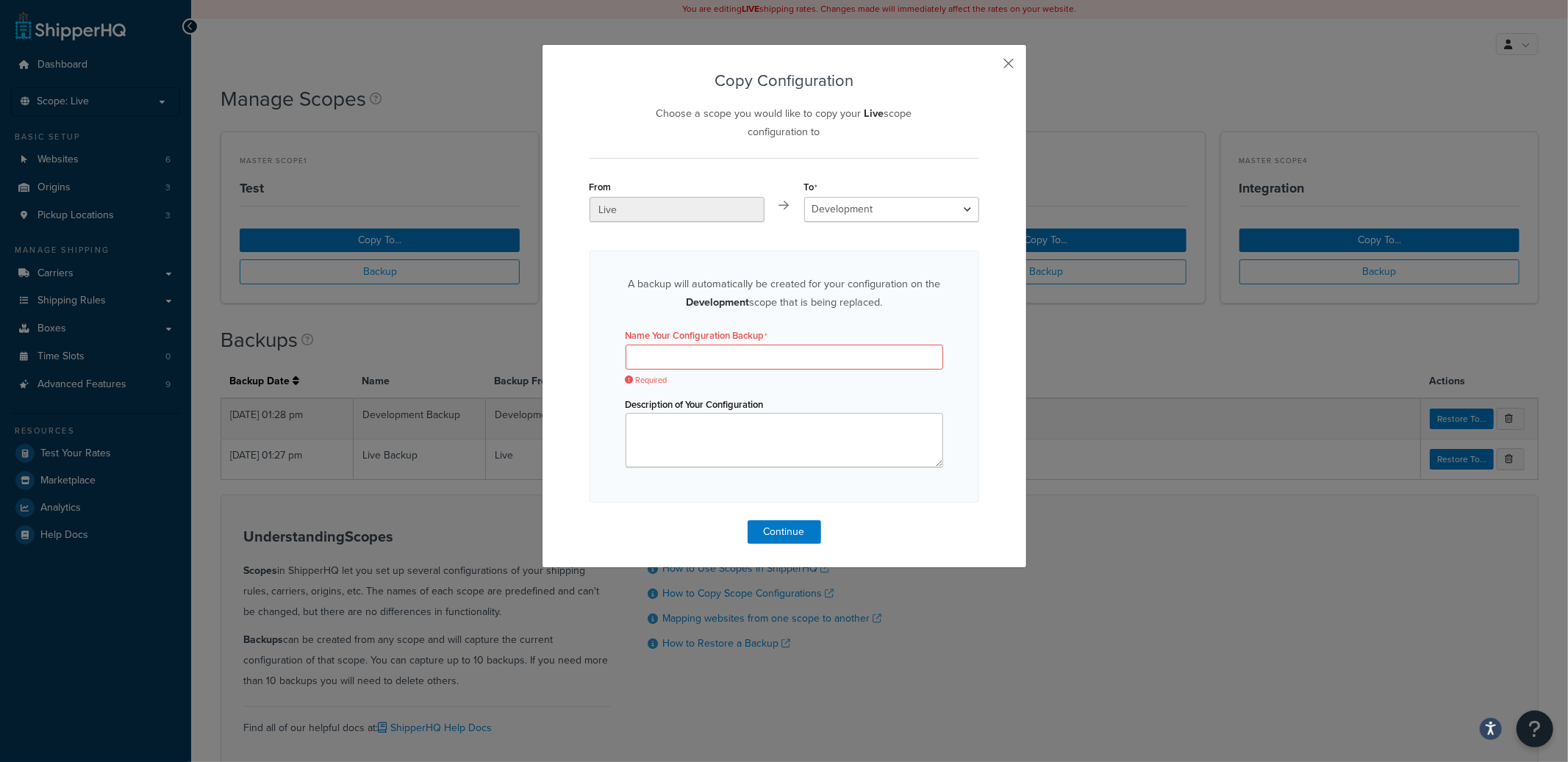
click at [1008, 61] on div "Copy Configuration Choose a scope you would like to copy your Live scope config…" at bounding box center [784, 306] width 485 height 524
click at [979, 68] on button "button" at bounding box center [977, 70] width 3 height 3
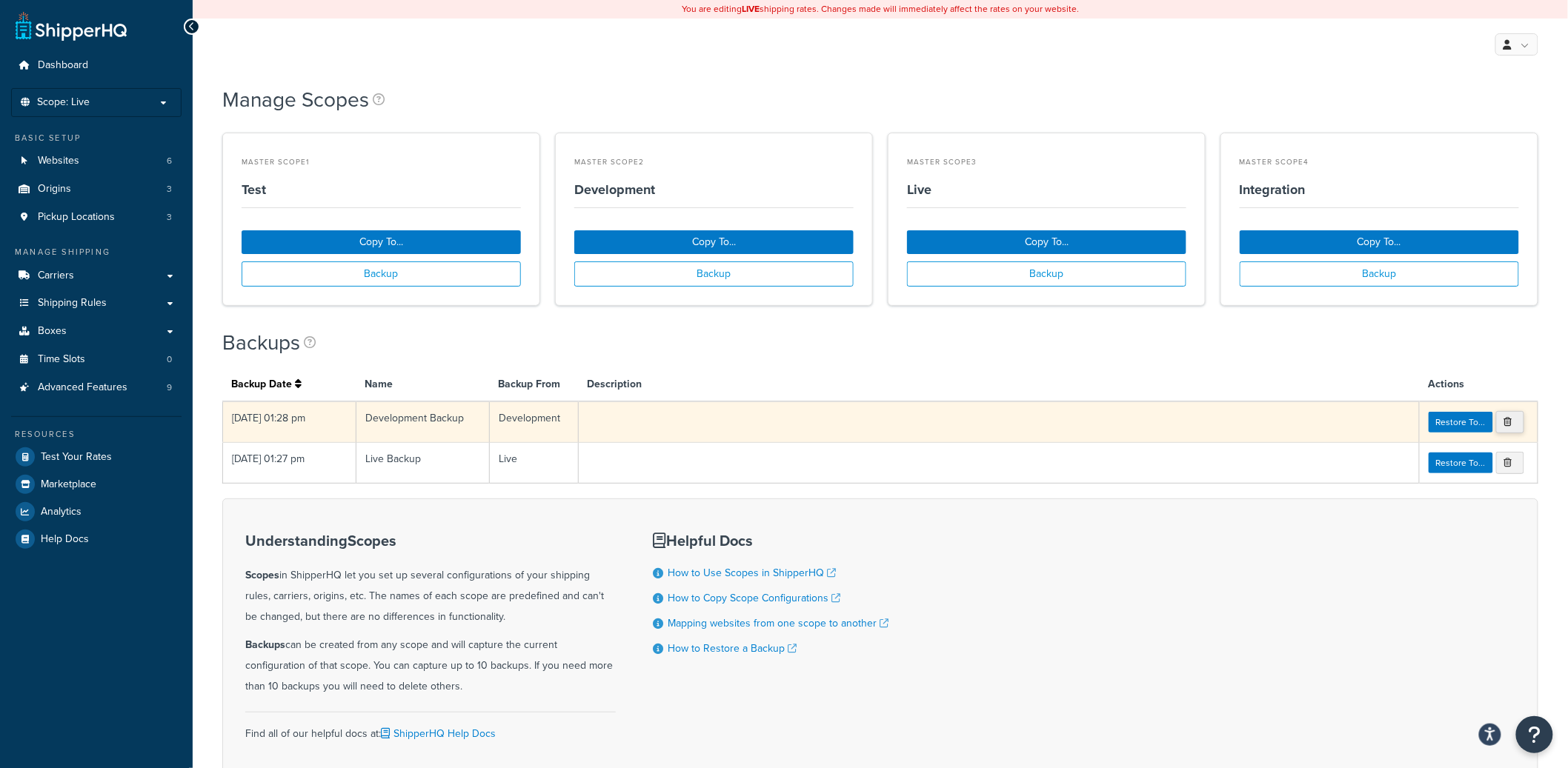
click at [1511, 425] on link at bounding box center [1510, 422] width 28 height 22
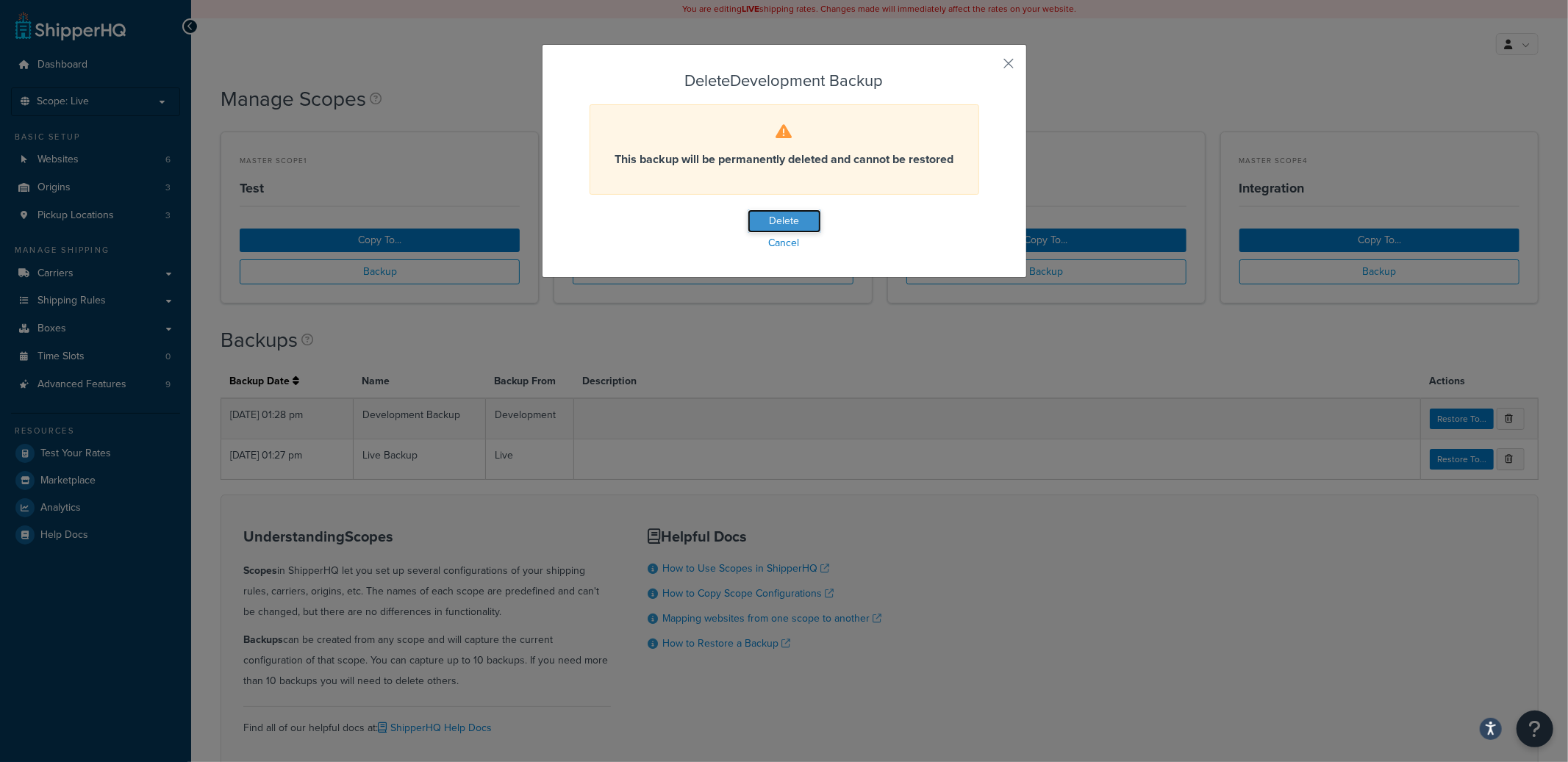
click at [750, 219] on button "Delete" at bounding box center [784, 221] width 74 height 23
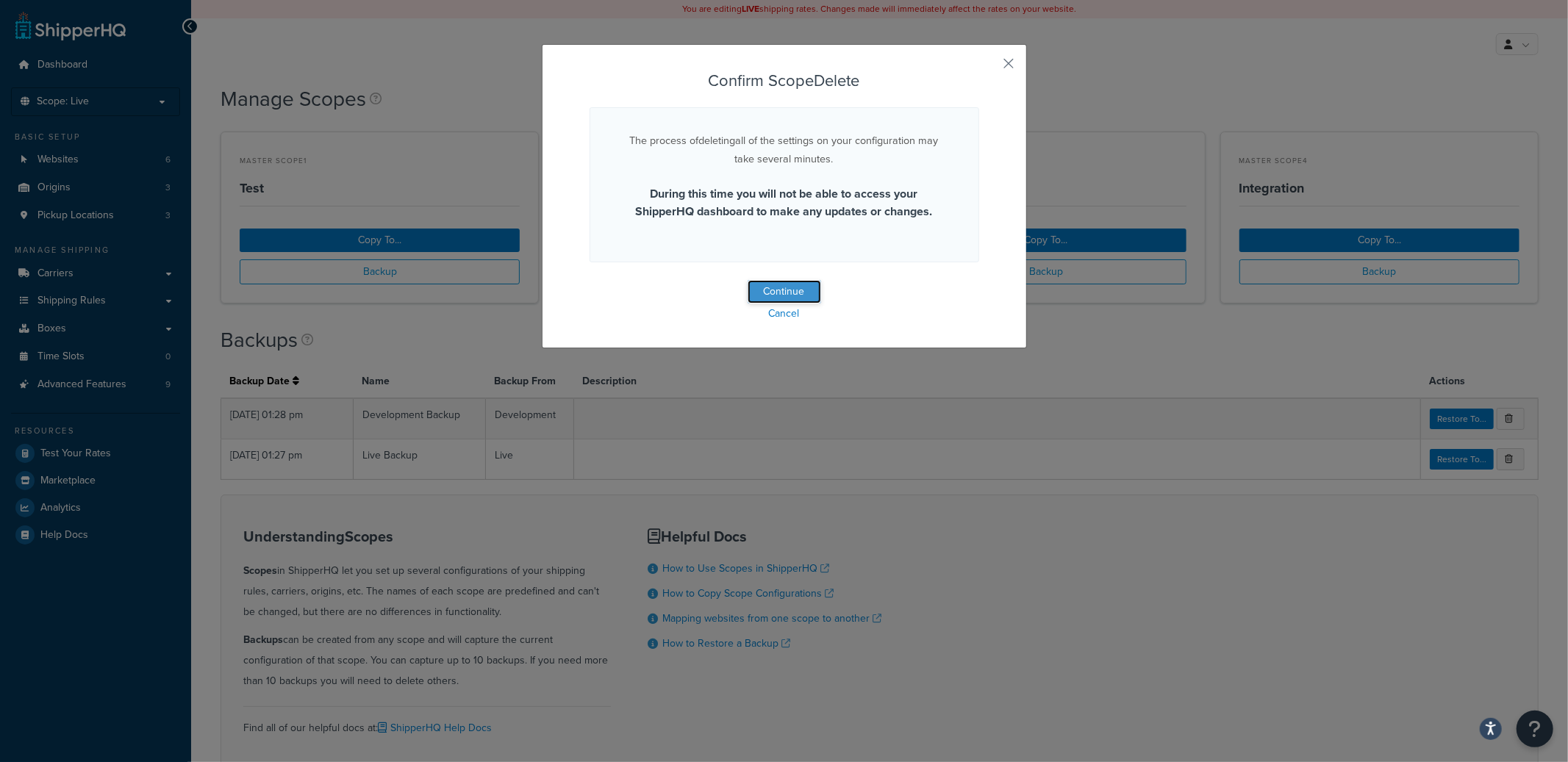
click at [752, 284] on button "Continue" at bounding box center [784, 291] width 74 height 23
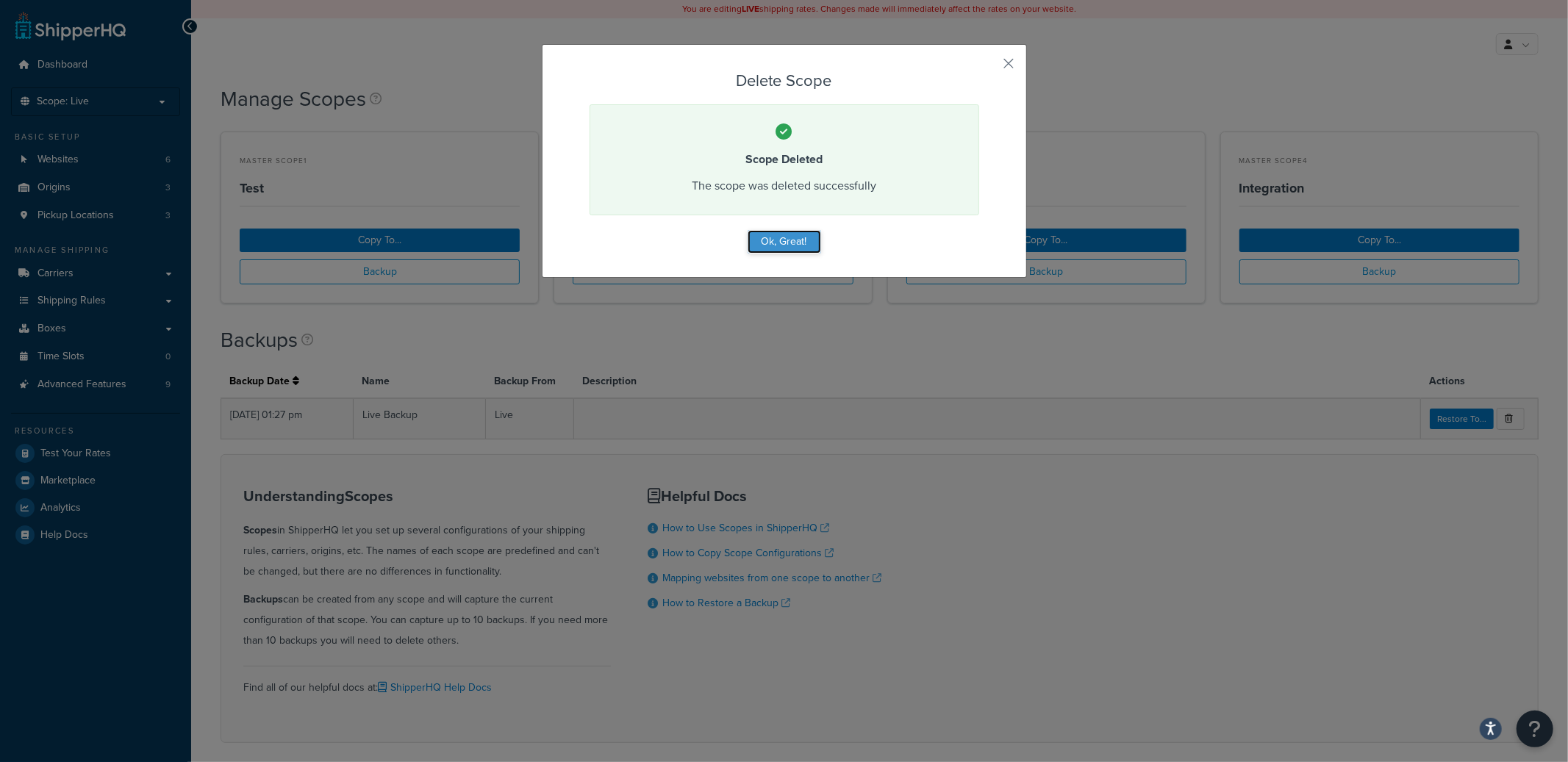
click at [764, 249] on button "Ok, Great!" at bounding box center [784, 242] width 74 height 23
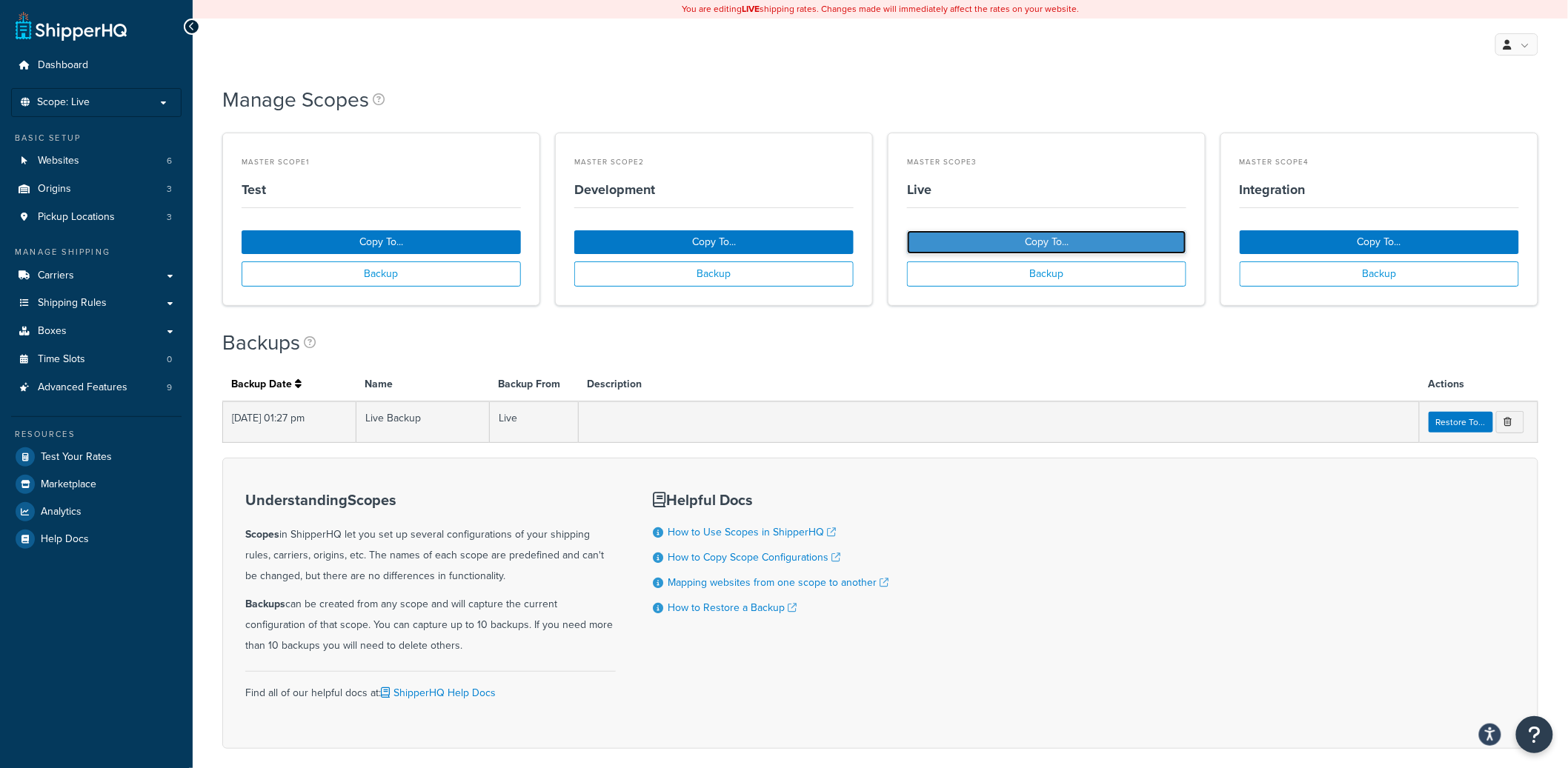
click at [971, 237] on button "Copy To..." at bounding box center [1047, 242] width 279 height 24
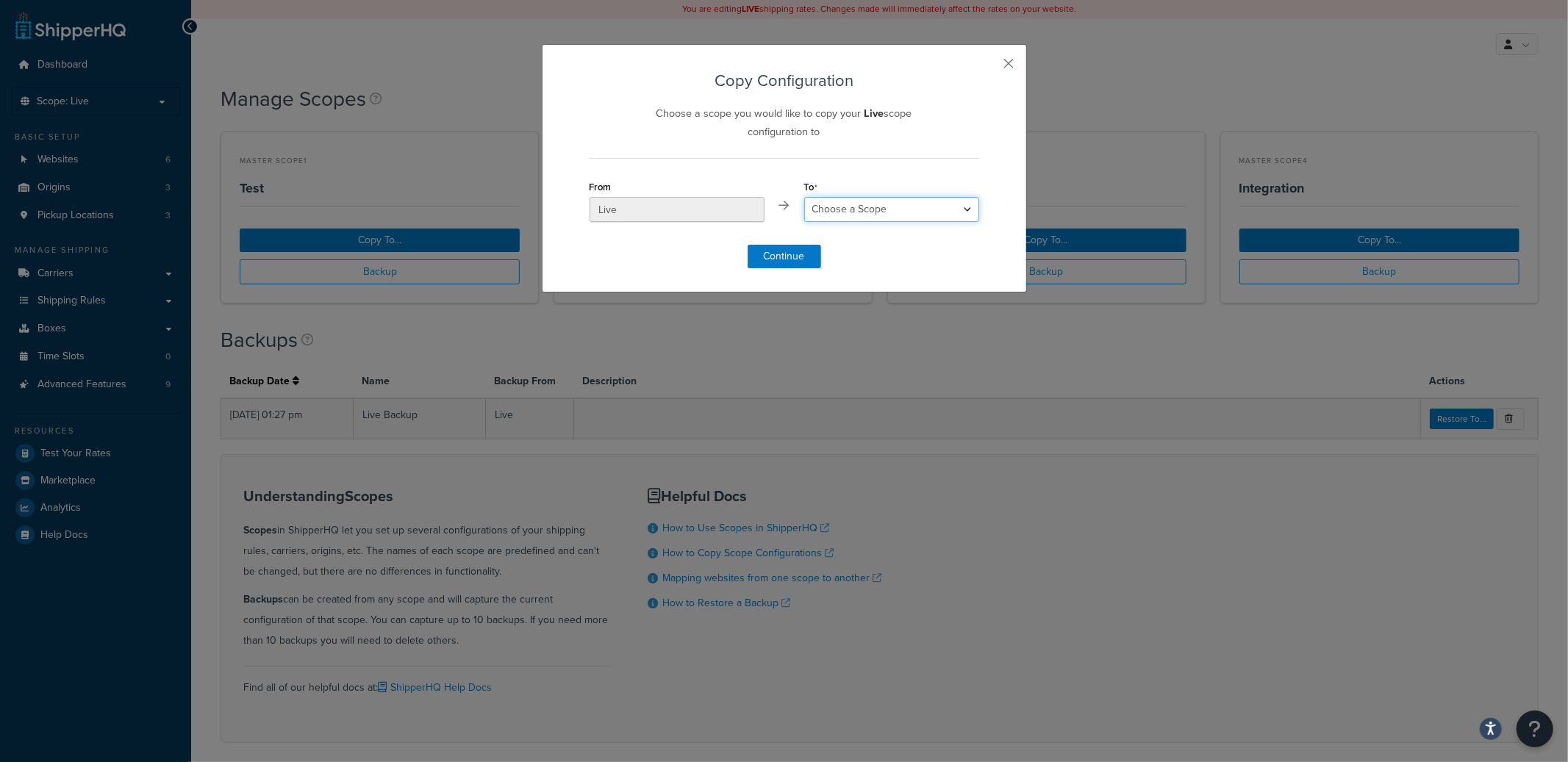
click at [871, 213] on select "Choose a Scope Test Development Integration" at bounding box center [891, 209] width 175 height 25
select select "120255"
click at [804, 197] on select "Choose a Scope Test Development Integration" at bounding box center [891, 209] width 175 height 25
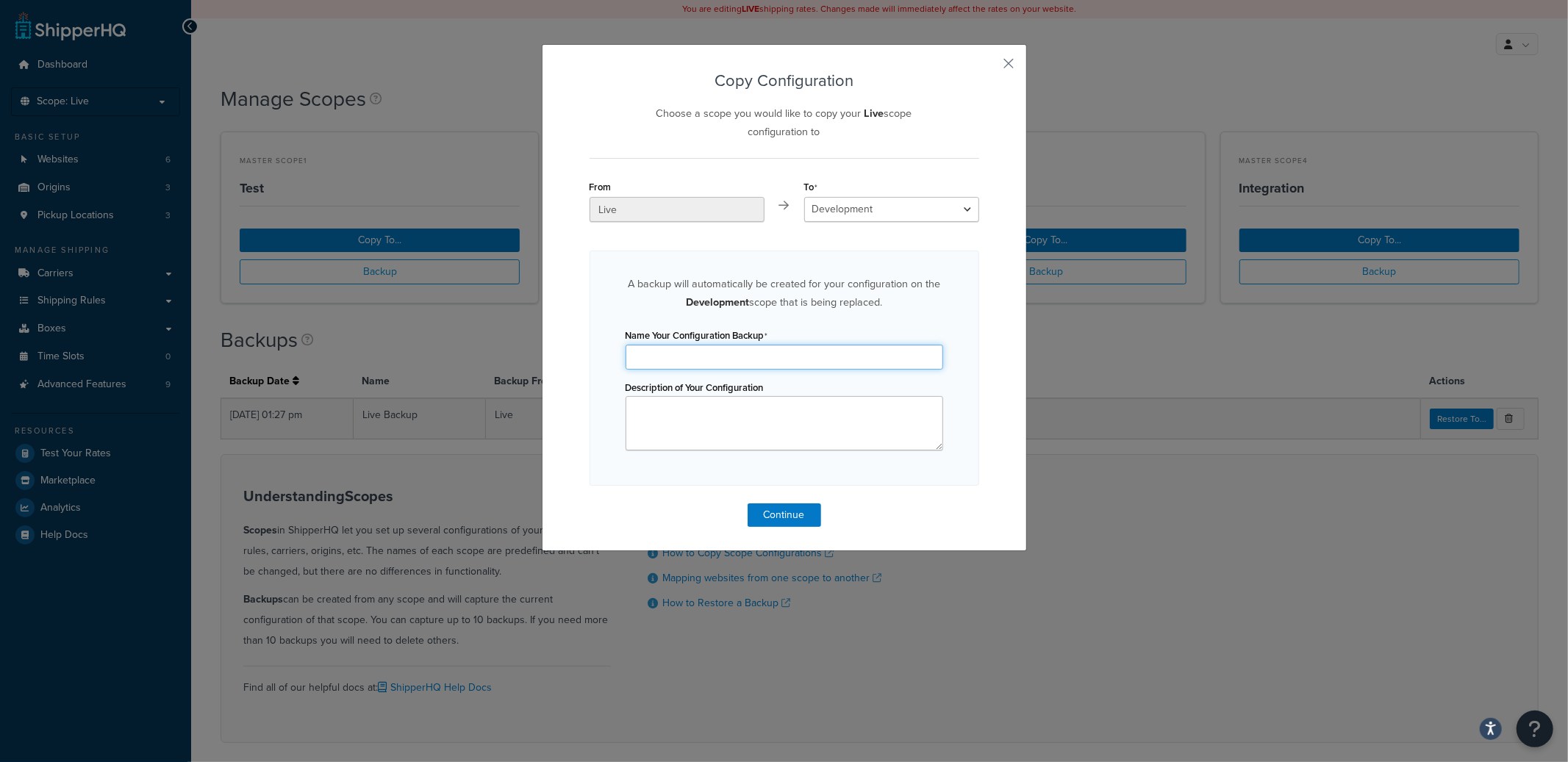
click at [732, 358] on input "Name Your Configuration Backup" at bounding box center [784, 357] width 318 height 25
type input "Development Backup"
click at [785, 525] on button "Continue" at bounding box center [784, 514] width 74 height 23
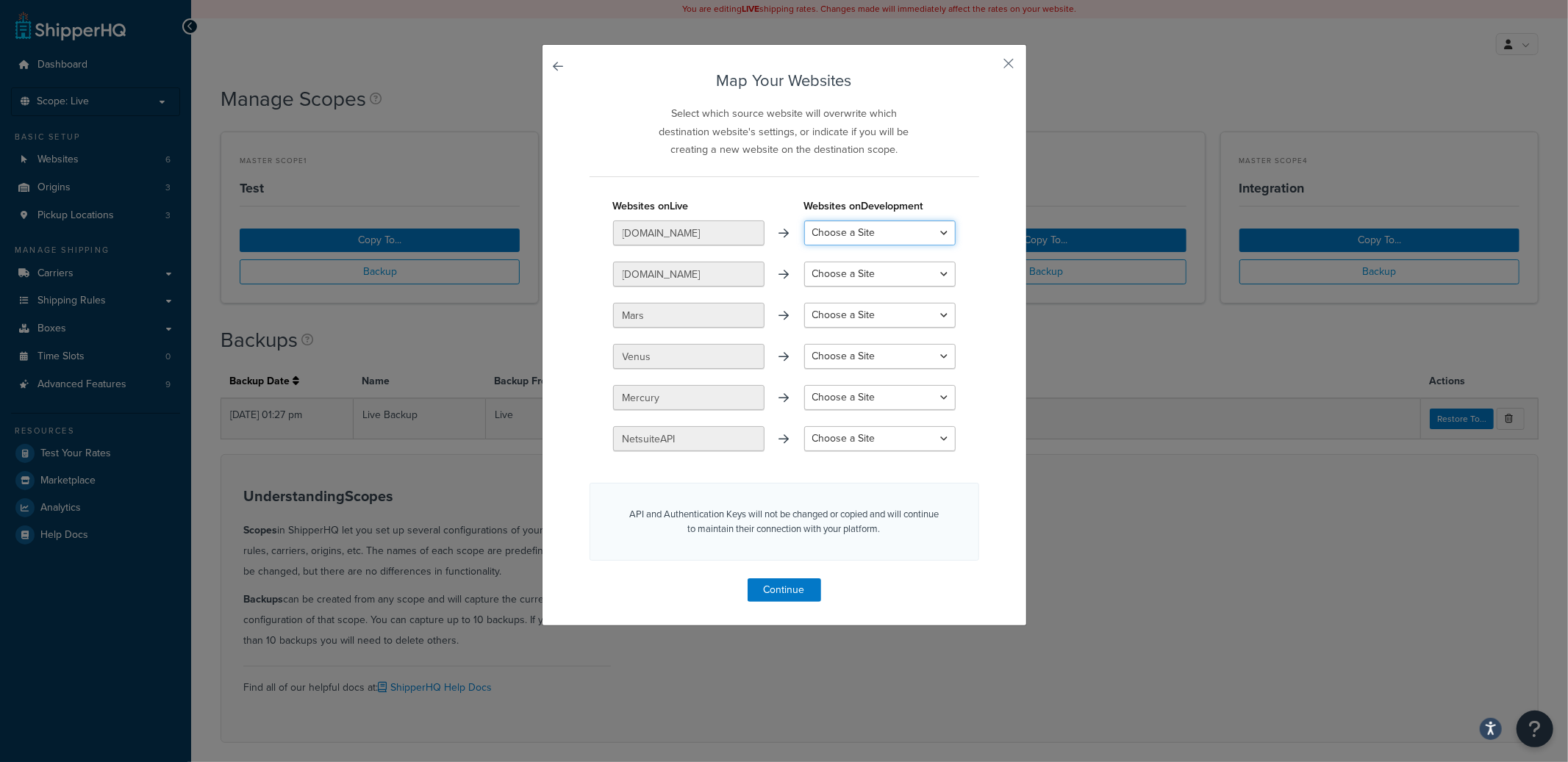
click at [935, 224] on select "Choose a Site www.staging.clearbags.com Create a New Site" at bounding box center [879, 233] width 152 height 25
click at [893, 269] on select "Choose a Site www.staging.clearbags.com Create a New Site" at bounding box center [879, 274] width 152 height 25
click at [907, 307] on select "Choose a Site www.staging.clearbags.com Create a New Site" at bounding box center [879, 315] width 152 height 25
drag, startPoint x: 679, startPoint y: 133, endPoint x: 907, endPoint y: 153, distance: 228.9
click at [906, 153] on p "Select which source website will overwrite which destination website's settings…" at bounding box center [784, 132] width 273 height 54
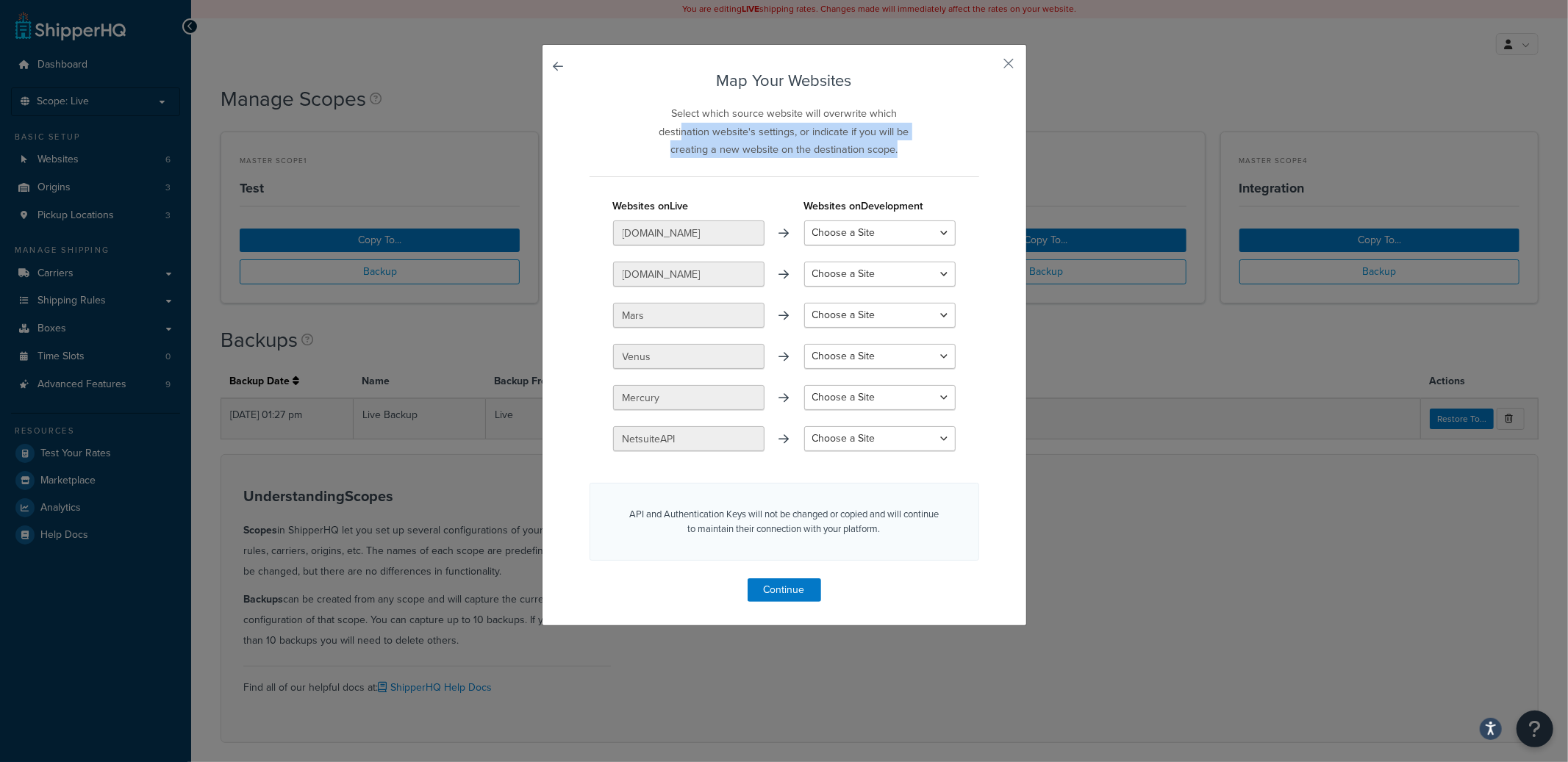
click at [909, 156] on p "Select which source website will overwrite which destination website's settings…" at bounding box center [784, 132] width 273 height 54
drag, startPoint x: 875, startPoint y: 148, endPoint x: 703, endPoint y: 113, distance: 175.5
click at [703, 111] on p "Select which source website will overwrite which destination website's settings…" at bounding box center [784, 132] width 273 height 54
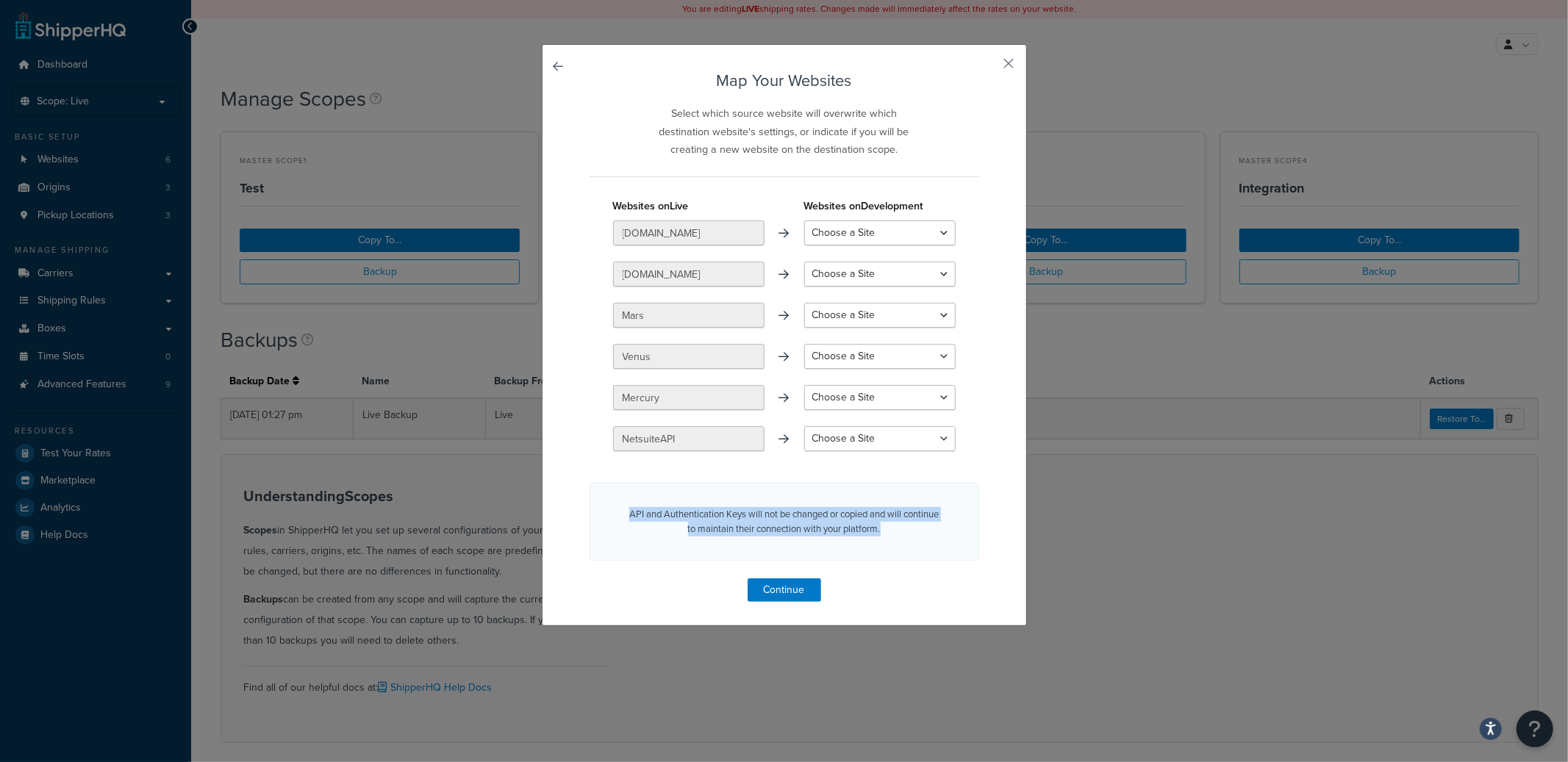
drag, startPoint x: 637, startPoint y: 509, endPoint x: 948, endPoint y: 531, distance: 311.8
click at [948, 531] on div "API and Authentication Keys will not be changed or copied and will continue to …" at bounding box center [785, 522] width 390 height 78
click at [916, 231] on select "Choose a Site www.staging.clearbags.com Create a New Site" at bounding box center [879, 233] width 152 height 25
click at [899, 274] on select "Choose a Site www.staging.clearbags.com Create a New Site" at bounding box center [879, 274] width 152 height 25
click at [856, 226] on select "Choose a Site www.staging.clearbags.com Create a New Site" at bounding box center [879, 233] width 152 height 25
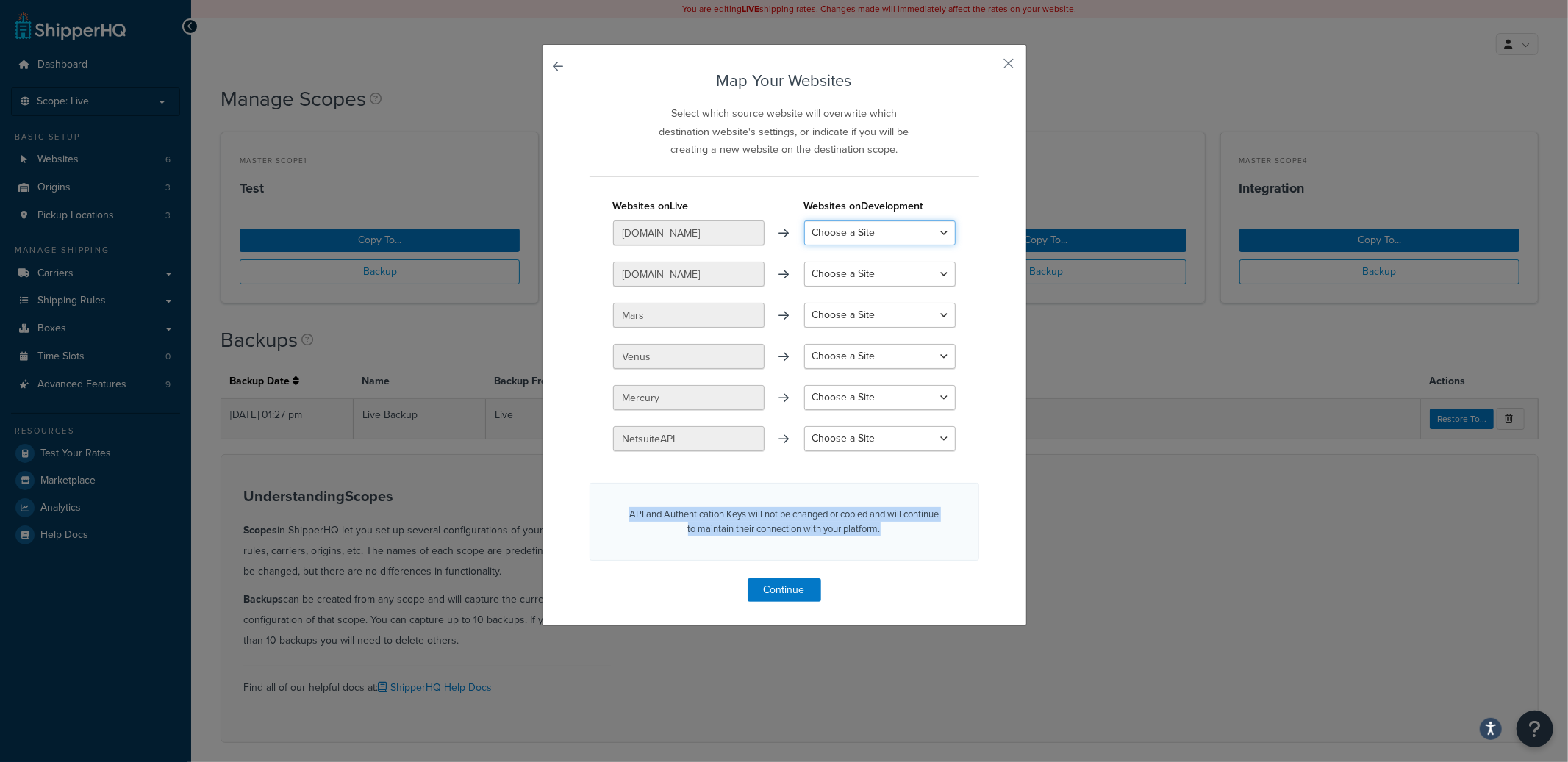
select select "create_new"
click at [804, 221] on select "Choose a Site www.staging.clearbags.com Create a New Site" at bounding box center [879, 233] width 152 height 25
click at [843, 280] on select "Choose a Site www.staging.clearbags.com Create a New Site" at bounding box center [879, 274] width 152 height 25
select select "www.staging.clearbags.com"
click at [804, 262] on select "Choose a Site www.staging.clearbags.com Create a New Site" at bounding box center [879, 274] width 152 height 25
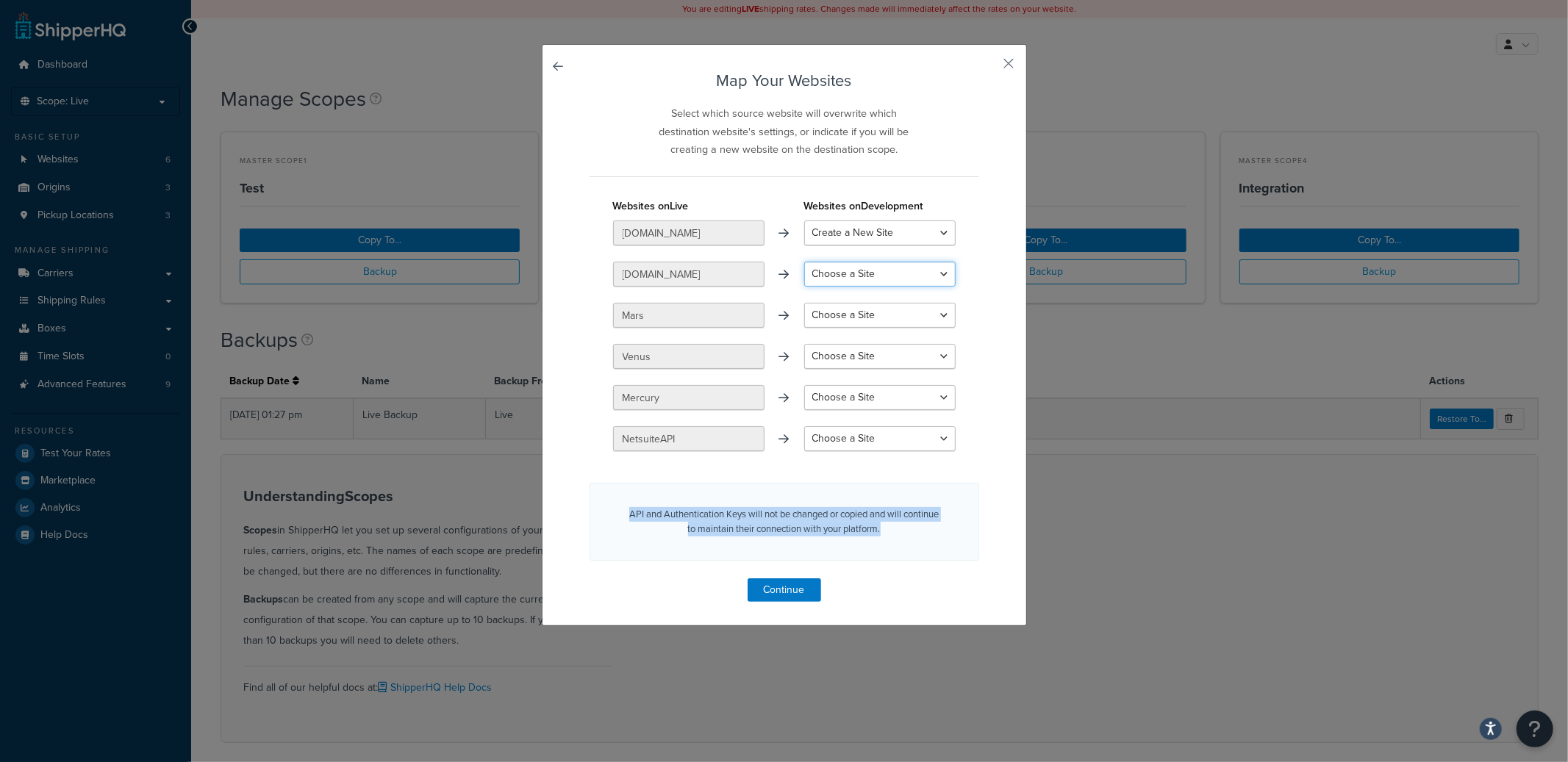
select select "create_new"
click at [846, 321] on select "Create a New Site" at bounding box center [879, 315] width 152 height 25
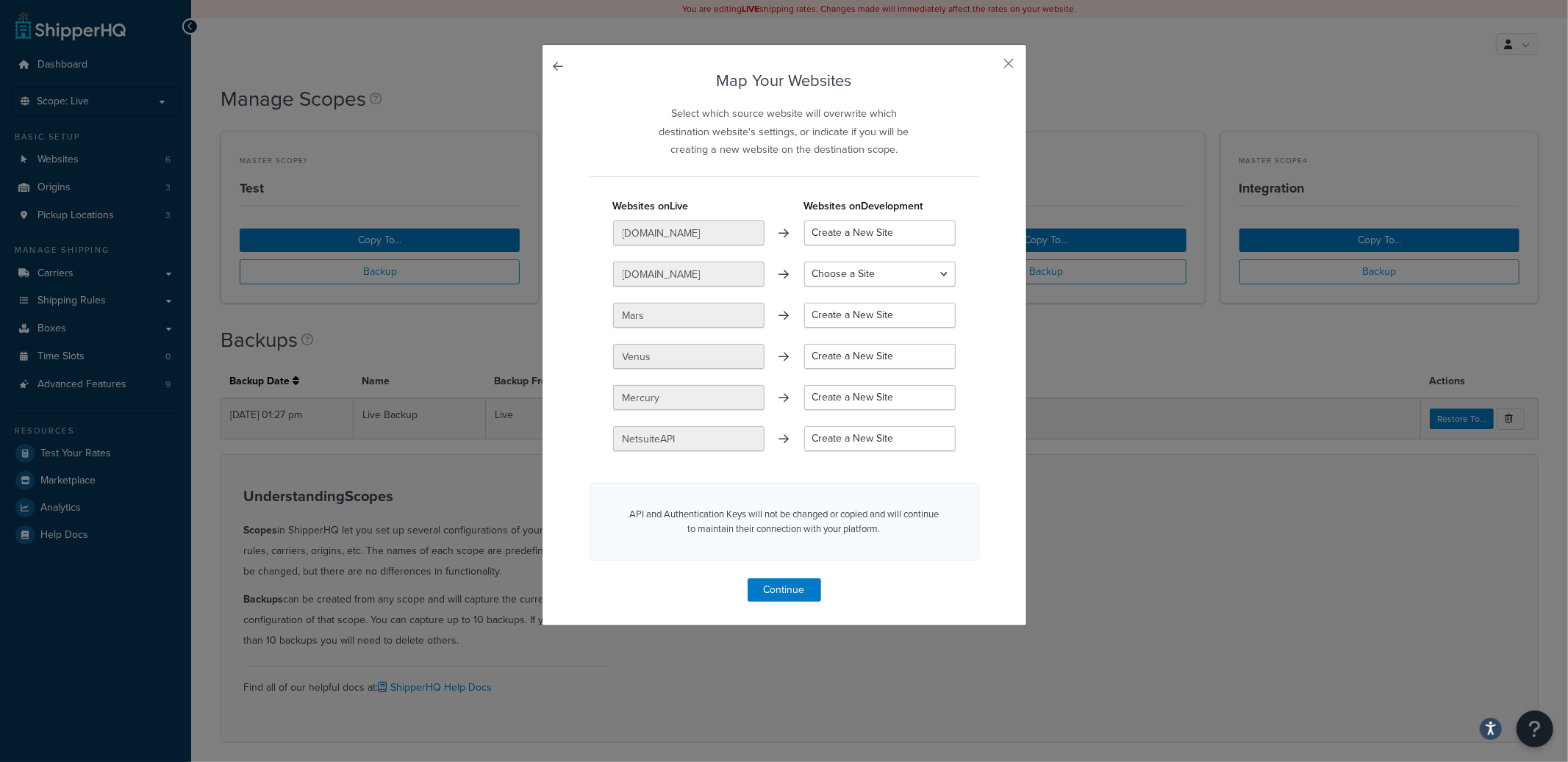
click at [774, 558] on div "API and Authentication Keys will not be changed or copied and will continue to …" at bounding box center [785, 522] width 390 height 78
click at [775, 590] on button "Continue" at bounding box center [784, 590] width 74 height 23
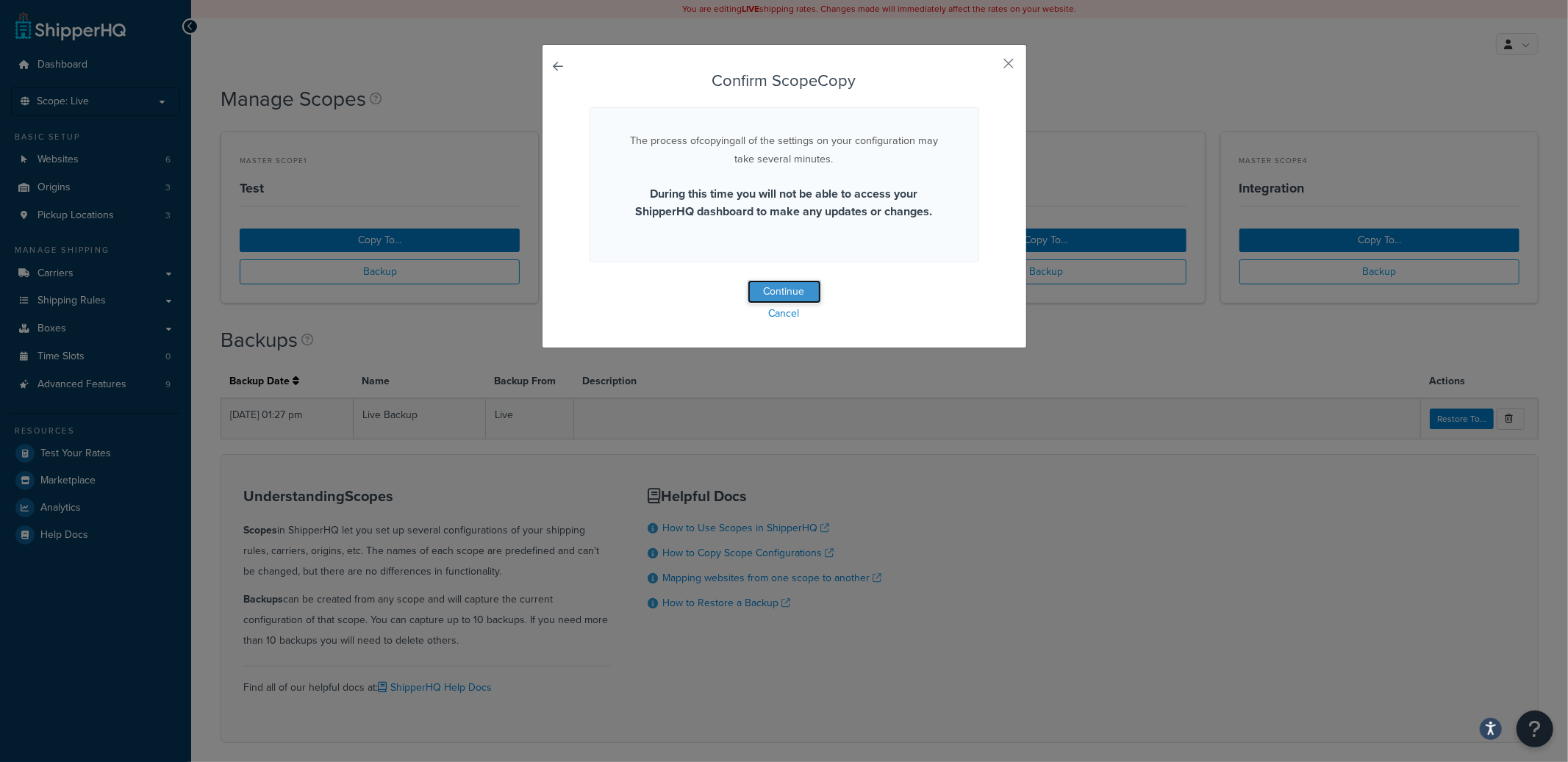
click at [801, 283] on button "Continue" at bounding box center [784, 291] width 74 height 23
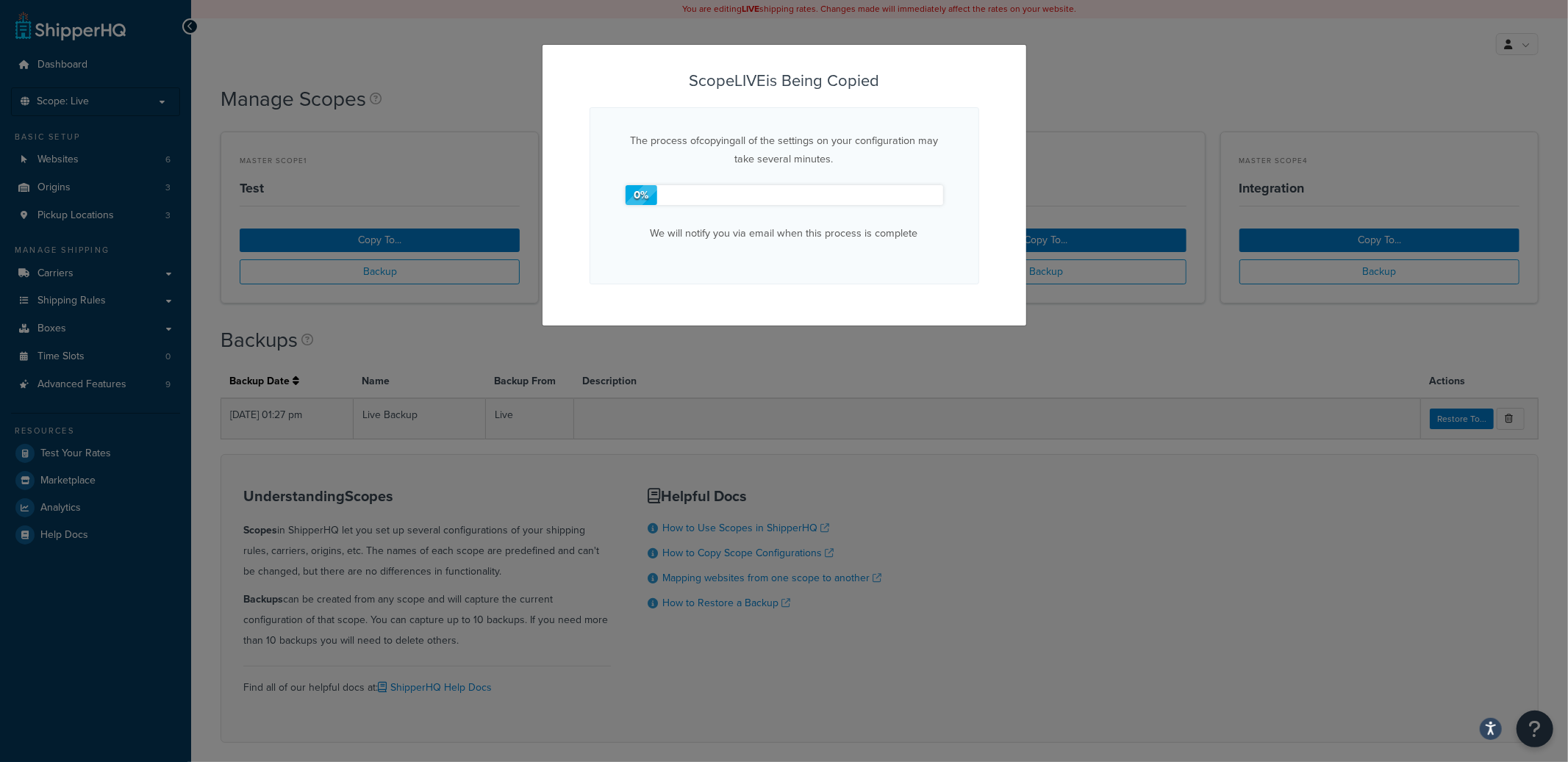
click at [787, 282] on div "The process of copying all of the settings on your configuration may take sever…" at bounding box center [785, 196] width 390 height 177
click at [786, 282] on div "The process of copying all of the settings on your configuration may take sever…" at bounding box center [785, 196] width 390 height 177
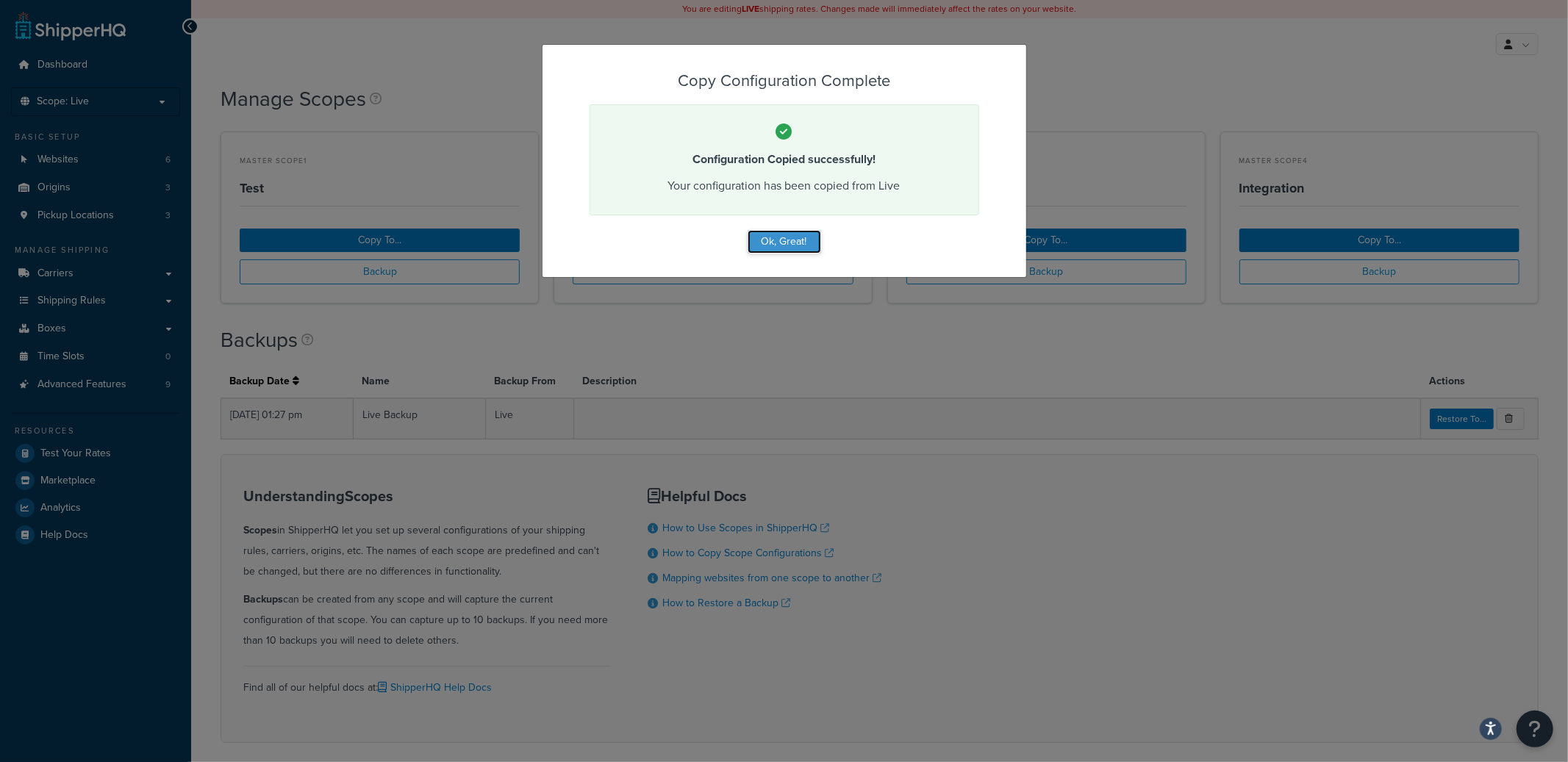
click at [768, 243] on button "Ok, Great!" at bounding box center [784, 242] width 74 height 23
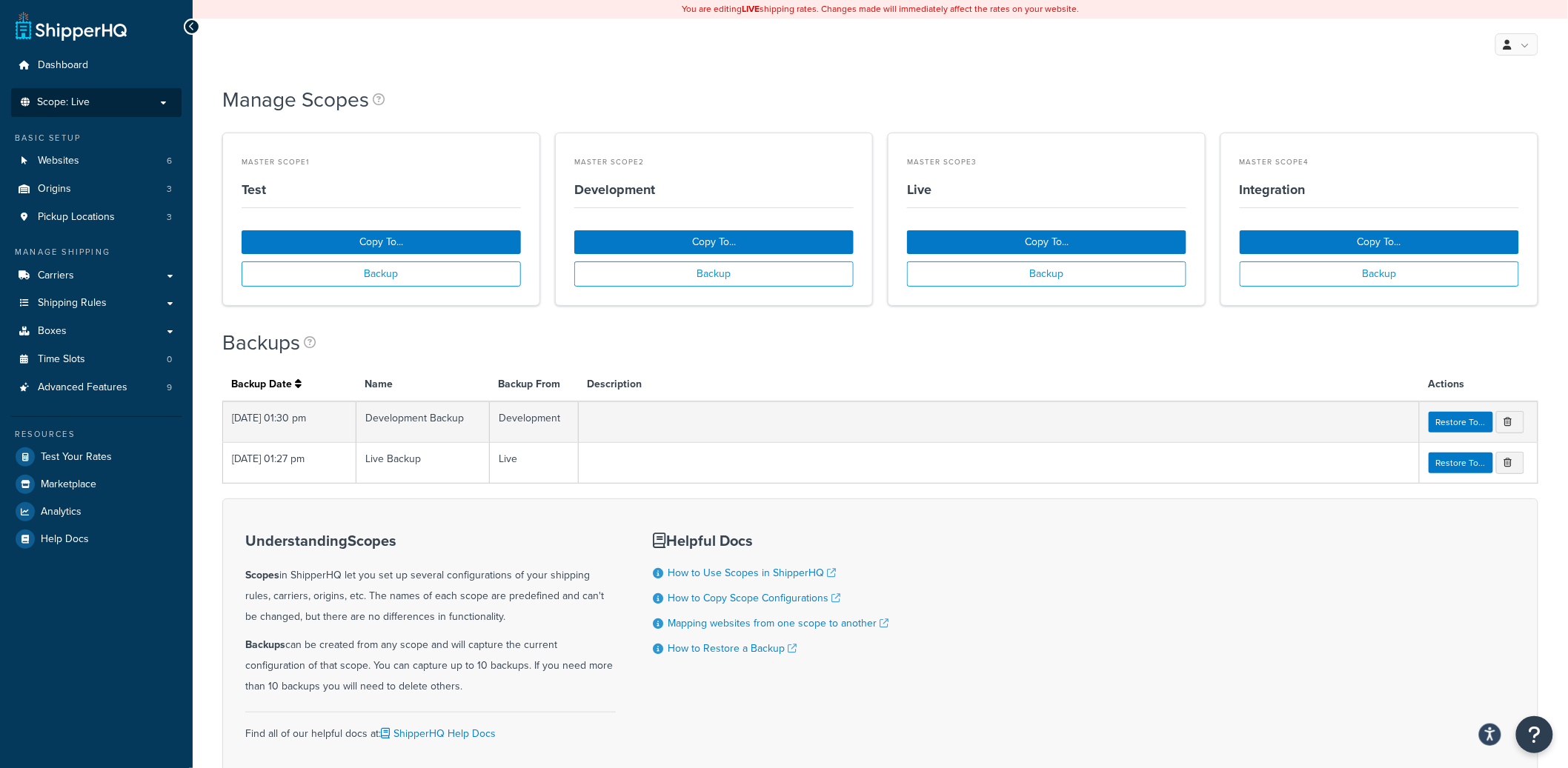
click at [125, 108] on p "Scope: Live" at bounding box center [96, 102] width 157 height 12
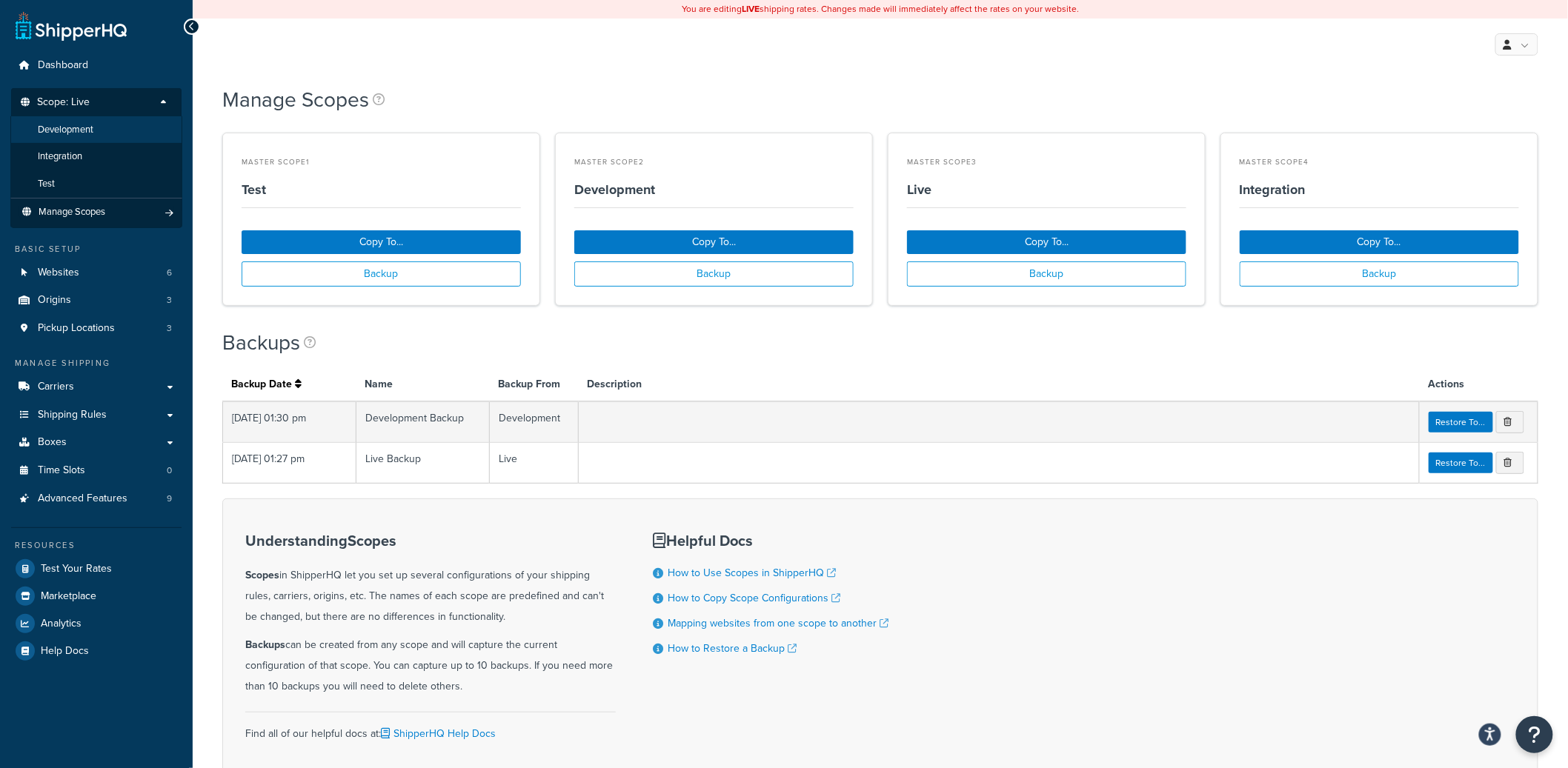
click at [125, 127] on li "Development" at bounding box center [96, 129] width 172 height 27
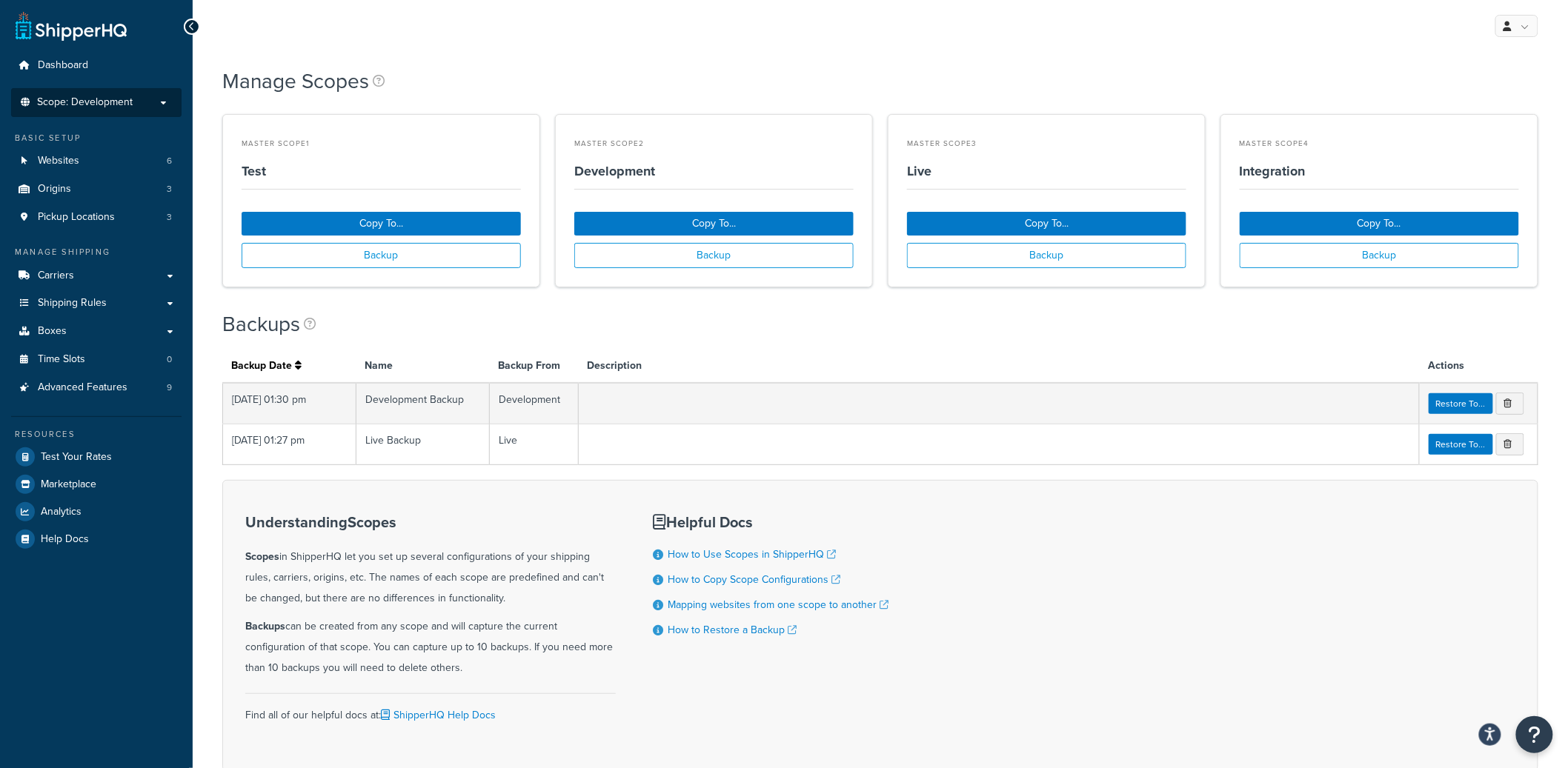
scroll to position [3, 0]
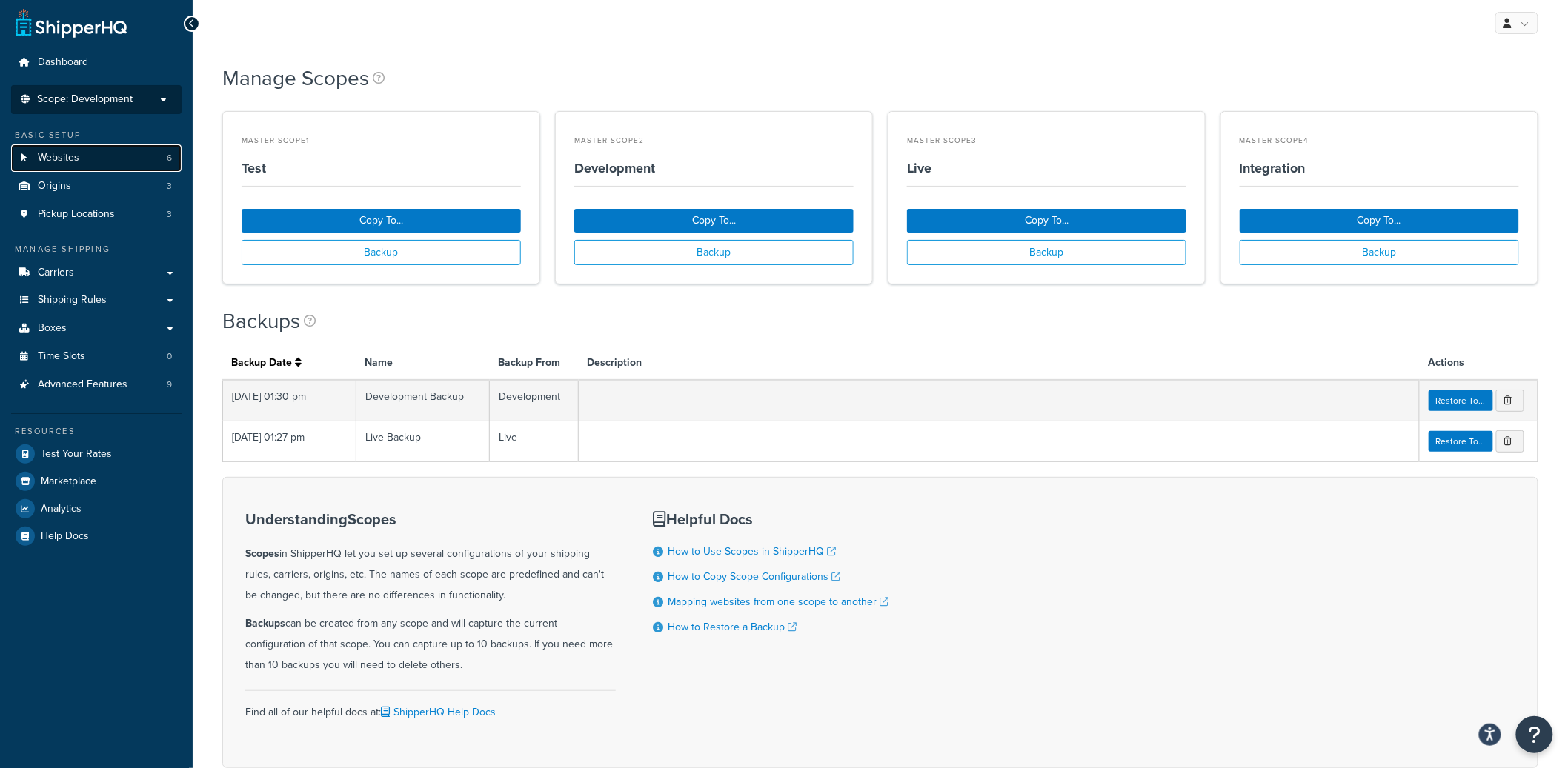
click at [86, 163] on link "Websites 6" at bounding box center [96, 157] width 170 height 27
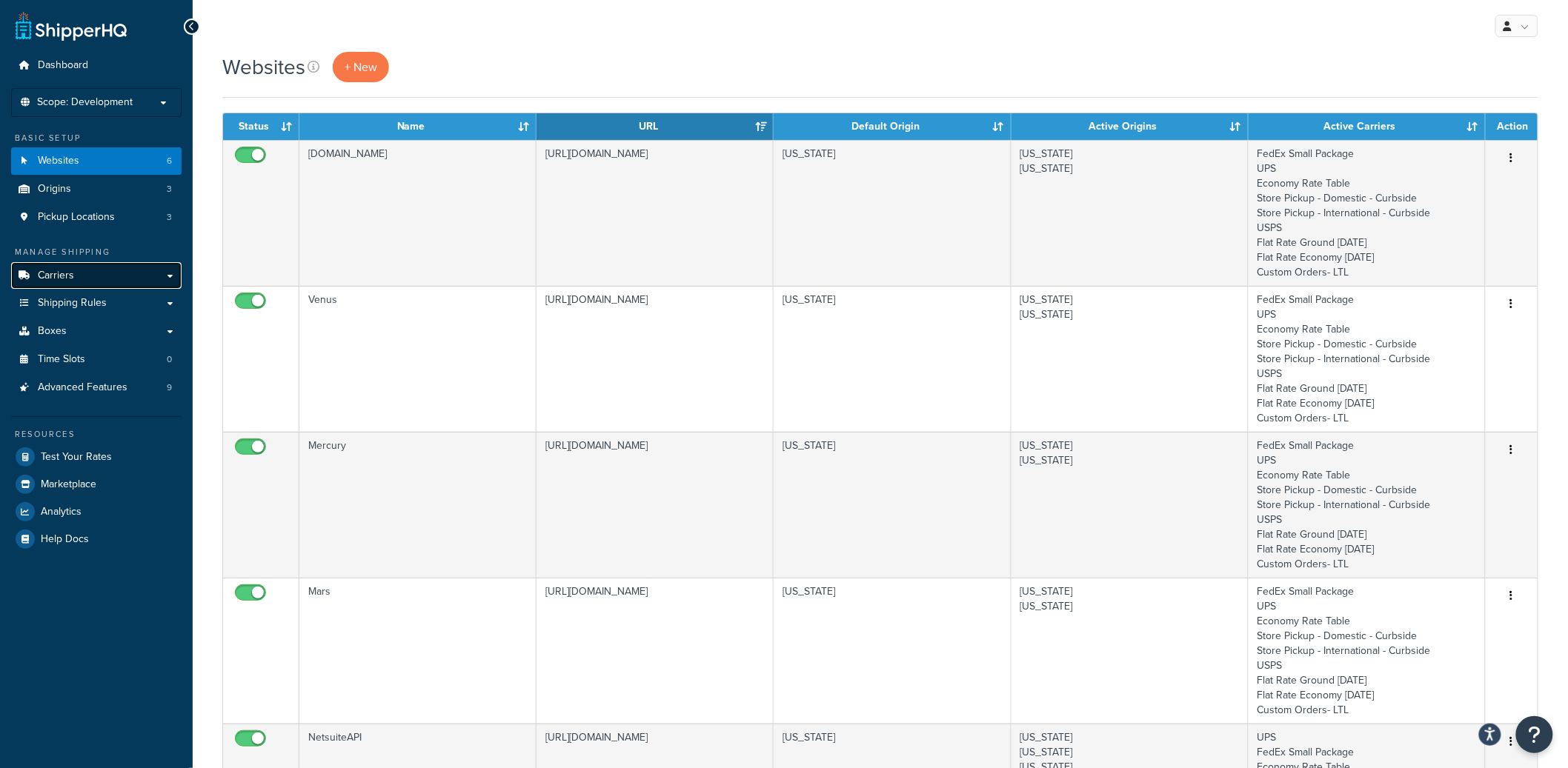
click at [73, 281] on link "Carriers" at bounding box center [96, 275] width 170 height 27
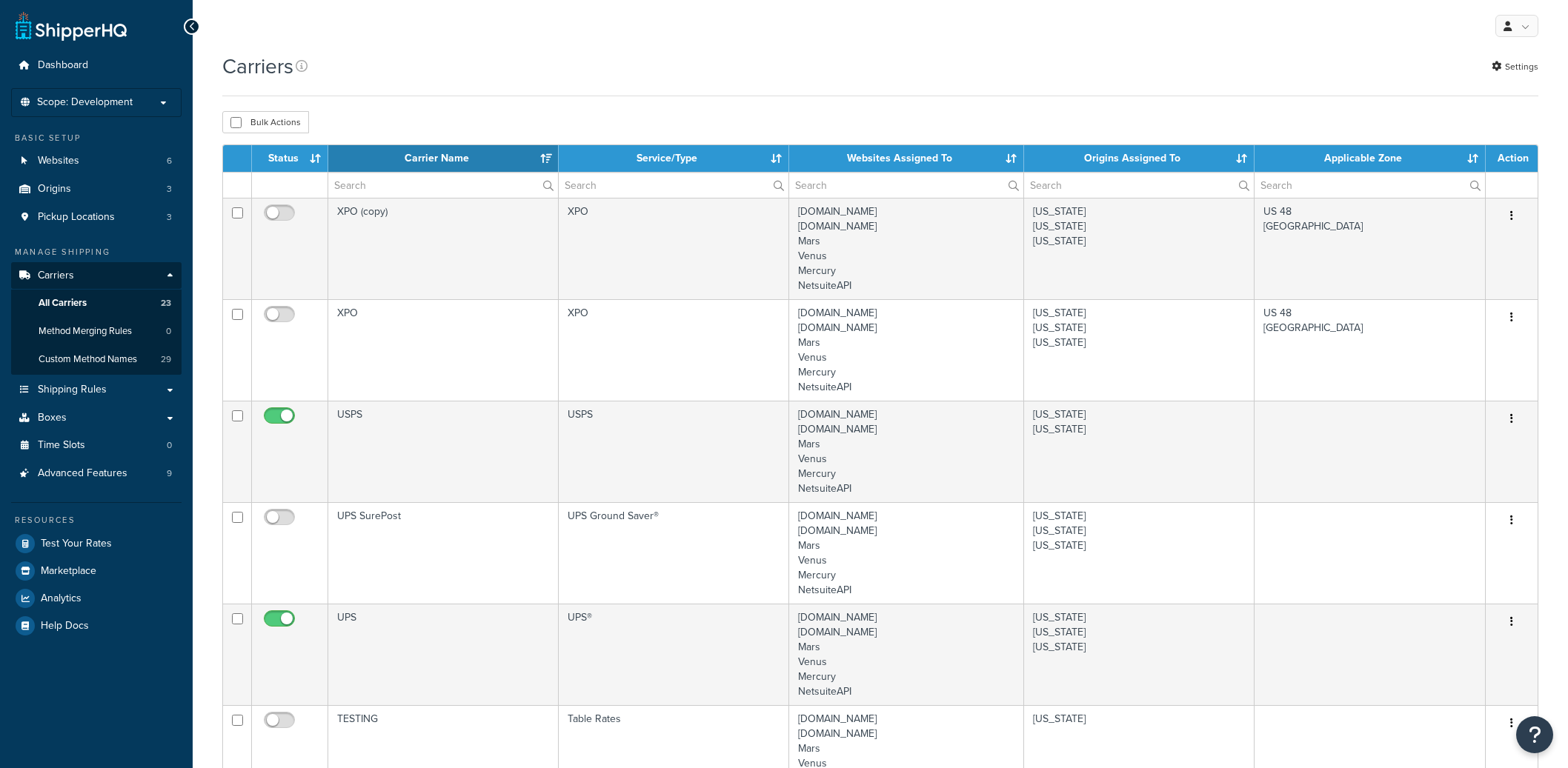
select select "15"
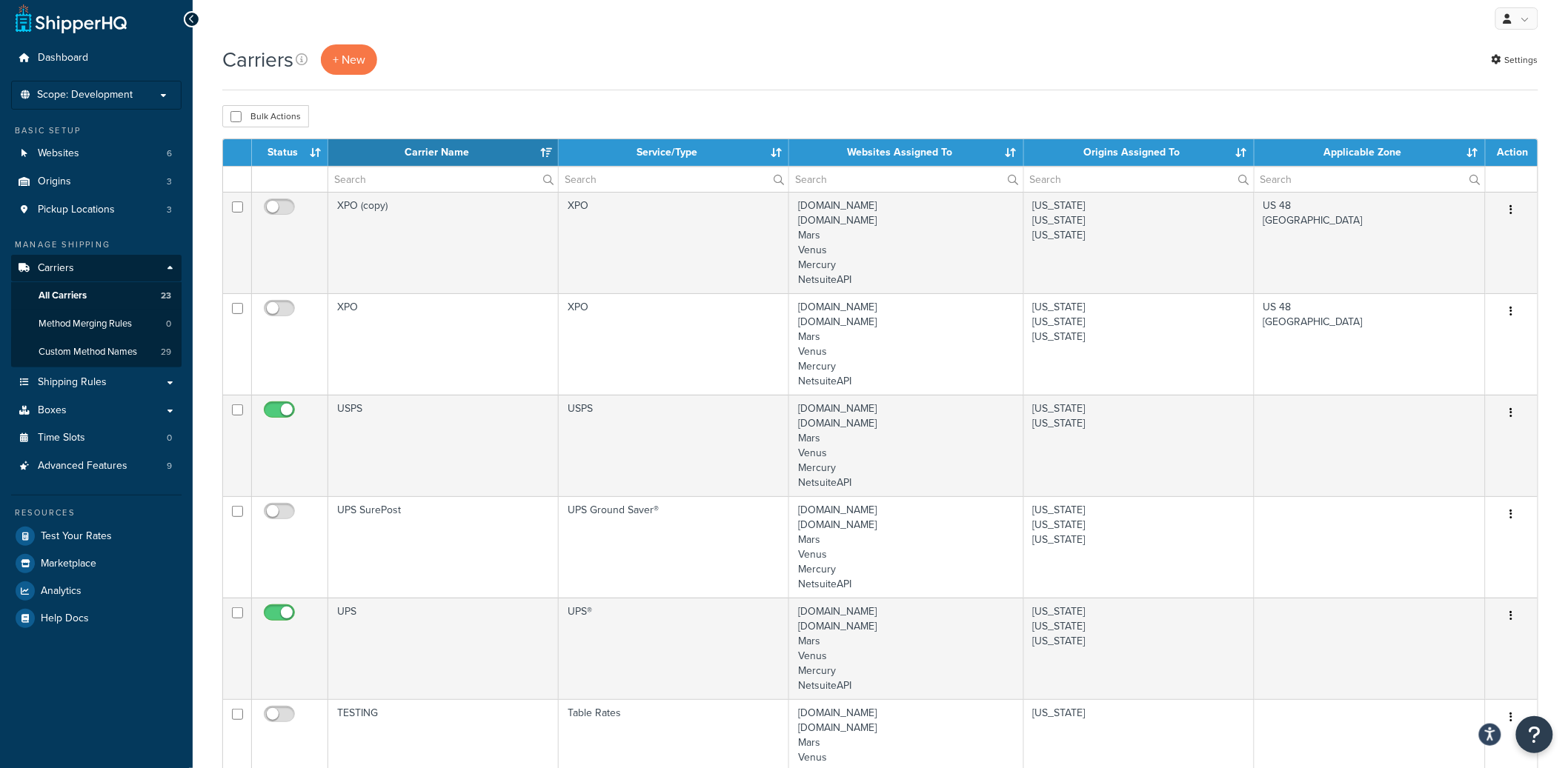
scroll to position [30, 0]
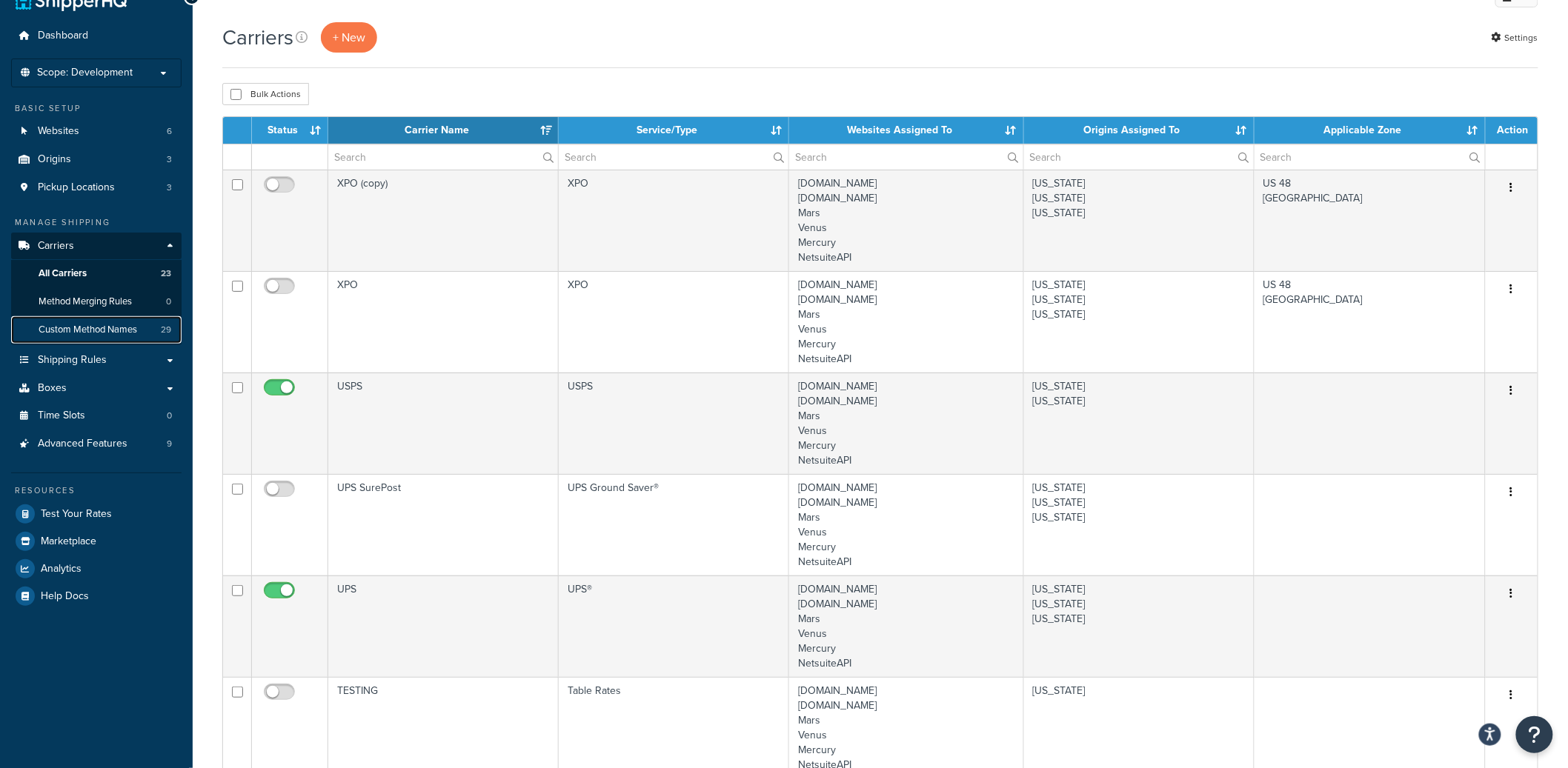
click at [144, 333] on link "Custom Method Names 29" at bounding box center [96, 329] width 170 height 27
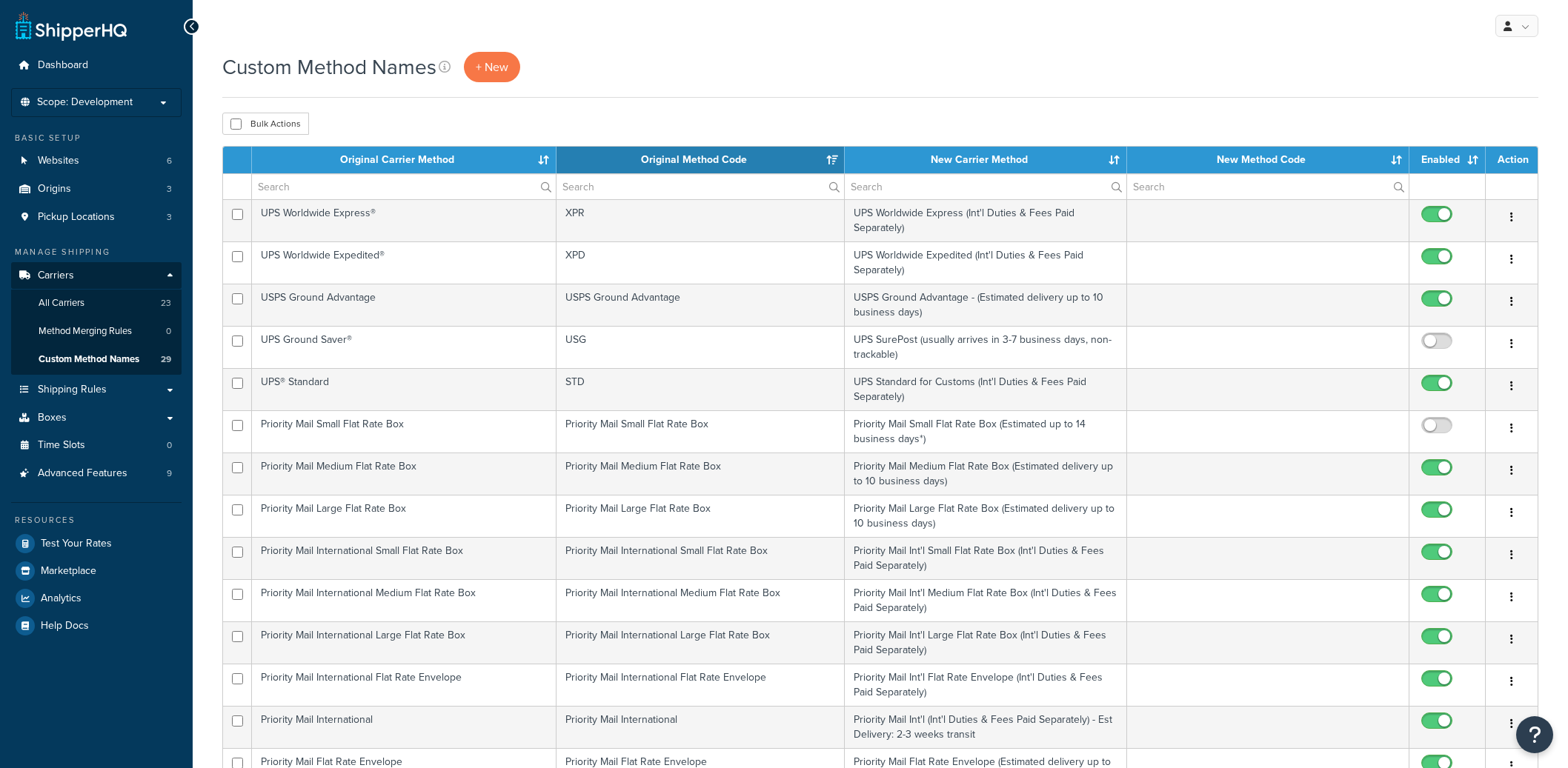
select select "15"
click at [80, 394] on span "Shipping Rules" at bounding box center [72, 390] width 69 height 12
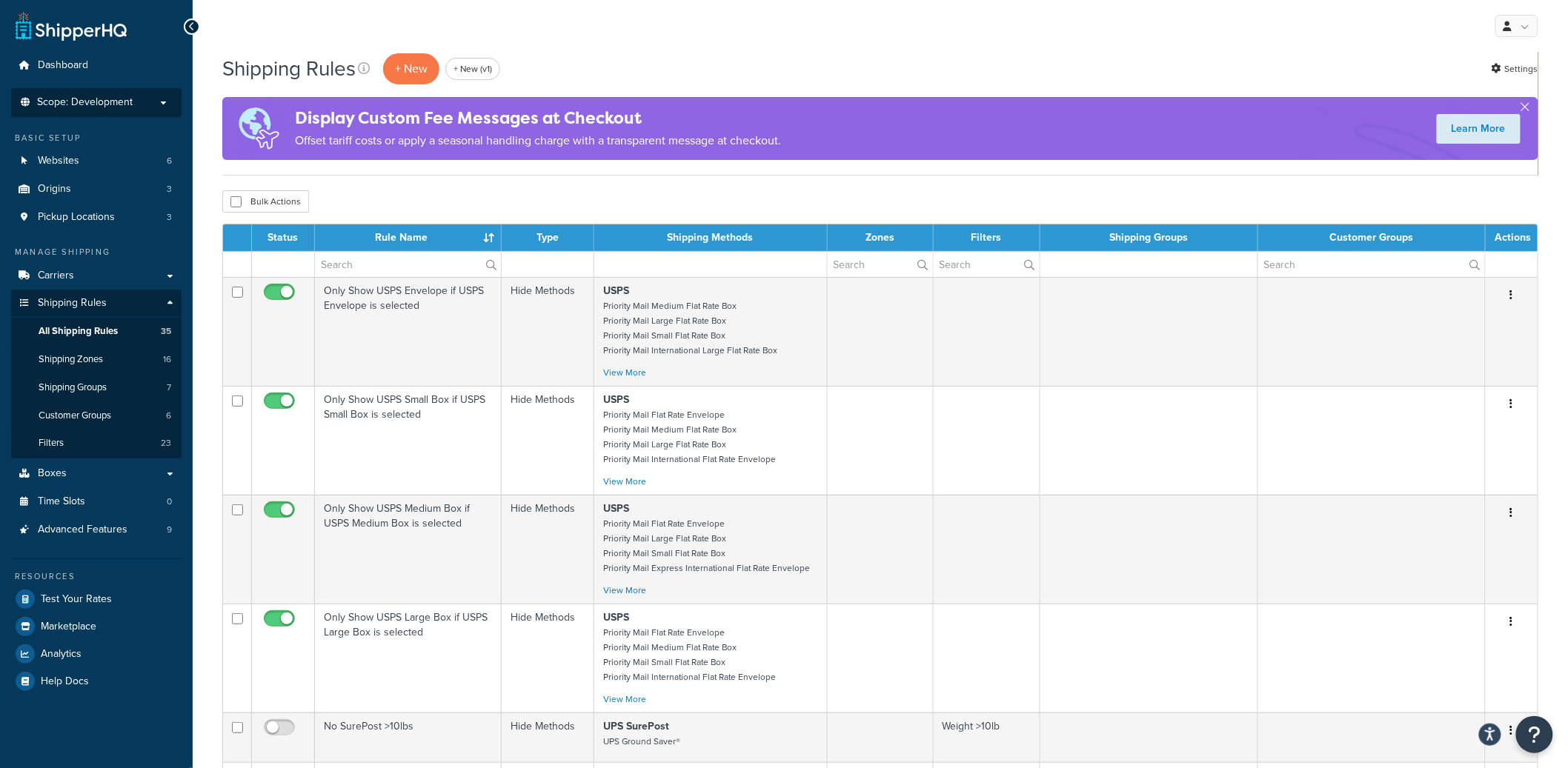
click at [118, 110] on li "Scope: Development Live Integration Test Manage Scopes" at bounding box center [96, 102] width 170 height 29
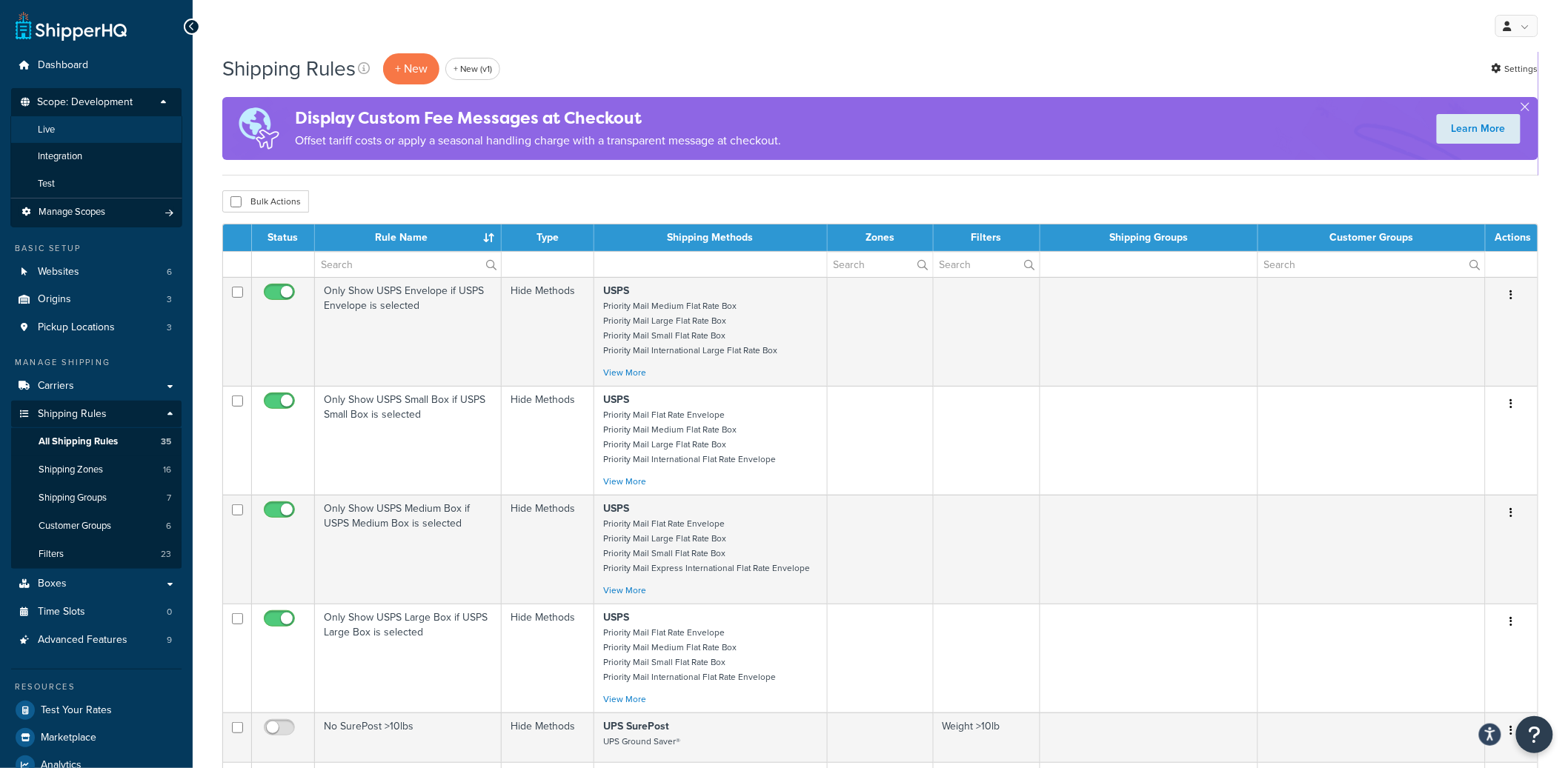
click at [110, 134] on li "Live" at bounding box center [96, 129] width 172 height 27
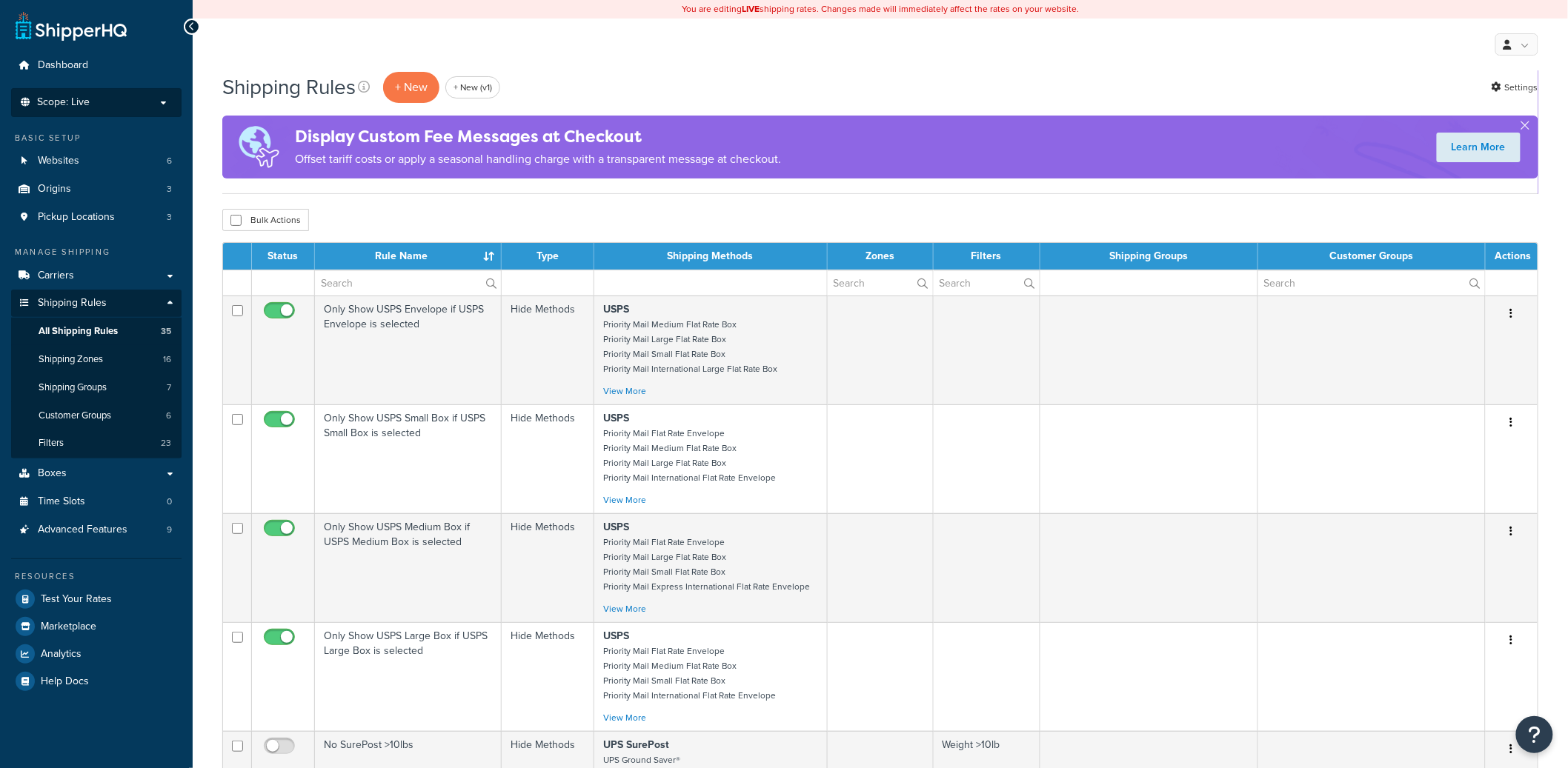
click at [64, 108] on span "Scope: Live" at bounding box center [63, 102] width 52 height 12
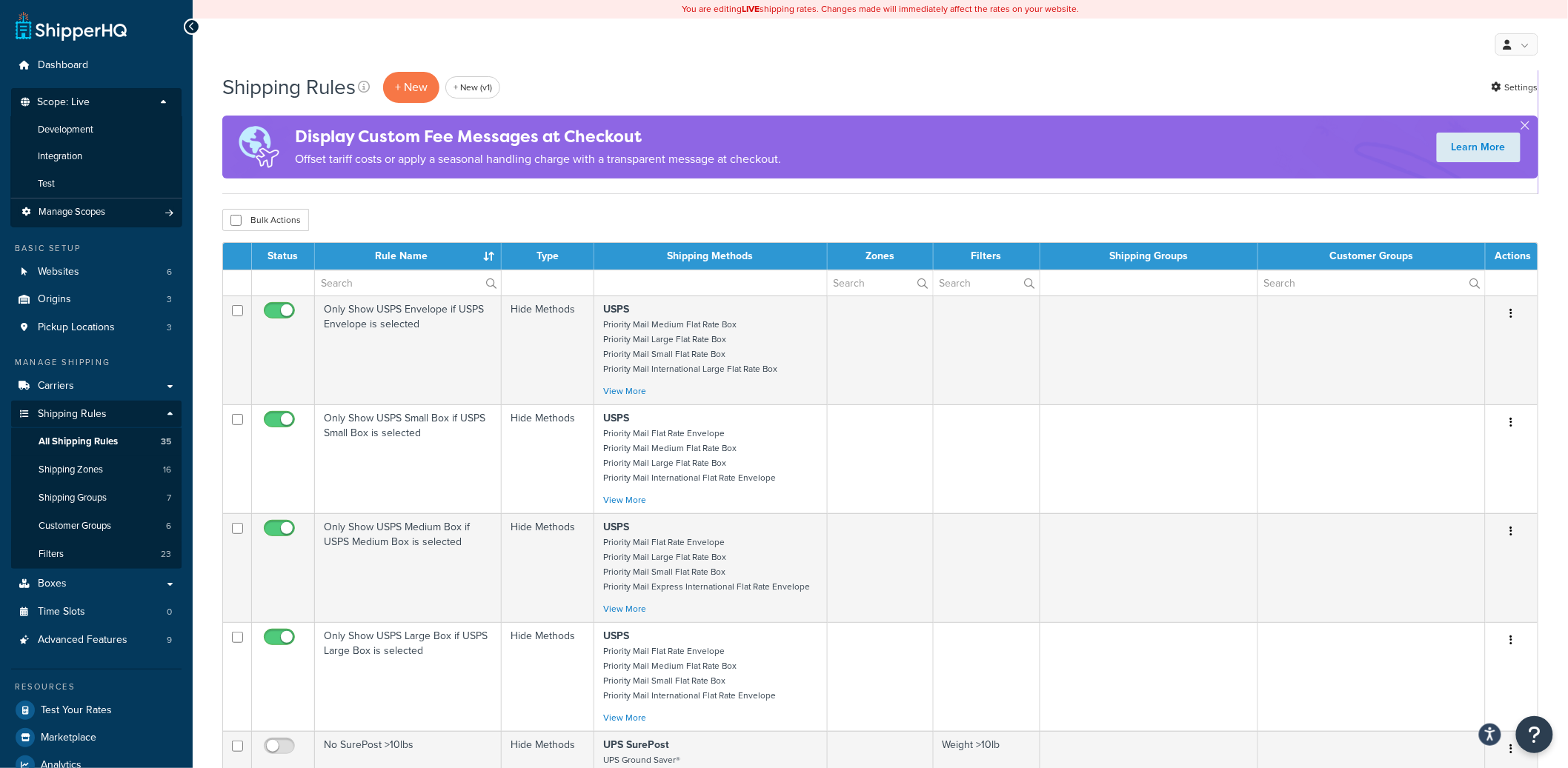
click at [173, 100] on p "Scope: Live" at bounding box center [96, 106] width 157 height 20
